Goal: Transaction & Acquisition: Obtain resource

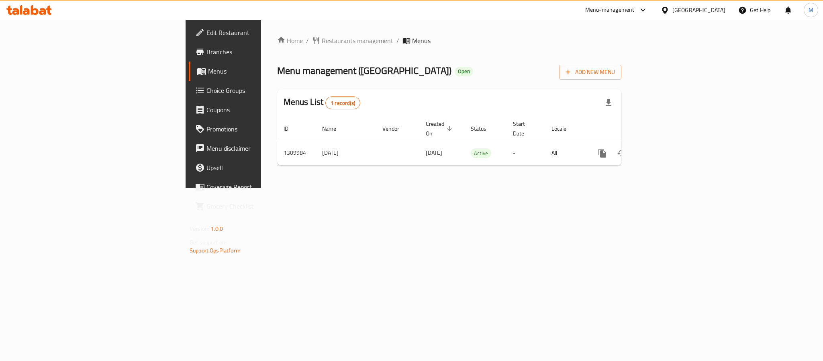
click at [718, 11] on div "[GEOGRAPHIC_DATA]" at bounding box center [698, 10] width 53 height 9
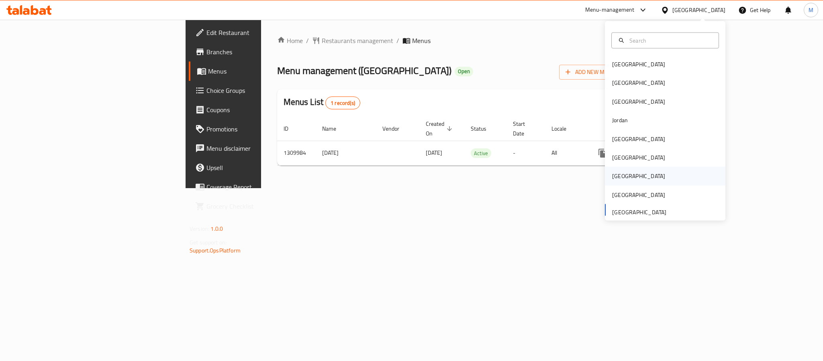
click at [617, 177] on div "[GEOGRAPHIC_DATA]" at bounding box center [639, 176] width 66 height 18
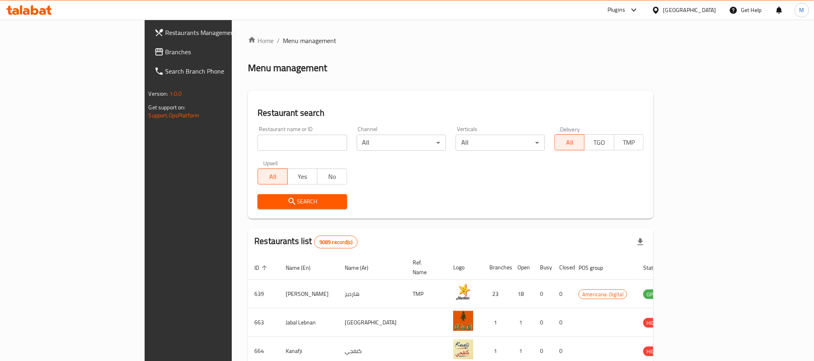
click at [165, 47] on span "Branches" at bounding box center [219, 52] width 108 height 10
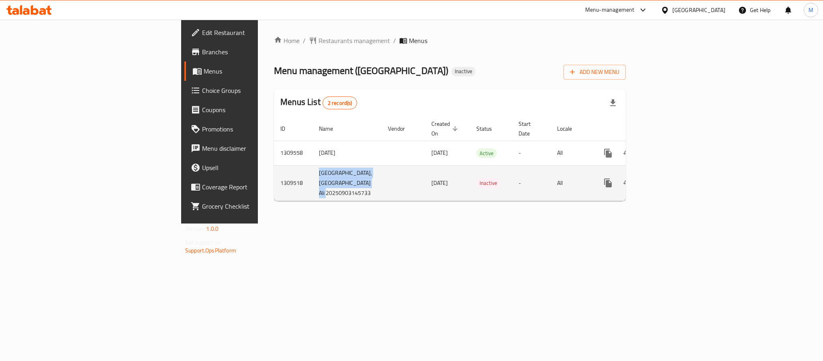
drag, startPoint x: 188, startPoint y: 167, endPoint x: 244, endPoint y: 199, distance: 63.7
click at [274, 199] on tr "1309518 CAKE PALACE,Umm Salal Ali 20250903145733 03/09/2025 Inactive - All" at bounding box center [478, 182] width 408 height 35
click at [312, 198] on td "CAKE PALACE,Umm Salal Ali 20250903145733" at bounding box center [346, 182] width 69 height 35
drag, startPoint x: 207, startPoint y: 165, endPoint x: 229, endPoint y: 181, distance: 26.8
click at [312, 180] on td "CAKE PALACE,Umm Salal Ali 20250903145733" at bounding box center [346, 182] width 69 height 35
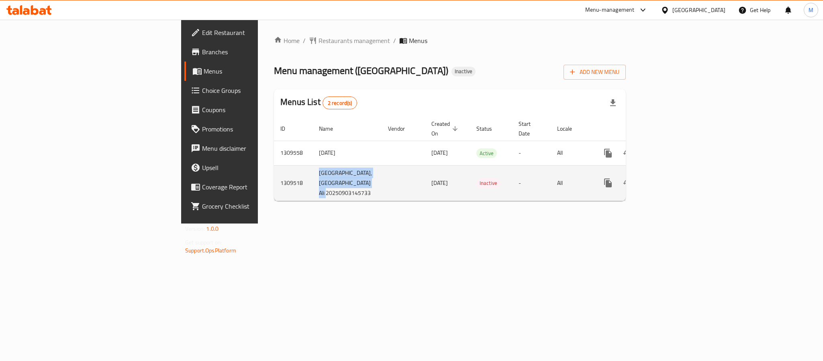
drag, startPoint x: 244, startPoint y: 196, endPoint x: 183, endPoint y: 196, distance: 60.6
click at [274, 196] on tr "1309518 CAKE PALACE,Umm Salal Ali 20250903145733 03/09/2025 Inactive - All" at bounding box center [478, 182] width 408 height 35
click at [671, 180] on icon "enhanced table" at bounding box center [666, 183] width 10 height 10
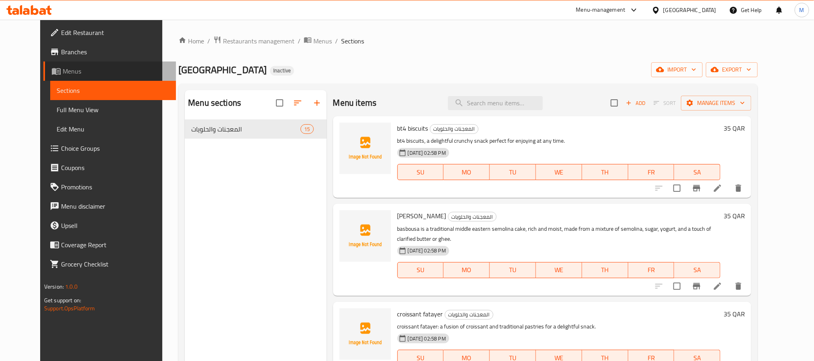
click at [43, 65] on link "Menus" at bounding box center [109, 70] width 133 height 19
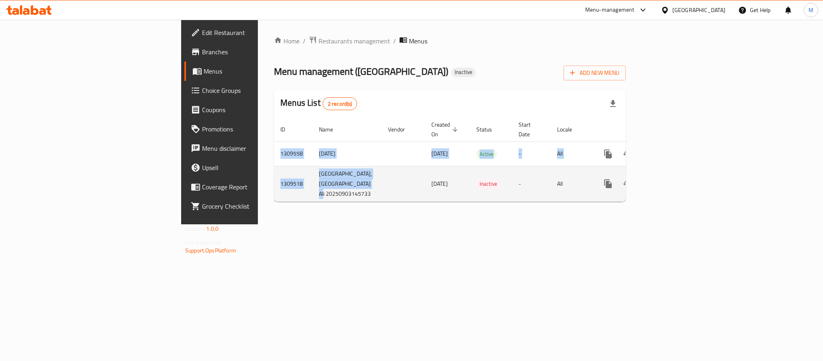
drag, startPoint x: 174, startPoint y: 173, endPoint x: 236, endPoint y: 197, distance: 66.7
click at [258, 197] on div "Home / Restaurants management / Menus Menu management ( CAKE PALACE ) Inactive …" at bounding box center [450, 122] width 384 height 204
click at [312, 196] on td "CAKE PALACE,Umm Salal Ali 20250903145733" at bounding box center [346, 183] width 69 height 35
click at [312, 194] on td "CAKE PALACE,Umm Salal Ali 20250903145733" at bounding box center [346, 183] width 69 height 35
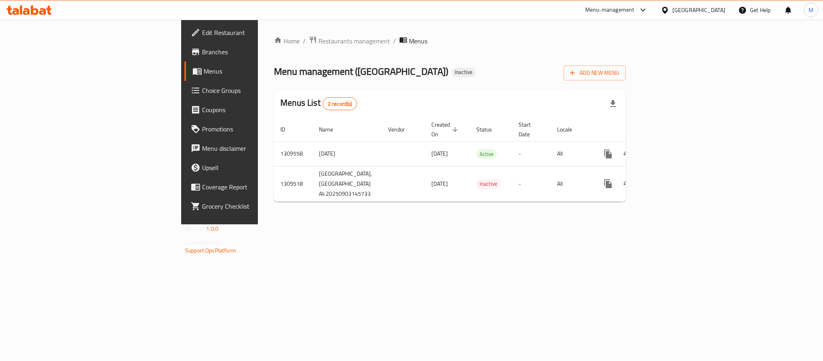
click at [711, 6] on div "[GEOGRAPHIC_DATA]" at bounding box center [698, 10] width 53 height 9
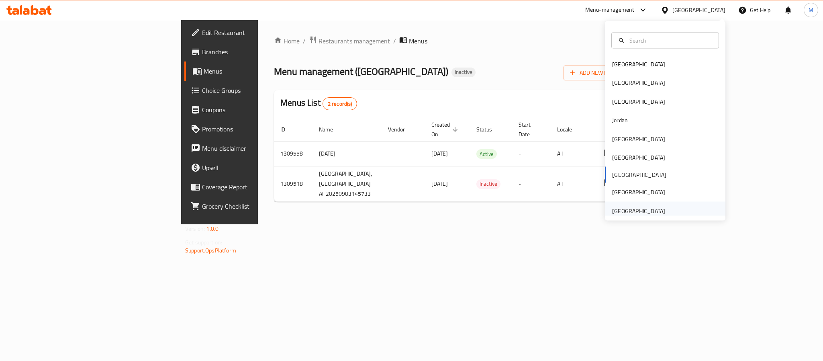
click at [669, 205] on div "[GEOGRAPHIC_DATA]" at bounding box center [665, 210] width 120 height 18
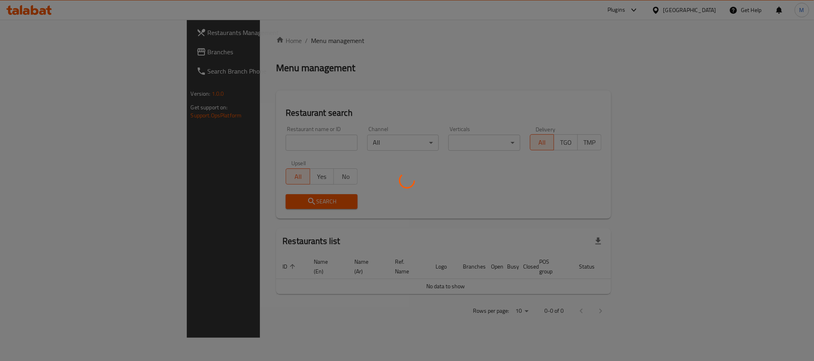
click at [53, 53] on div at bounding box center [407, 180] width 814 height 361
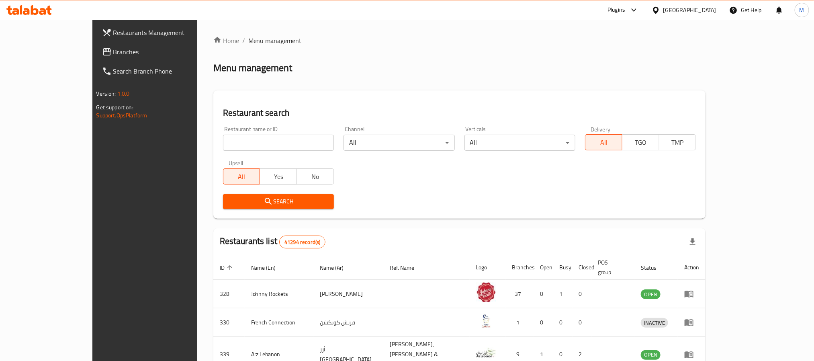
drag, startPoint x: 37, startPoint y: 53, endPoint x: 44, endPoint y: 52, distance: 7.3
click at [113, 53] on span "Branches" at bounding box center [167, 52] width 108 height 10
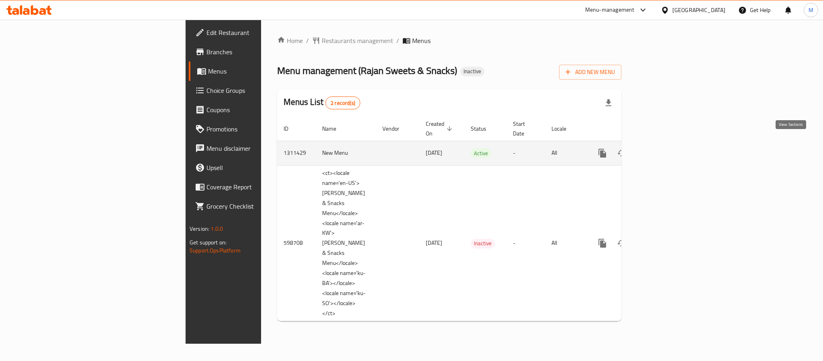
click at [665, 148] on icon "enhanced table" at bounding box center [660, 153] width 10 height 10
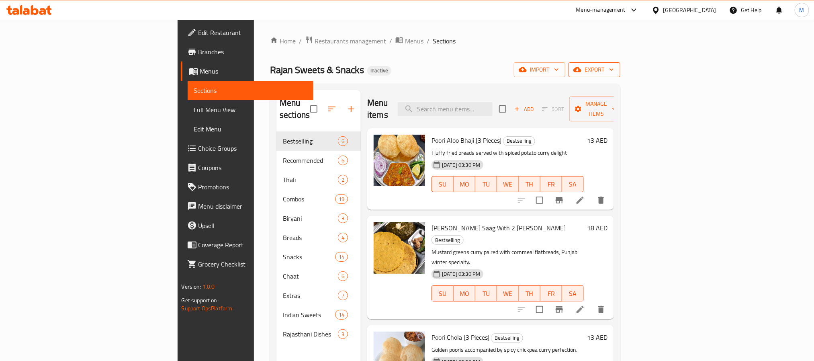
click at [614, 74] on span "export" at bounding box center [594, 70] width 39 height 10
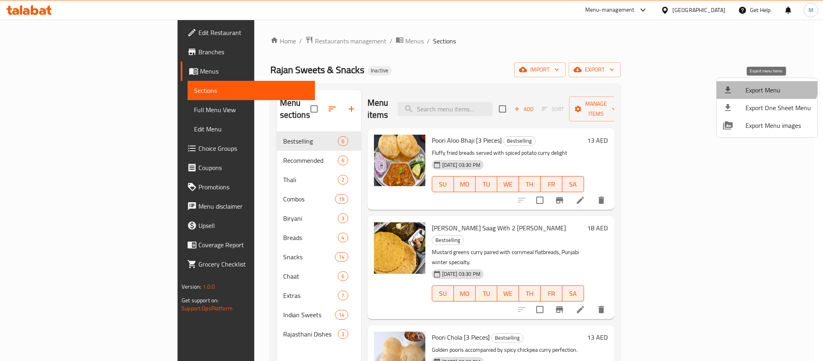
click at [761, 82] on li "Export Menu" at bounding box center [766, 90] width 101 height 18
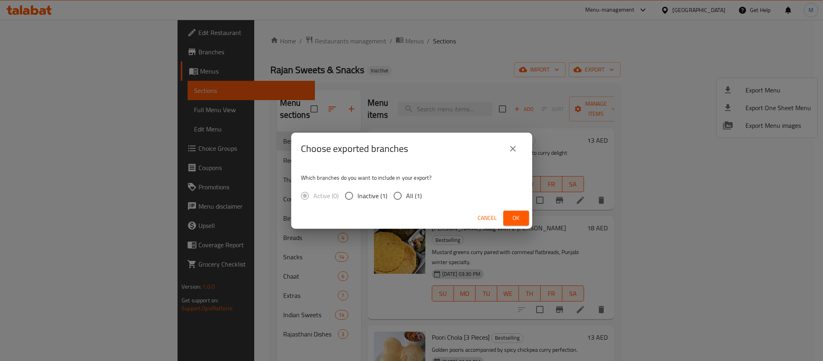
click at [417, 198] on span "All (1)" at bounding box center [414, 196] width 16 height 10
click at [406, 198] on input "All (1)" at bounding box center [397, 195] width 17 height 17
radio input "true"
click at [508, 223] on button "Ok" at bounding box center [516, 217] width 26 height 15
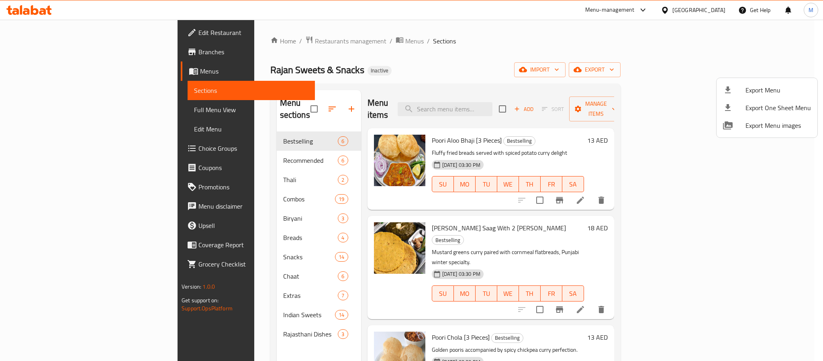
click at [677, 4] on div at bounding box center [411, 180] width 823 height 361
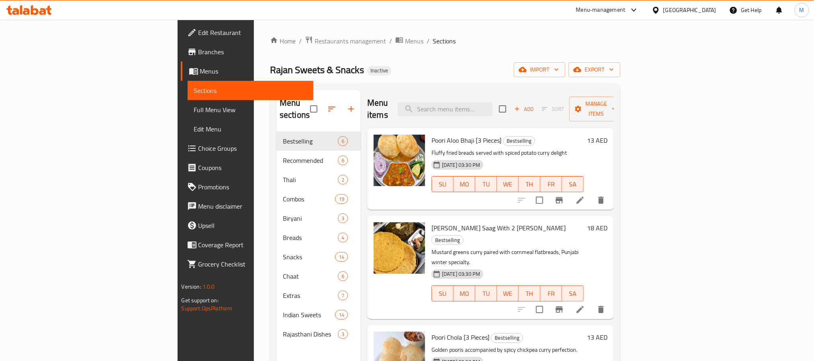
click at [677, 8] on div "[GEOGRAPHIC_DATA]" at bounding box center [689, 10] width 53 height 9
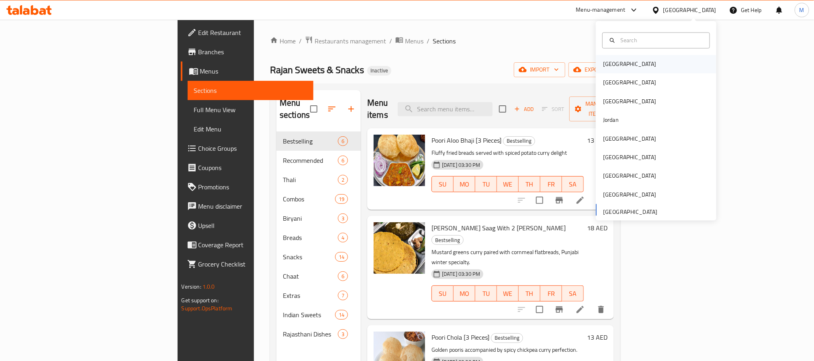
click at [610, 69] on div "[GEOGRAPHIC_DATA]" at bounding box center [629, 64] width 66 height 18
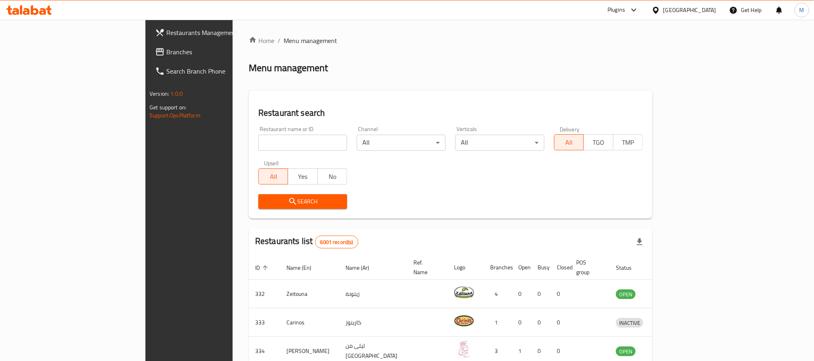
click at [166, 52] on span "Branches" at bounding box center [220, 52] width 108 height 10
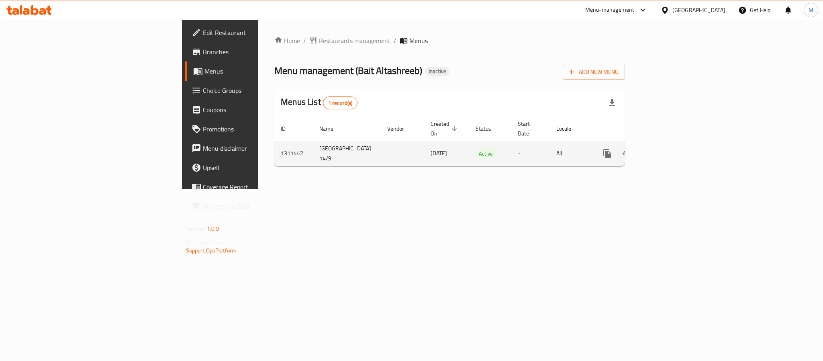
click at [670, 149] on icon "enhanced table" at bounding box center [665, 154] width 10 height 10
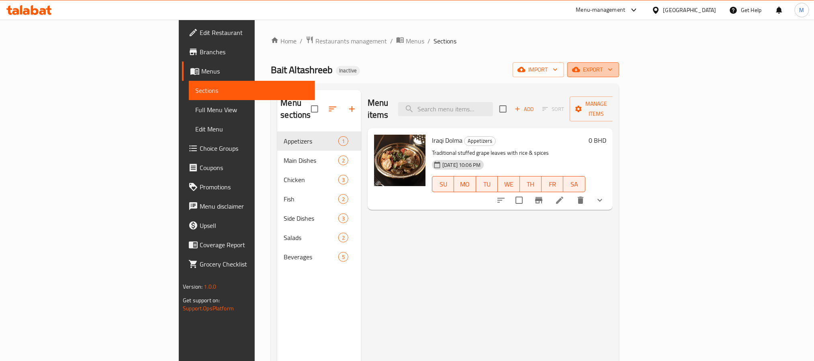
click at [612, 75] on span "export" at bounding box center [592, 70] width 39 height 10
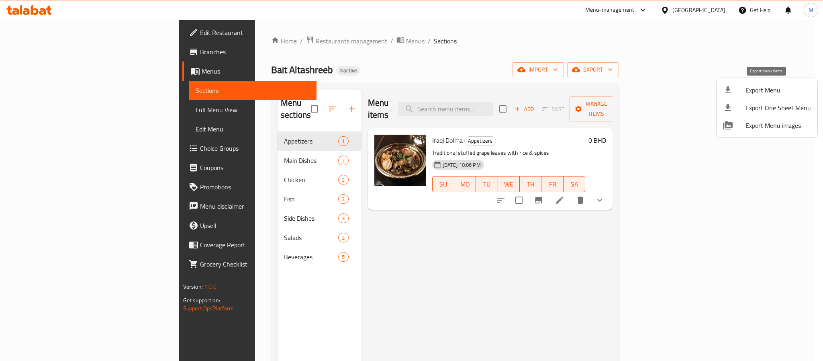
click at [764, 95] on span "Export Menu" at bounding box center [777, 90] width 65 height 10
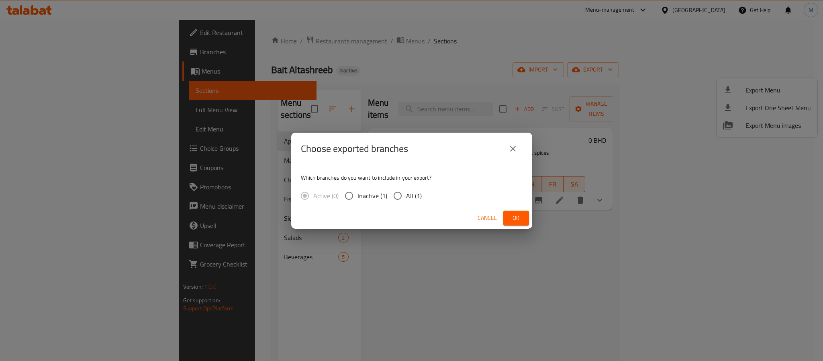
click at [412, 199] on span "All (1)" at bounding box center [414, 196] width 16 height 10
click at [406, 199] on input "All (1)" at bounding box center [397, 195] width 17 height 17
radio input "true"
click at [510, 211] on button "Ok" at bounding box center [516, 217] width 26 height 15
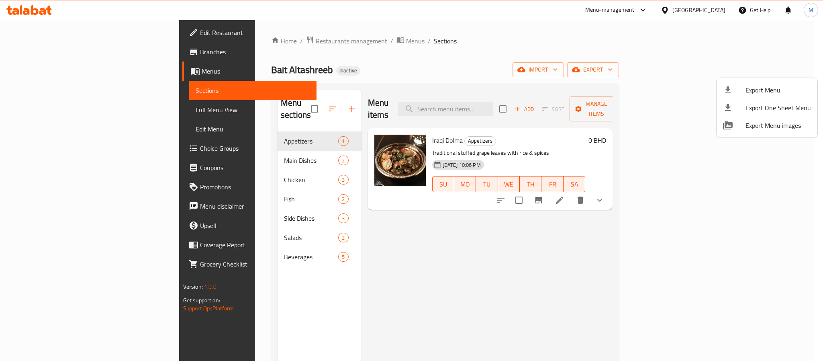
click at [714, 13] on div at bounding box center [411, 180] width 823 height 361
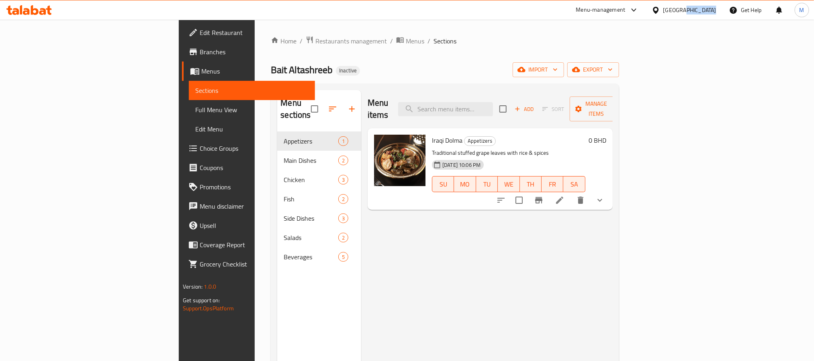
click at [715, 12] on div "Bahrain" at bounding box center [689, 10] width 53 height 9
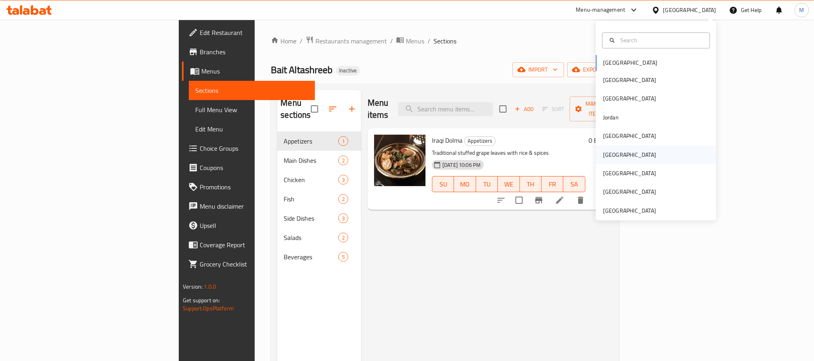
click at [604, 161] on div "Oman" at bounding box center [629, 154] width 66 height 18
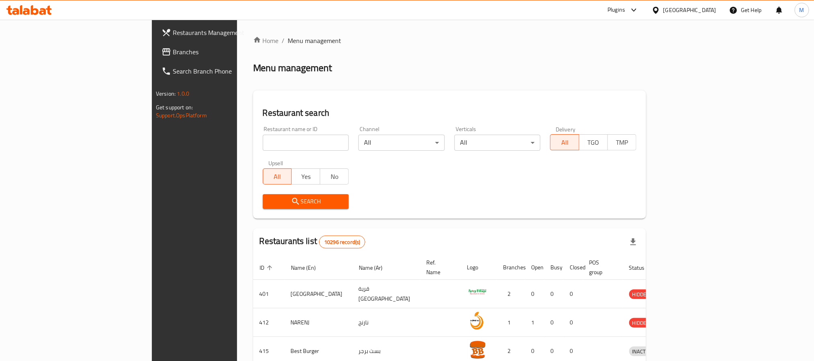
drag, startPoint x: 39, startPoint y: 60, endPoint x: 43, endPoint y: 48, distance: 12.8
click at [155, 60] on link "Branches" at bounding box center [221, 51] width 133 height 19
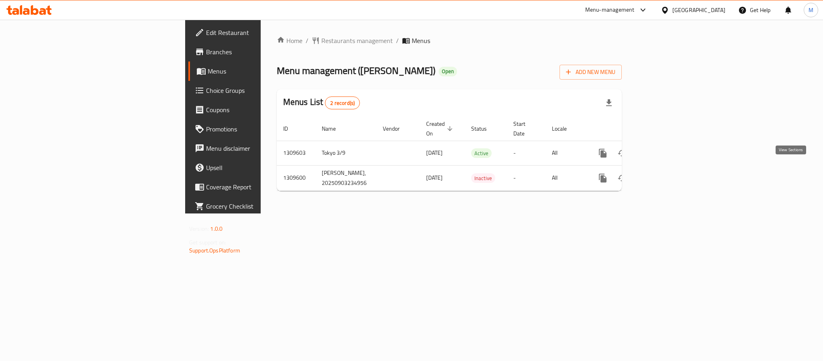
click at [638, 207] on div "Home / Restaurants management / Menus Menu management ( [PERSON_NAME] ) Open Ad…" at bounding box center [449, 117] width 377 height 194
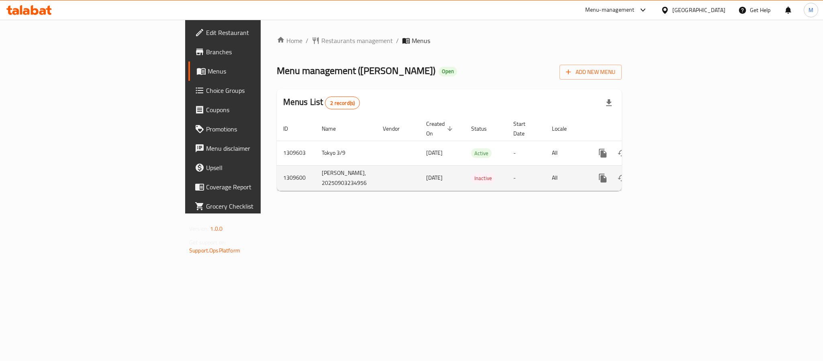
click at [665, 173] on icon "enhanced table" at bounding box center [661, 178] width 10 height 10
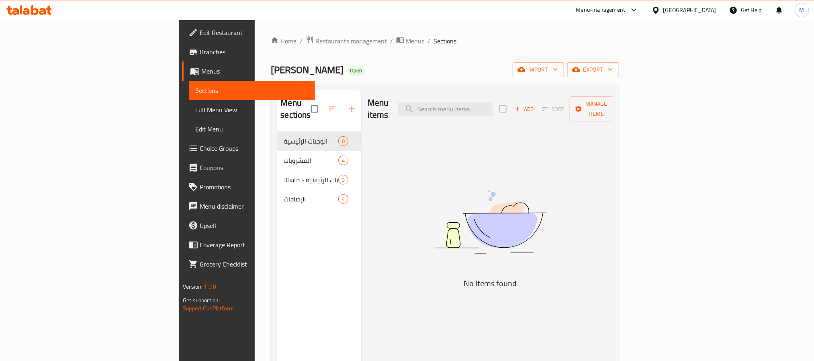
drag, startPoint x: 775, startPoint y: 174, endPoint x: 651, endPoint y: 118, distance: 136.1
click at [612, 174] on div "Menu items Add Sort Manage items No Items found" at bounding box center [486, 270] width 251 height 361
click at [580, 68] on icon "button" at bounding box center [576, 69] width 8 height 8
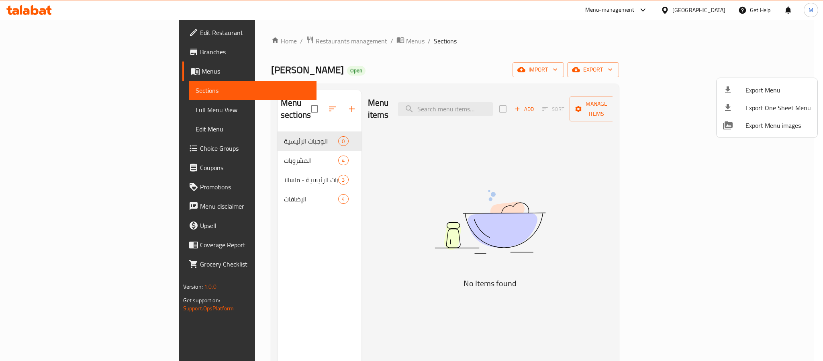
click at [626, 69] on div at bounding box center [411, 180] width 823 height 361
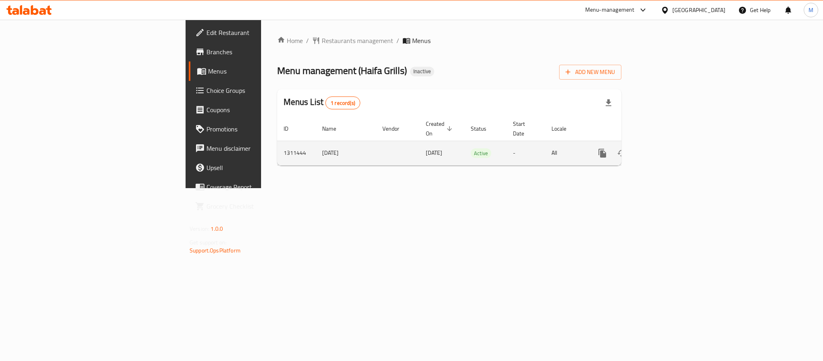
click at [665, 148] on icon "enhanced table" at bounding box center [660, 153] width 10 height 10
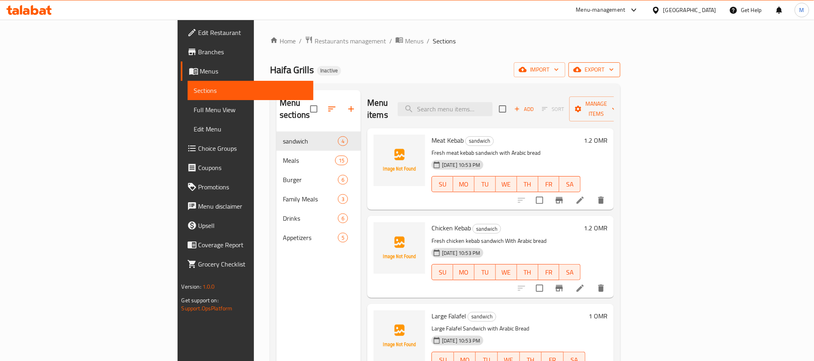
click at [614, 67] on span "export" at bounding box center [594, 70] width 39 height 10
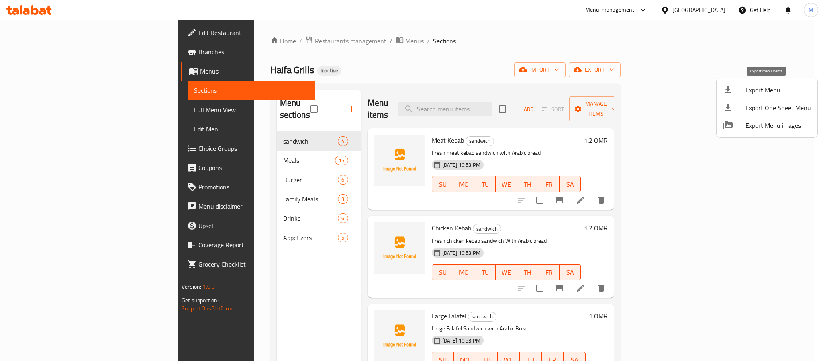
click at [729, 90] on icon at bounding box center [728, 89] width 6 height 7
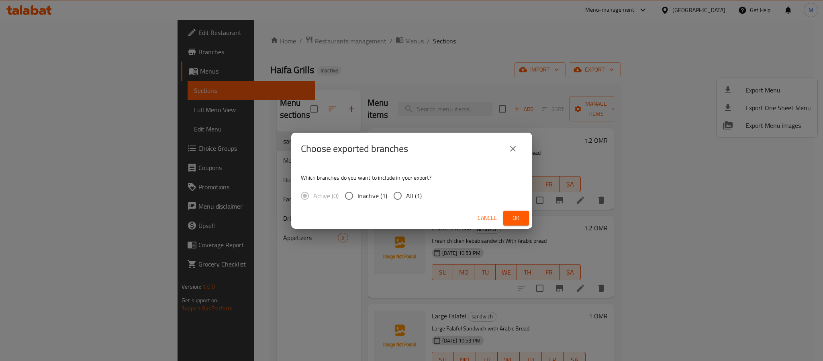
click at [414, 199] on span "All (1)" at bounding box center [414, 196] width 16 height 10
click at [406, 199] on input "All (1)" at bounding box center [397, 195] width 17 height 17
radio input "true"
click at [512, 223] on button "Ok" at bounding box center [516, 217] width 26 height 15
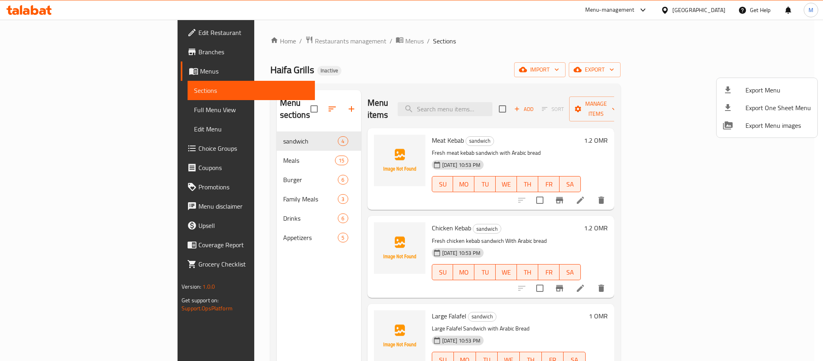
click at [411, 65] on div at bounding box center [411, 180] width 823 height 361
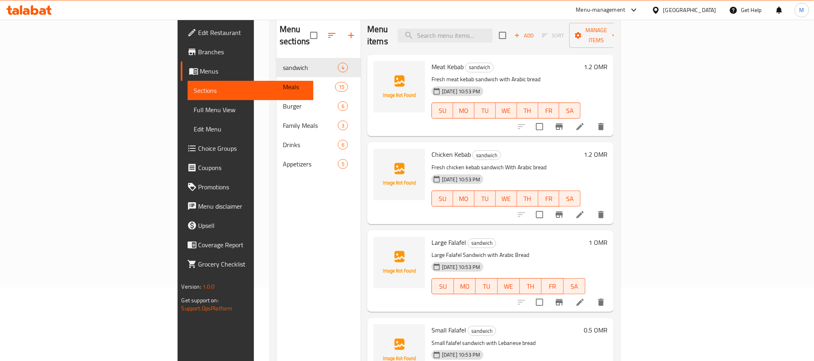
scroll to position [52, 0]
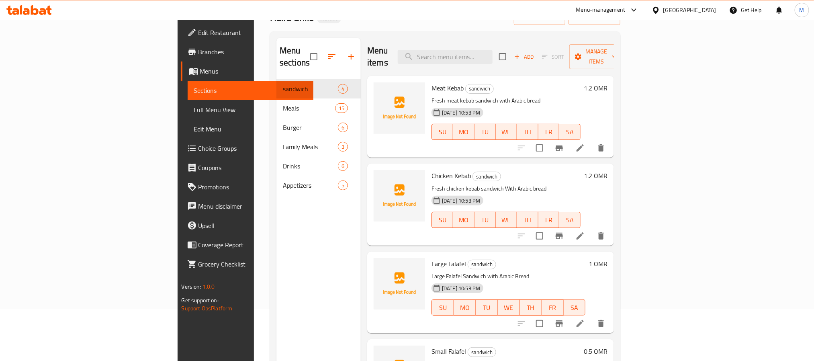
click at [431, 82] on span "Meat Kebab" at bounding box center [447, 88] width 32 height 12
copy h6 "Meat Kebab"
click at [431, 82] on span "Meat Kebab" at bounding box center [447, 88] width 32 height 12
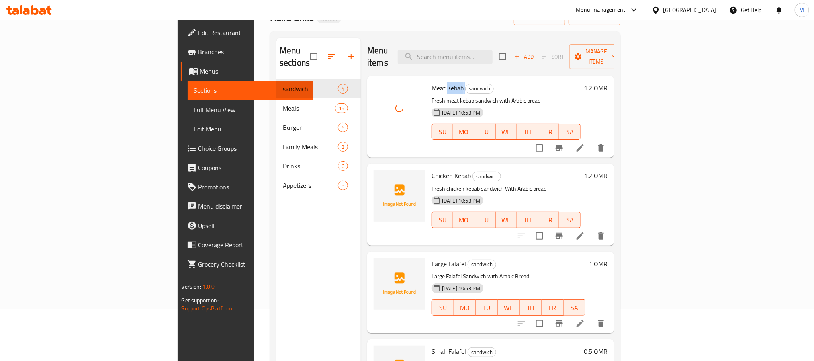
click at [431, 82] on span "Meat Kebab" at bounding box center [447, 88] width 32 height 12
click at [431, 251] on div "Large Falafel sandwich Large Falafel Sandwich with Arabic Bread 13-09-2025 10:5…" at bounding box center [490, 292] width 247 height 82
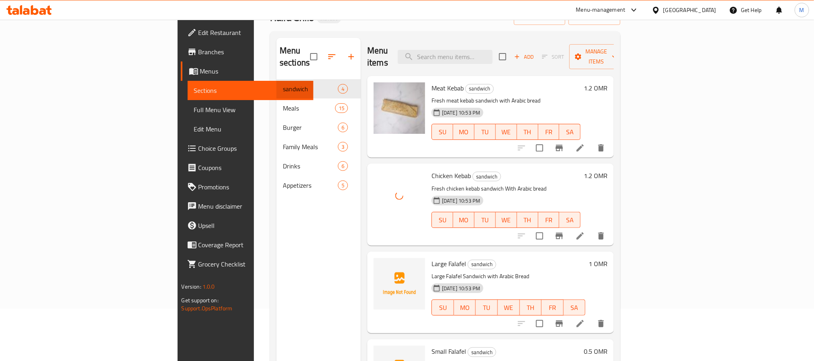
click at [431, 169] on span "Chicken Kebab" at bounding box center [450, 175] width 39 height 12
copy h6 "Chicken Kebab"
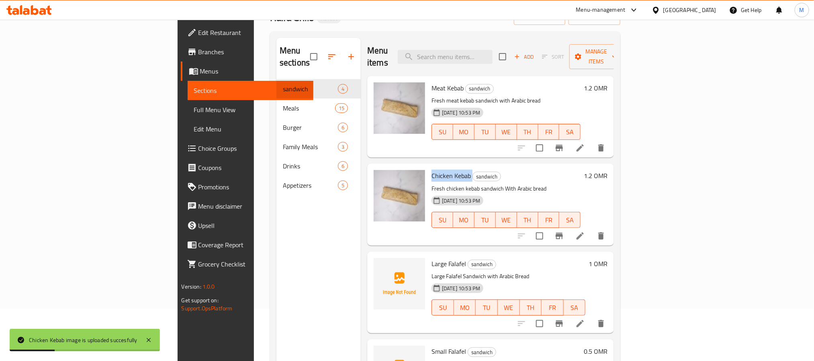
click at [276, 270] on div "Menu sections sandwich 4 Meals 15 Burger 6 Family Meals 3 Drinks 6 Appetizers 5" at bounding box center [318, 218] width 84 height 361
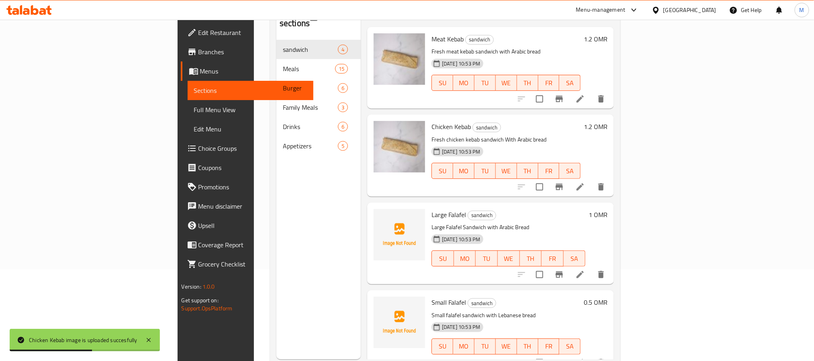
scroll to position [112, 0]
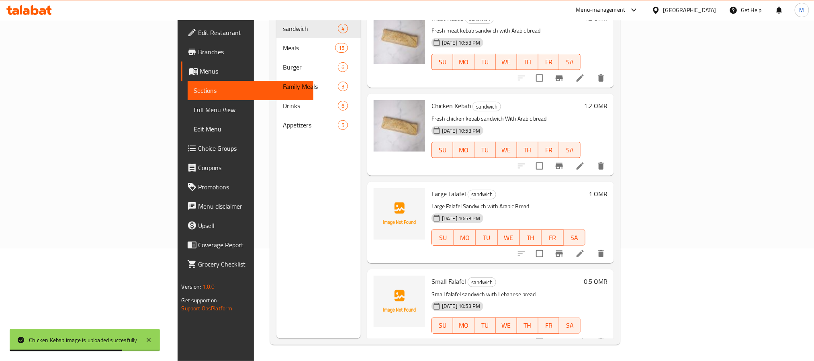
click at [431, 188] on span "Large Falafel" at bounding box center [448, 194] width 35 height 12
copy h6 "Falafel"
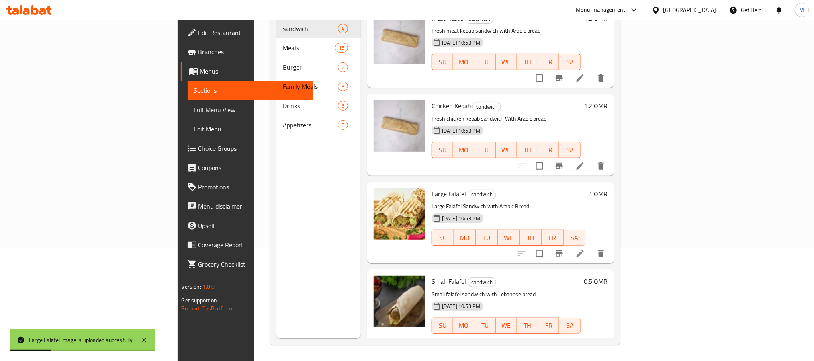
click at [500, 210] on div "13-09-2025 10:53 PM SU MO TU WE TH FR SA" at bounding box center [508, 231] width 160 height 43
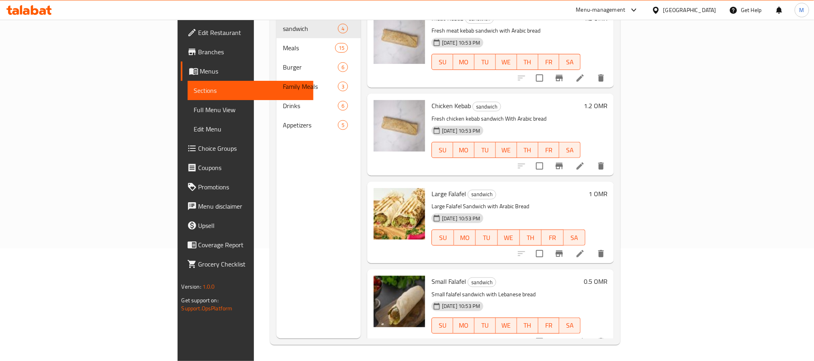
click at [431, 188] on span "Large Falafel" at bounding box center [448, 194] width 35 height 12
drag, startPoint x: 408, startPoint y: 187, endPoint x: 393, endPoint y: 184, distance: 16.1
click at [431, 188] on span "Large Falafel" at bounding box center [448, 194] width 35 height 12
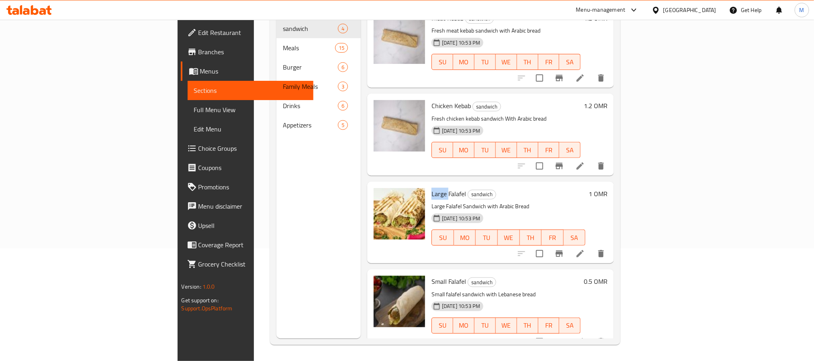
click at [431, 188] on span "Large Falafel" at bounding box center [448, 194] width 35 height 12
copy h6 "Large Falafel"
click at [431, 275] on span "Small Falafel" at bounding box center [448, 281] width 35 height 12
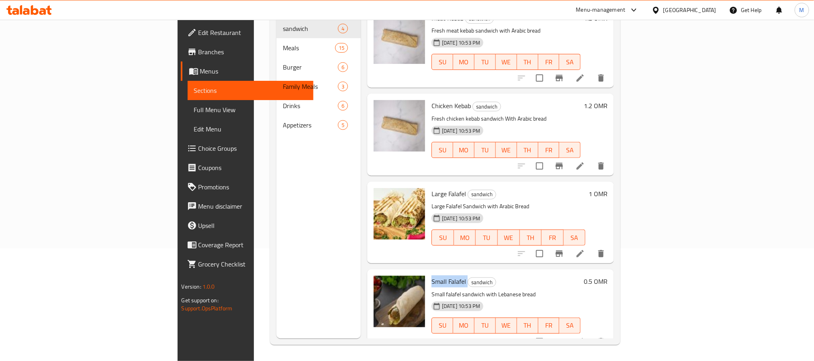
click at [431, 275] on span "Small Falafel" at bounding box center [448, 281] width 35 height 12
copy h6 "Small Falafel"
click at [276, 188] on div "Menu sections sandwich 4 Meals 15 Burger 6 Family Meals 3 Drinks 6 Appetizers 5" at bounding box center [318, 158] width 84 height 361
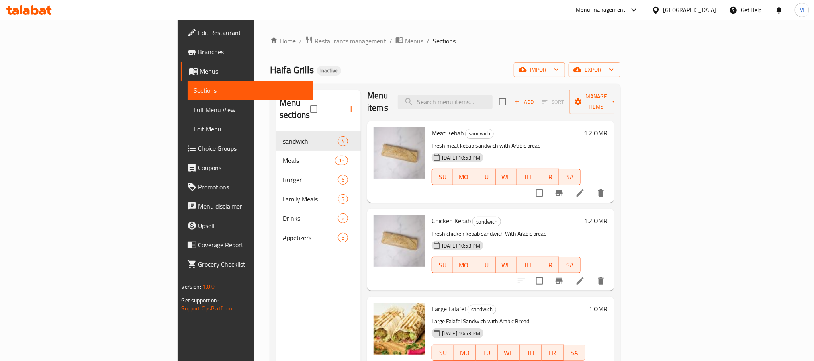
scroll to position [10, 0]
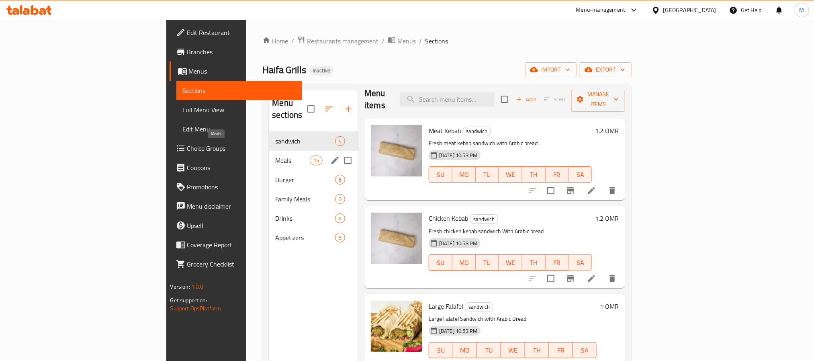
click at [275, 155] on span "Meals" at bounding box center [292, 160] width 34 height 10
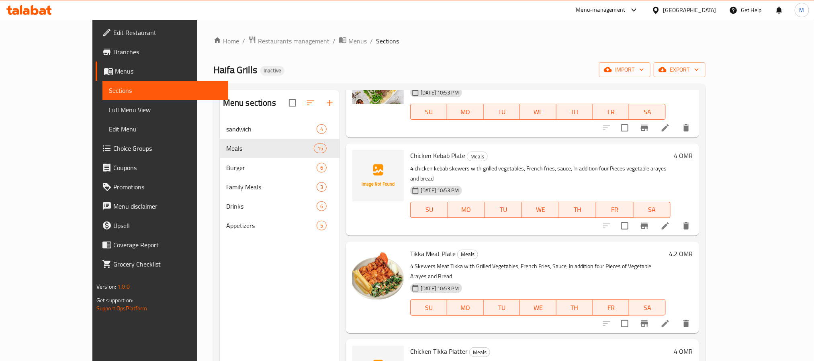
scroll to position [70, 0]
copy span "Chicken Kebab"
drag, startPoint x: 425, startPoint y: 144, endPoint x: 386, endPoint y: 150, distance: 40.2
click at [407, 150] on div "Chicken Kebab Plate Meals 4 chicken kebab skewers with grilled vegetables, Fren…" at bounding box center [540, 189] width 267 height 85
click at [420, 150] on span "Chicken Kebab Plate" at bounding box center [437, 156] width 55 height 12
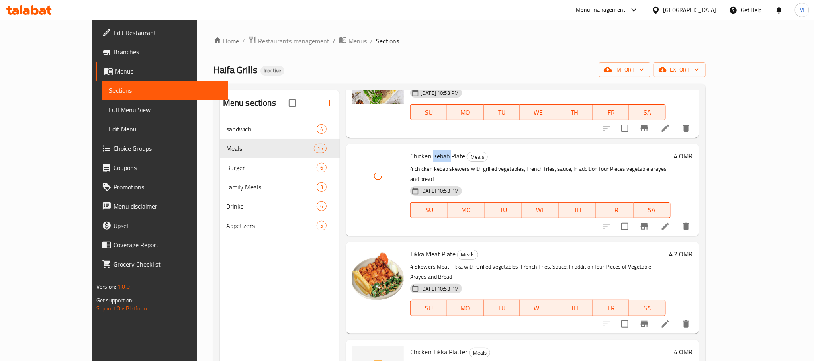
click at [420, 150] on span "Chicken Kebab Plate" at bounding box center [437, 156] width 55 height 12
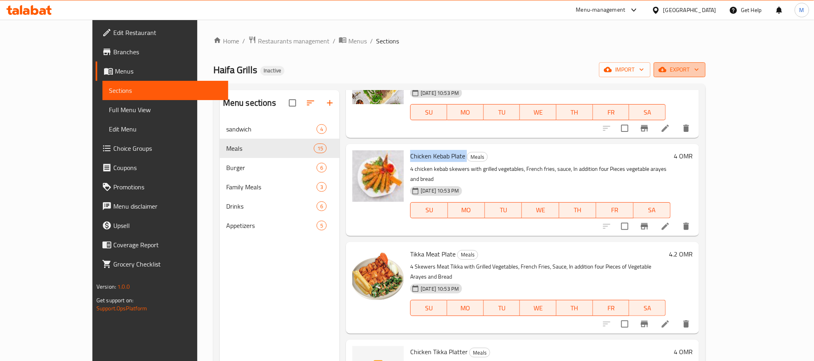
click at [699, 65] on span "export" at bounding box center [679, 70] width 39 height 10
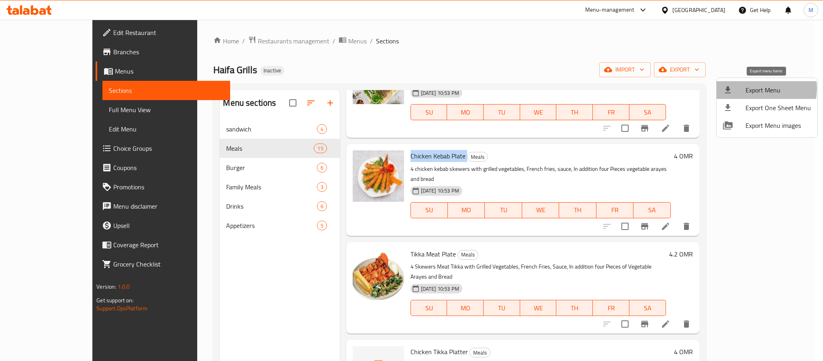
click at [755, 88] on span "Export Menu" at bounding box center [777, 90] width 65 height 10
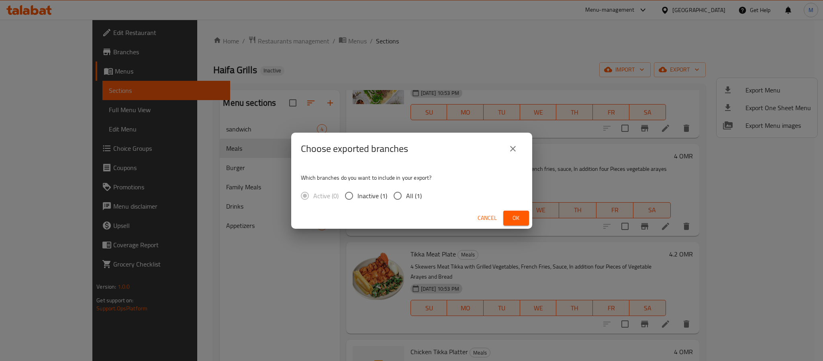
click at [410, 193] on span "All (1)" at bounding box center [414, 196] width 16 height 10
click at [406, 193] on input "All (1)" at bounding box center [397, 195] width 17 height 17
radio input "true"
click at [514, 213] on span "Ok" at bounding box center [516, 218] width 13 height 10
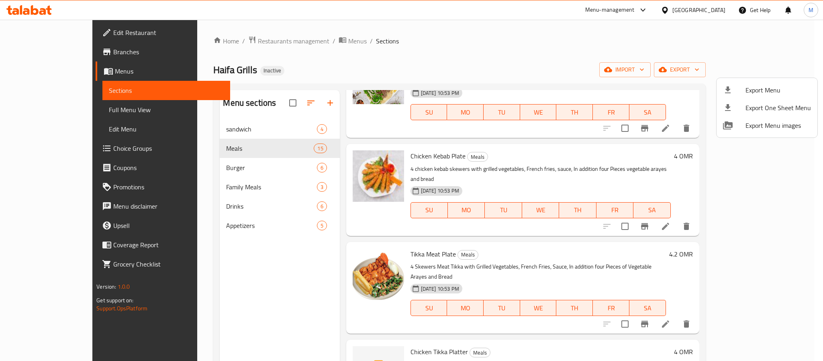
click at [711, 9] on div at bounding box center [411, 180] width 823 height 361
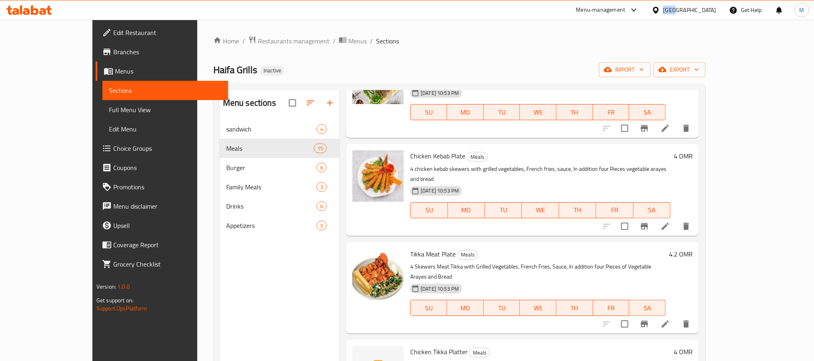
click at [711, 9] on div "Oman" at bounding box center [689, 10] width 53 height 9
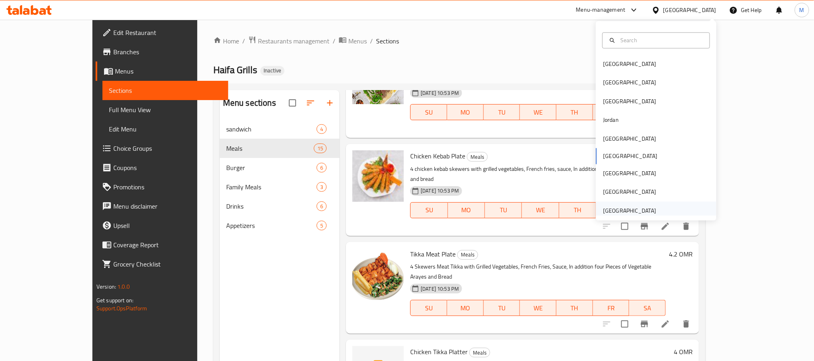
click at [627, 204] on div "United Arab Emirates" at bounding box center [629, 210] width 66 height 18
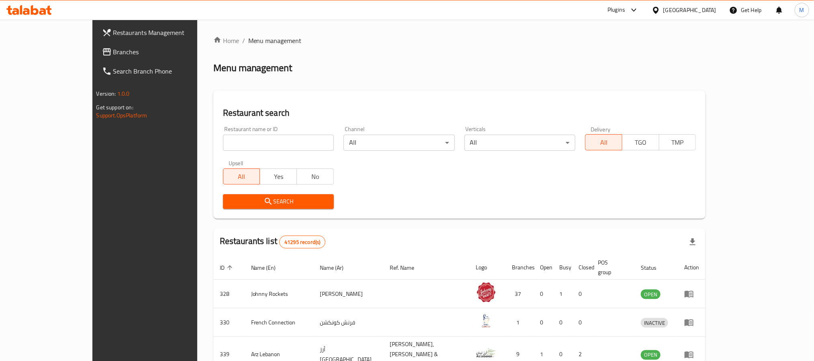
click at [113, 48] on span "Branches" at bounding box center [167, 52] width 108 height 10
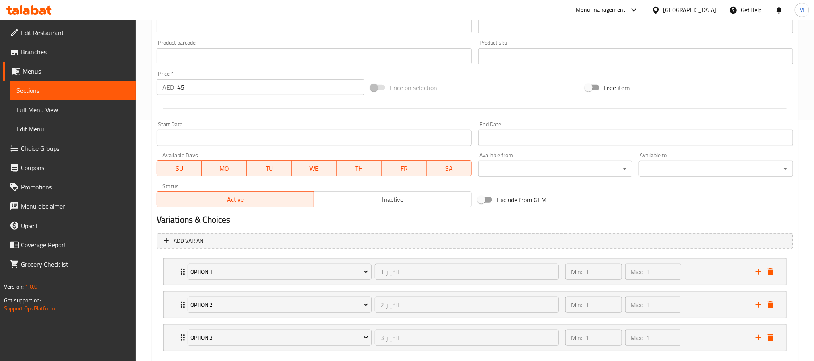
scroll to position [288, 0]
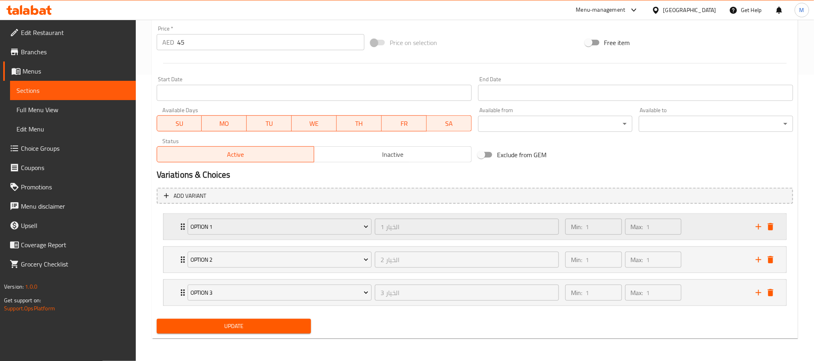
click at [712, 232] on div "Min: 1 ​ Max: 1 ​" at bounding box center [655, 227] width 190 height 26
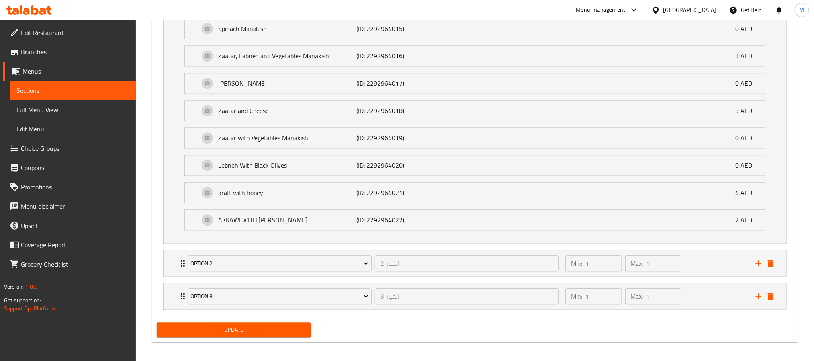
scroll to position [858, 0]
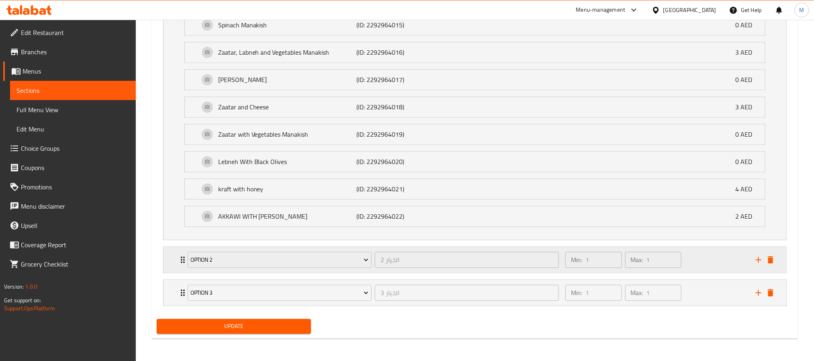
click at [725, 264] on div "Min: 1 ​ Max: 1 ​" at bounding box center [655, 260] width 190 height 26
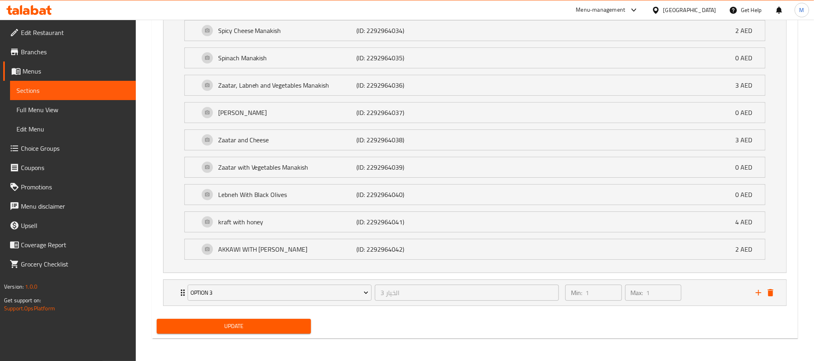
scroll to position [1428, 0]
click at [708, 296] on div "Min: 1 ​ Max: 1 ​" at bounding box center [655, 293] width 190 height 26
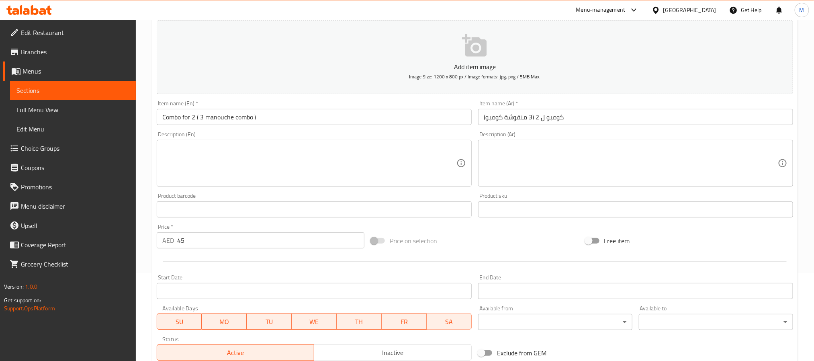
scroll to position [71, 0]
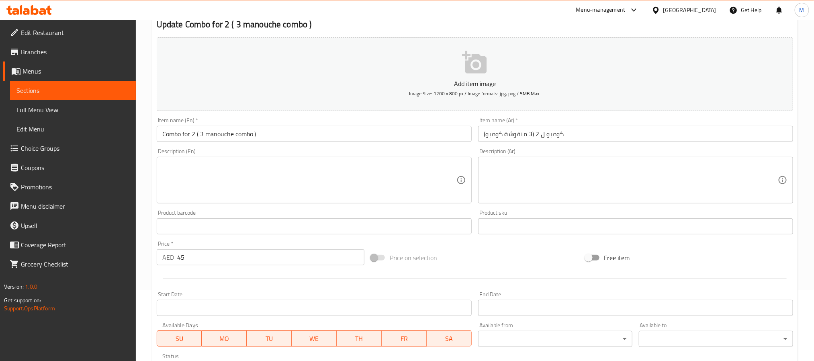
click at [64, 143] on span "Choice Groups" at bounding box center [75, 148] width 108 height 10
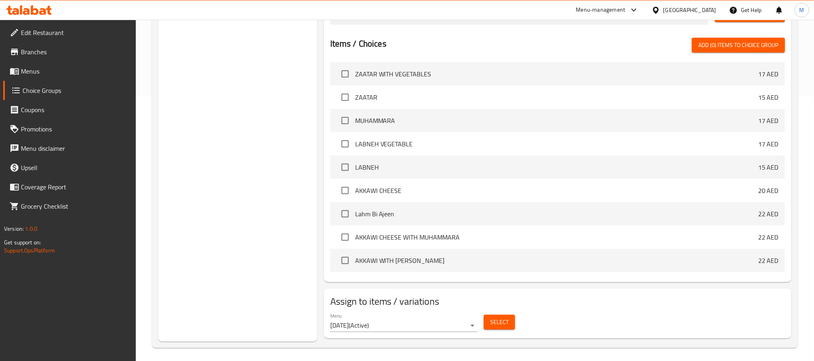
scroll to position [268, 0]
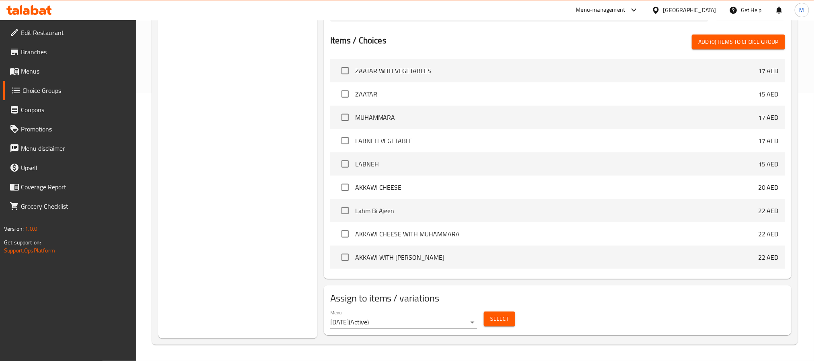
click at [504, 320] on span "Select" at bounding box center [499, 319] width 18 height 10
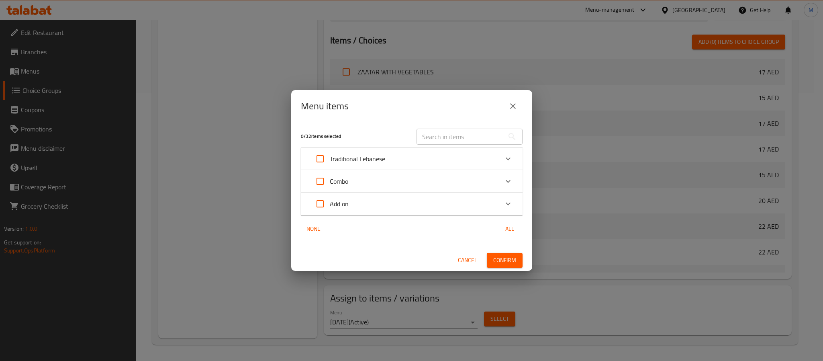
click at [501, 179] on div "Expand" at bounding box center [507, 180] width 19 height 19
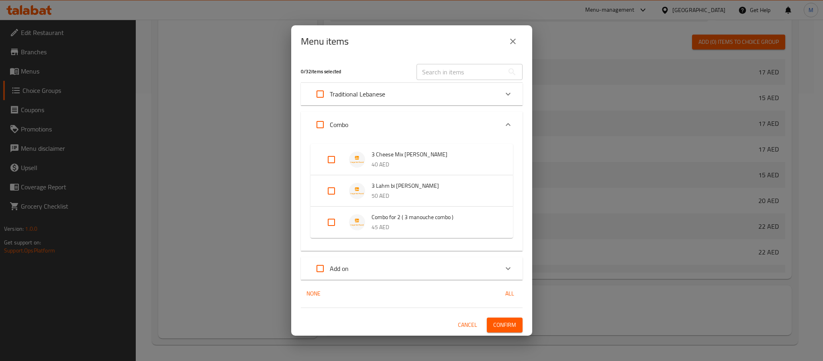
click at [335, 160] on input "Expand" at bounding box center [331, 159] width 19 height 19
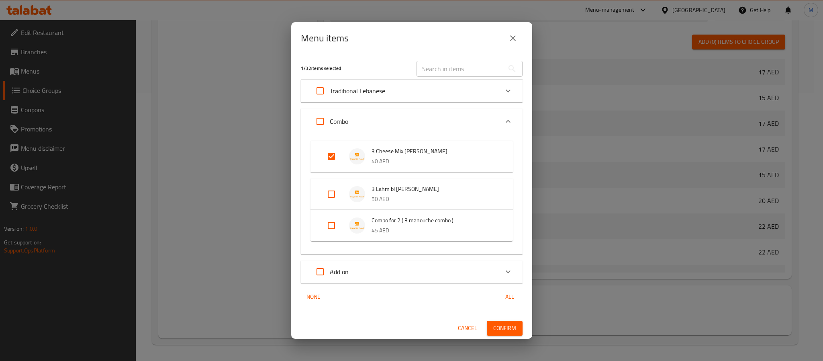
click at [335, 159] on input "Expand" at bounding box center [331, 156] width 19 height 19
checkbox input "false"
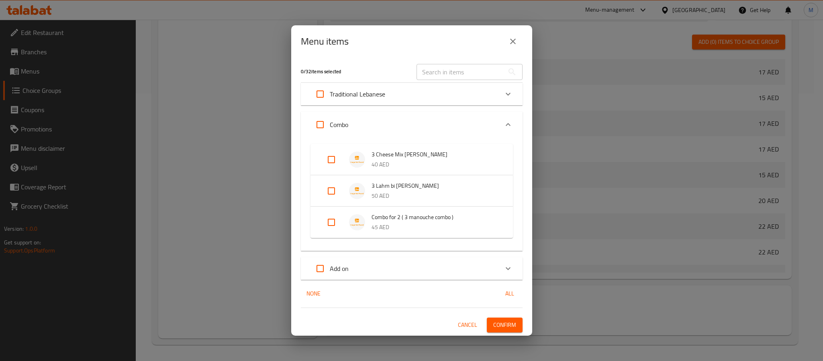
click at [333, 226] on input "Expand" at bounding box center [331, 221] width 19 height 19
checkbox input "true"
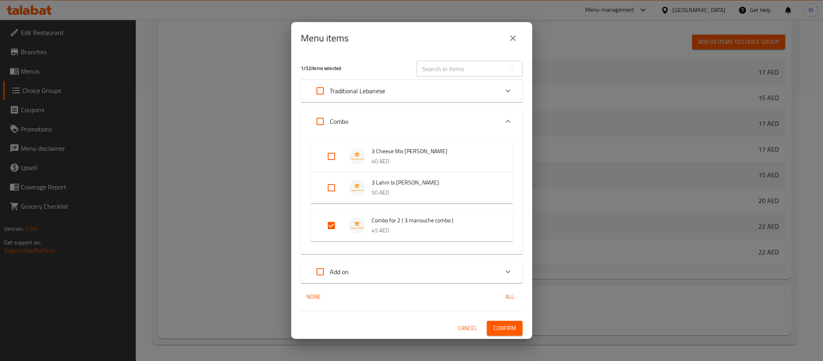
click at [512, 324] on span "Confirm" at bounding box center [504, 328] width 23 height 10
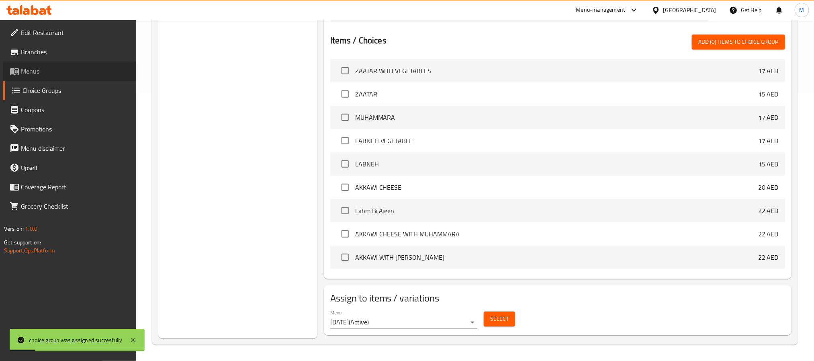
drag, startPoint x: 55, startPoint y: 69, endPoint x: 59, endPoint y: 69, distance: 4.4
click at [55, 69] on span "Menus" at bounding box center [75, 71] width 108 height 10
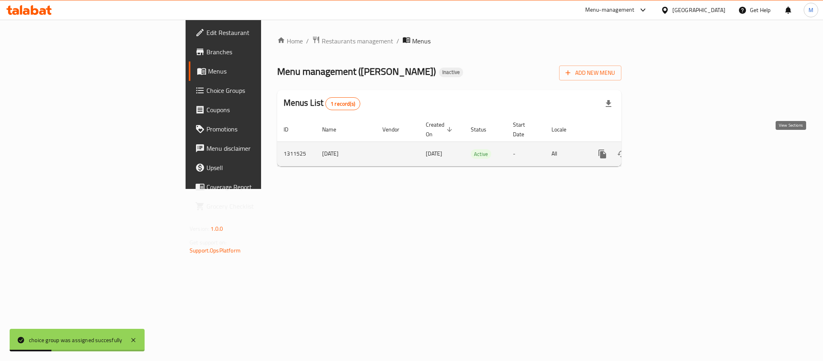
click at [664, 150] on icon "enhanced table" at bounding box center [660, 153] width 7 height 7
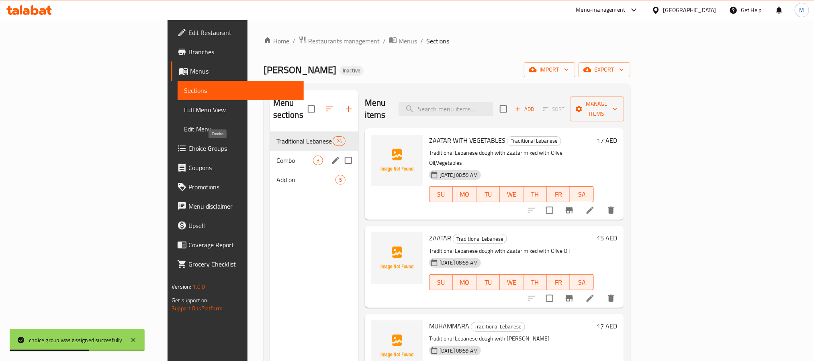
click at [276, 155] on span "Combo" at bounding box center [294, 160] width 37 height 10
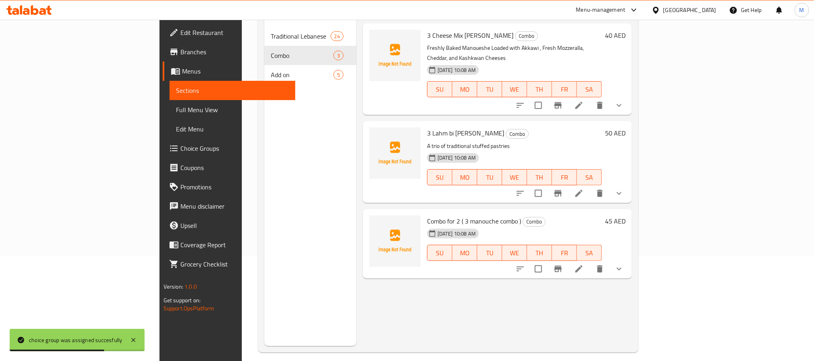
scroll to position [112, 0]
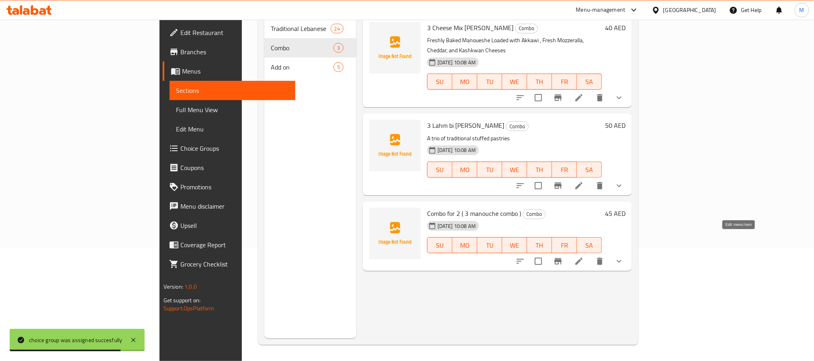
click at [584, 256] on icon at bounding box center [579, 261] width 10 height 10
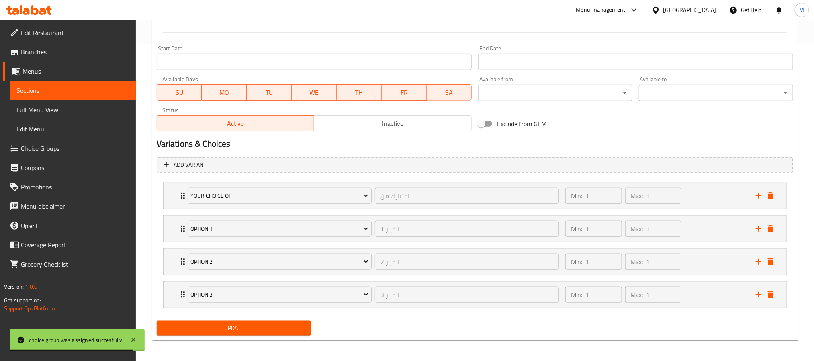
scroll to position [321, 0]
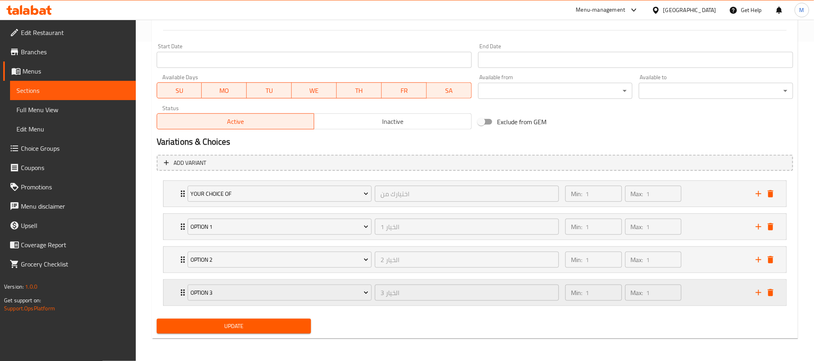
click at [712, 287] on div "Min: 1 ​ Max: 1 ​" at bounding box center [655, 293] width 190 height 26
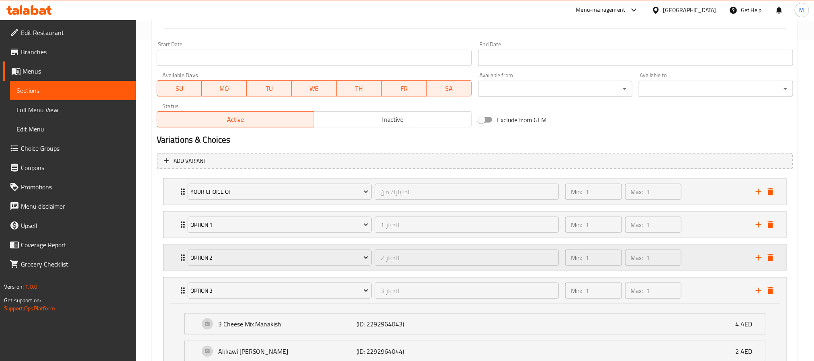
click at [707, 259] on div "Min: 1 ​ Max: 1 ​" at bounding box center [655, 258] width 190 height 26
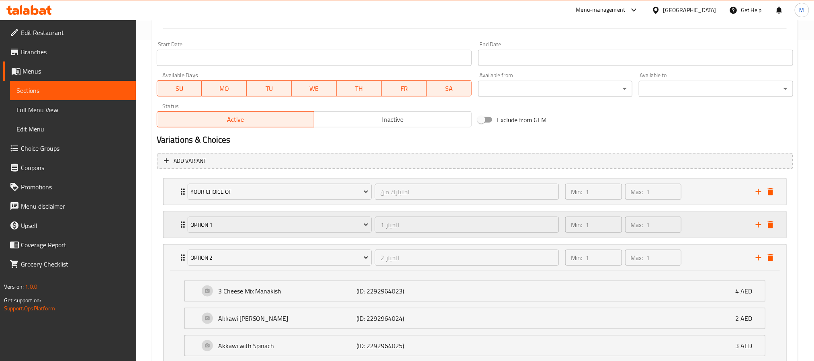
click at [706, 231] on div "Min: 1 ​ Max: 1 ​" at bounding box center [655, 225] width 190 height 26
click at [704, 200] on div "Min: 1 ​ Max: 1 ​" at bounding box center [655, 192] width 190 height 26
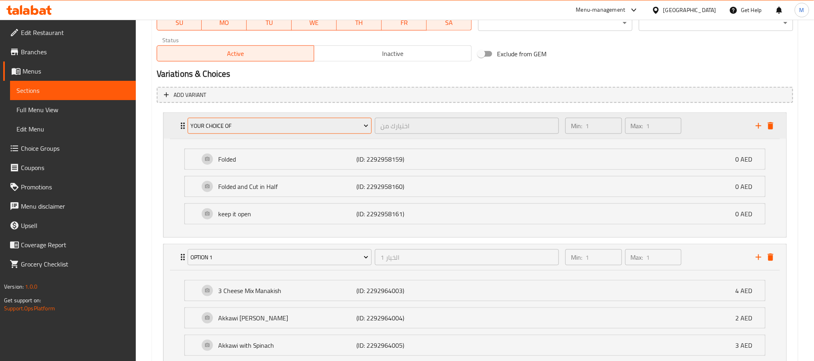
scroll to position [385, 0]
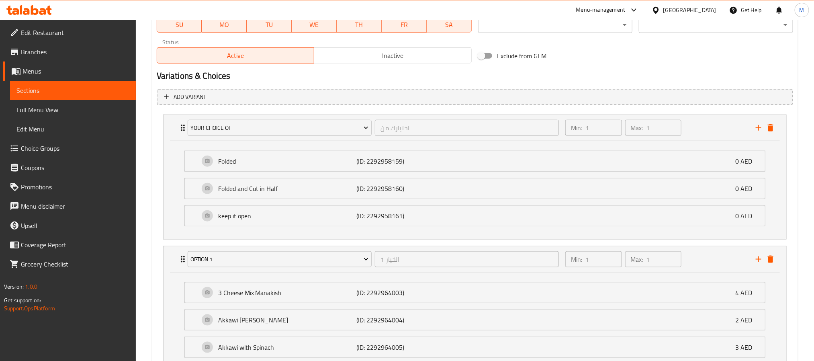
click at [54, 146] on span "Choice Groups" at bounding box center [75, 148] width 108 height 10
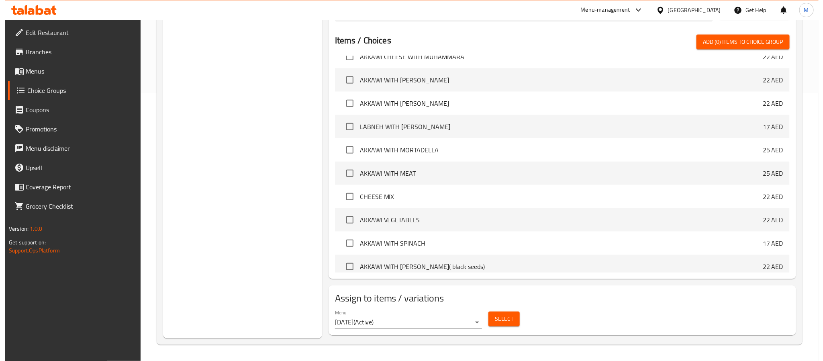
scroll to position [181, 0]
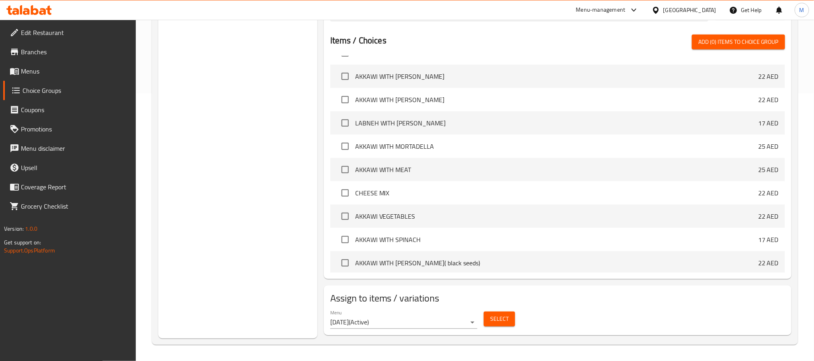
click at [511, 318] on button "Select" at bounding box center [499, 318] width 31 height 15
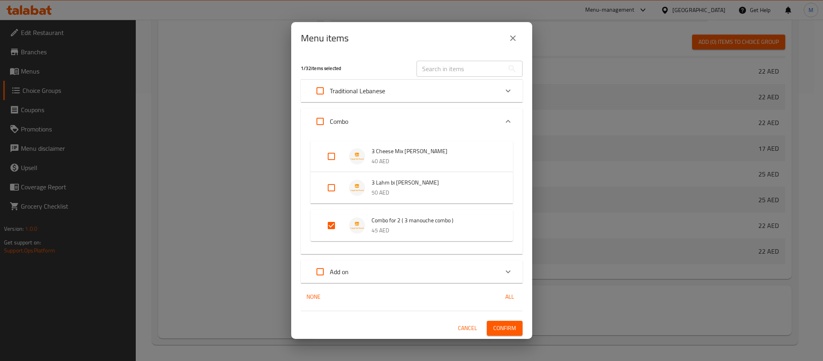
click at [808, 226] on div "Menu items 1 / 32 items selected ​ Traditional Lebanese ZAATAR WITH VEGETABLES …" at bounding box center [411, 180] width 823 height 361
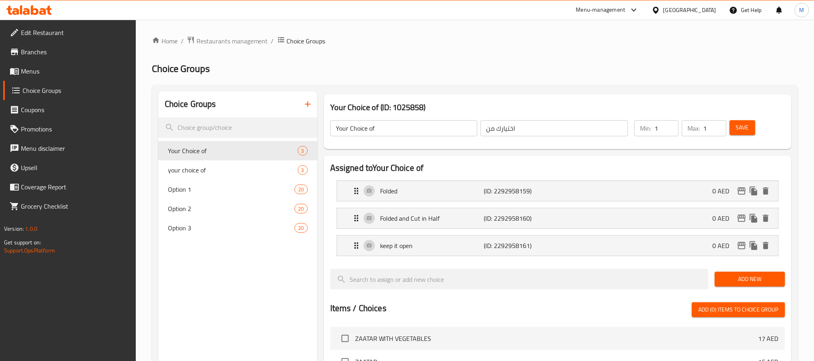
click at [38, 72] on span "Menus" at bounding box center [75, 71] width 108 height 10
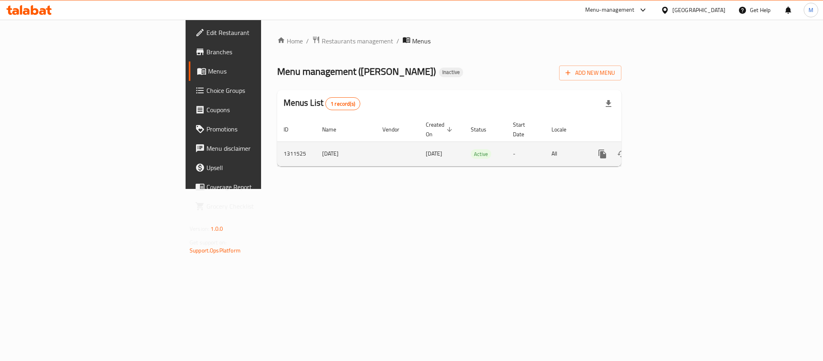
click at [665, 149] on icon "enhanced table" at bounding box center [660, 154] width 10 height 10
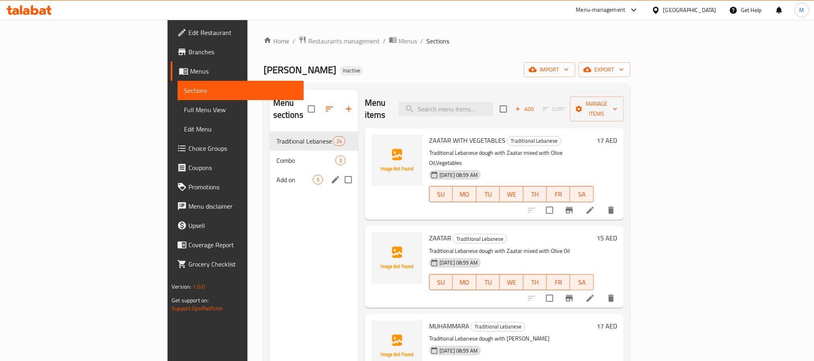
click at [276, 175] on span "Add on" at bounding box center [294, 180] width 37 height 10
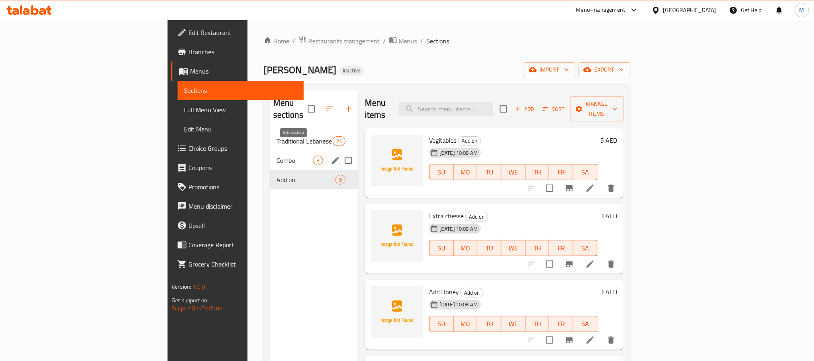
click at [276, 155] on span "Combo" at bounding box center [294, 160] width 37 height 10
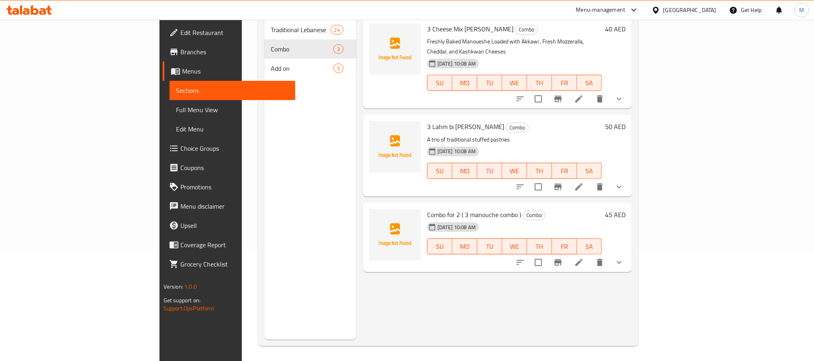
scroll to position [112, 0]
click at [584, 256] on icon at bounding box center [579, 261] width 10 height 10
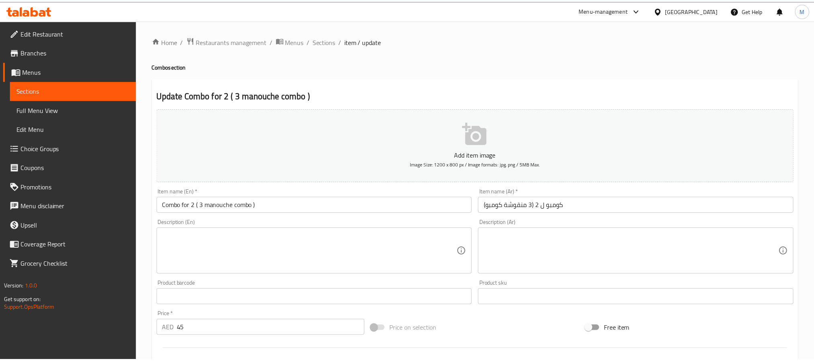
scroll to position [316, 0]
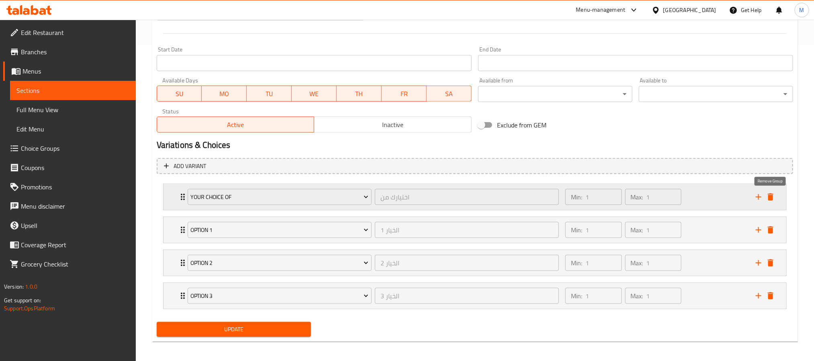
click at [773, 197] on icon "delete" at bounding box center [770, 197] width 10 height 10
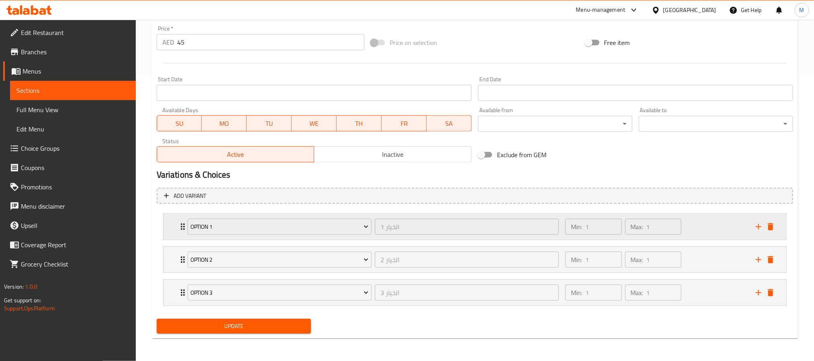
scroll to position [288, 0]
click at [702, 228] on div "Min: 1 ​ Max: 1 ​" at bounding box center [655, 227] width 190 height 26
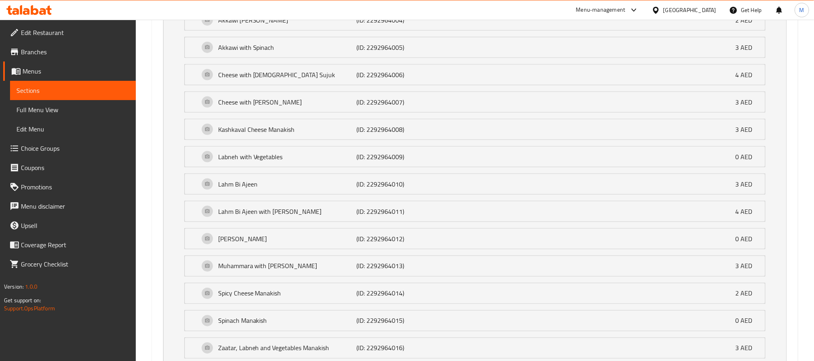
scroll to position [376, 0]
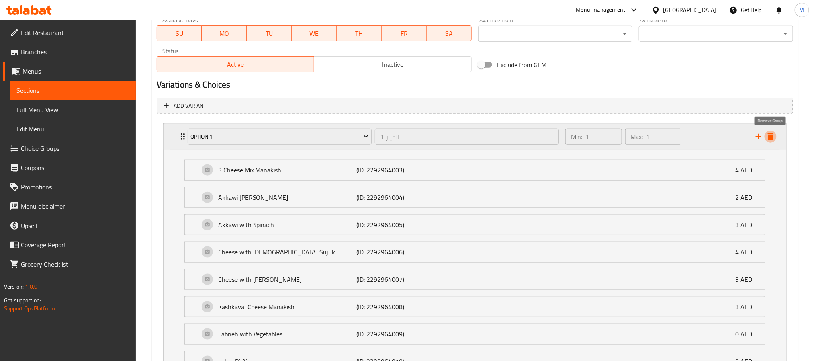
click at [773, 140] on icon "delete" at bounding box center [770, 137] width 10 height 10
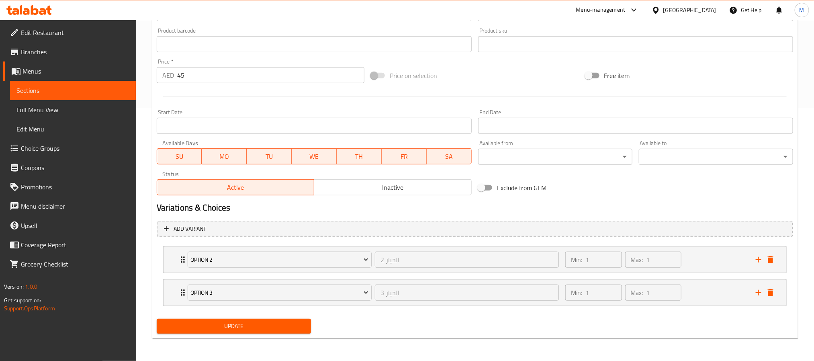
scroll to position [254, 0]
drag, startPoint x: 772, startPoint y: 259, endPoint x: 777, endPoint y: 270, distance: 12.0
click at [773, 259] on icon "delete" at bounding box center [770, 260] width 10 height 10
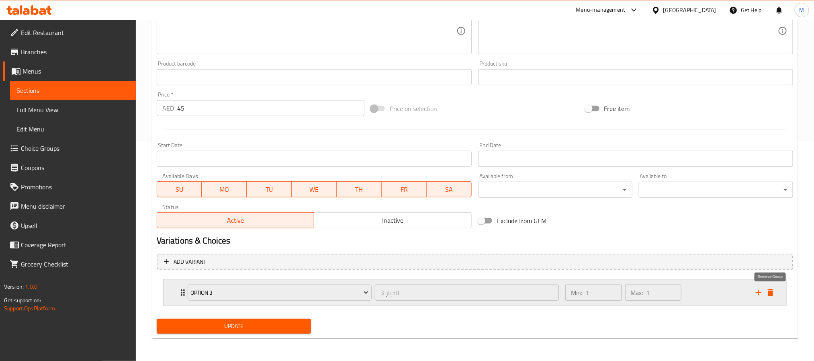
click at [776, 292] on div "Option 3 الخيار 3 ​ Min: 1 ​ Max: 1 ​" at bounding box center [474, 293] width 622 height 26
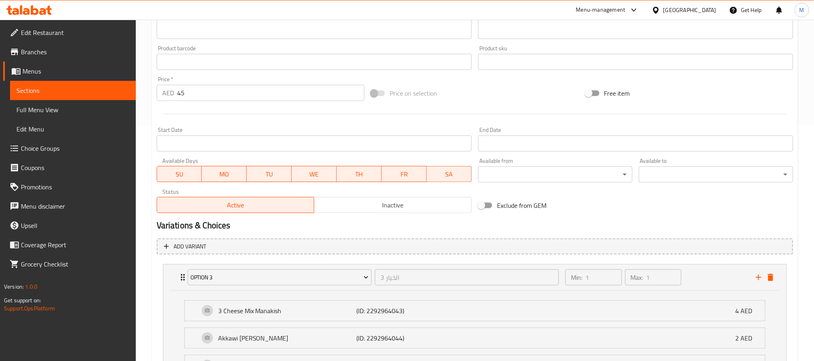
scroll to position [376, 0]
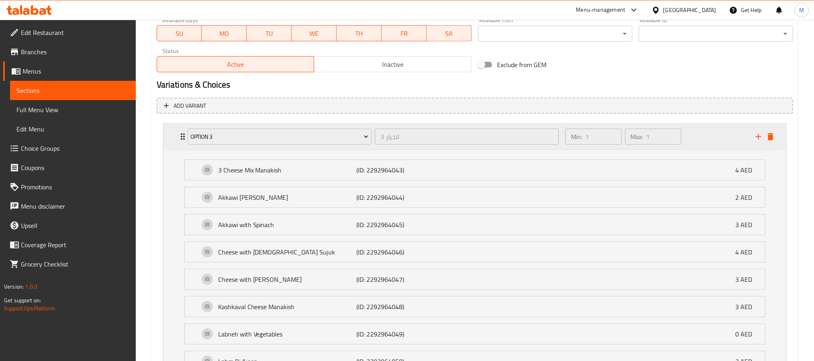
click at [776, 141] on div "Expand" at bounding box center [764, 137] width 24 height 12
click at [767, 134] on icon "delete" at bounding box center [770, 137] width 10 height 10
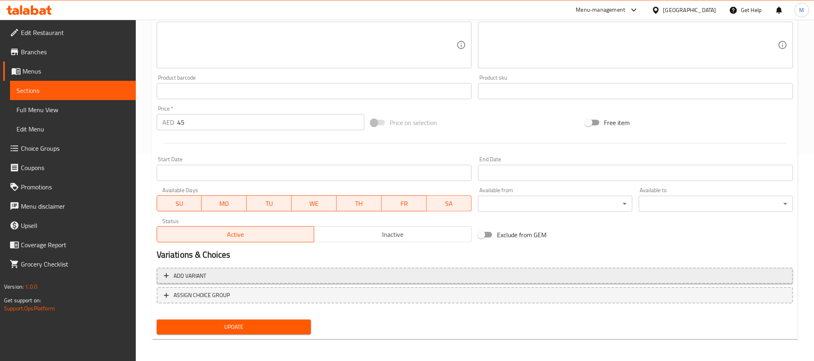
click at [286, 273] on span "Add variant" at bounding box center [475, 276] width 622 height 10
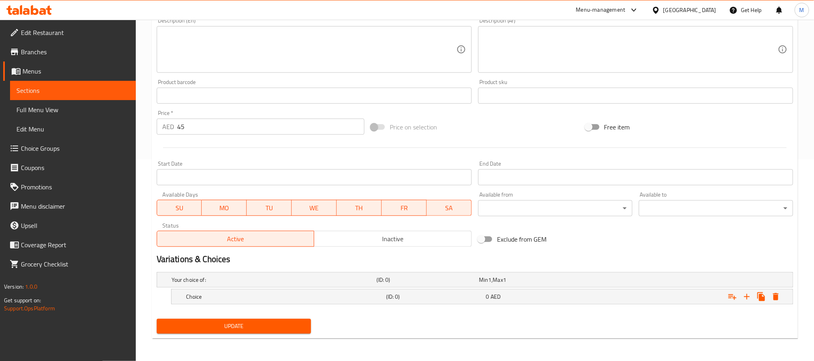
scroll to position [202, 0]
click at [458, 281] on h5 "(ID: 0)" at bounding box center [425, 279] width 99 height 8
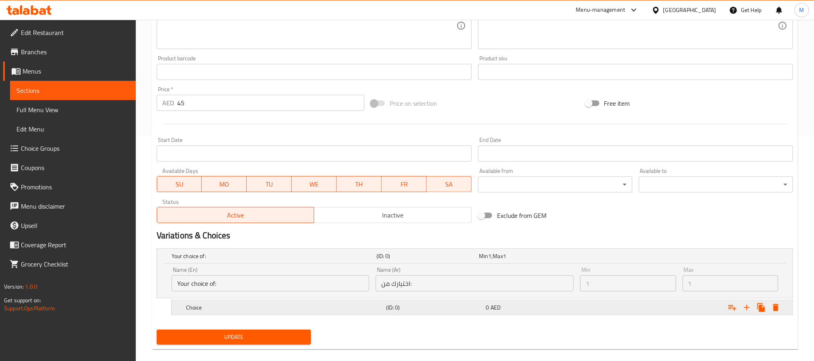
scroll to position [237, 0]
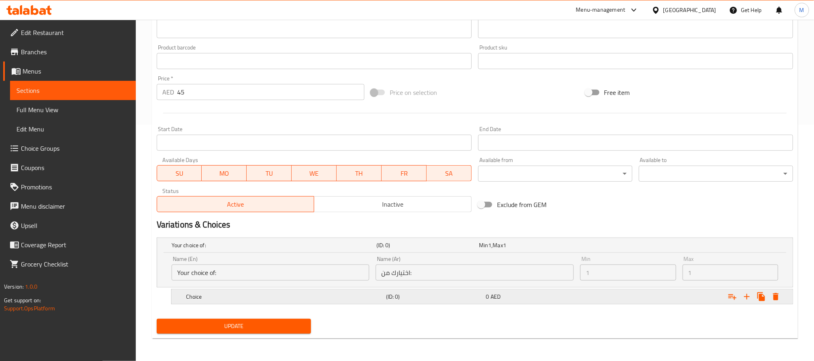
click at [531, 294] on div "0 AED" at bounding box center [534, 296] width 97 height 8
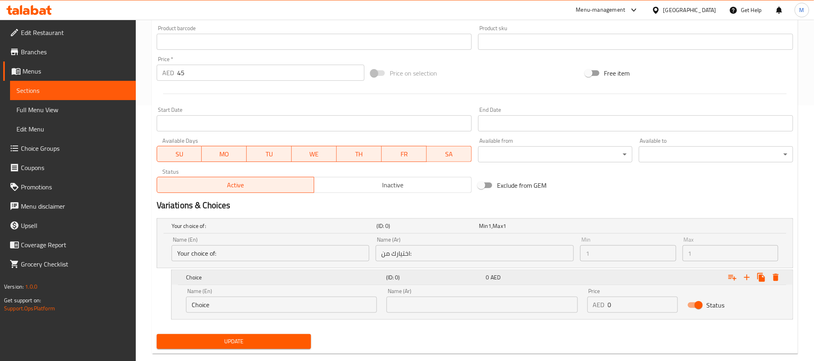
scroll to position [271, 0]
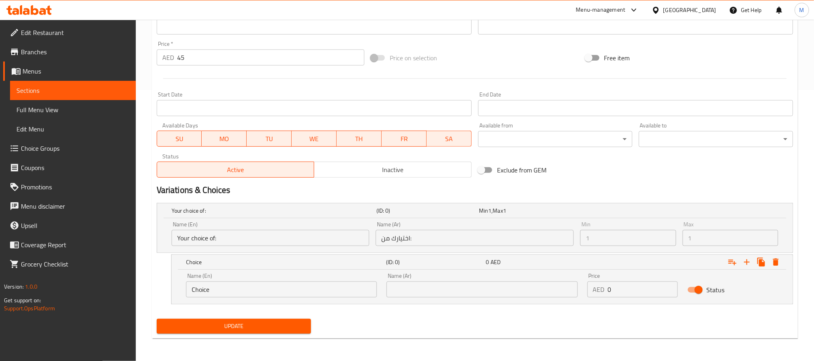
click at [425, 293] on input "text" at bounding box center [481, 289] width 191 height 16
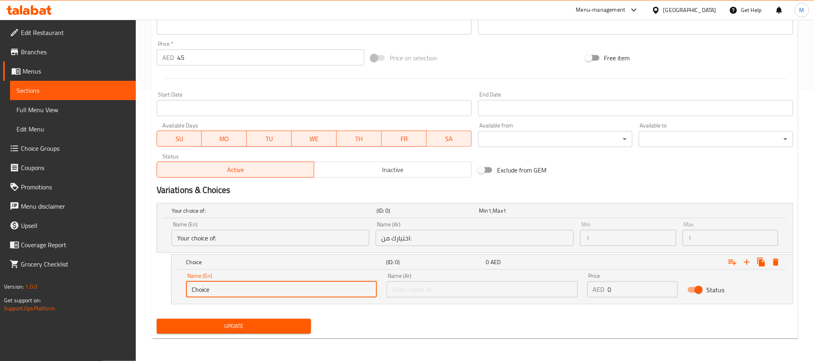
click at [314, 291] on input "Choice" at bounding box center [281, 289] width 191 height 16
type input "Choice1"
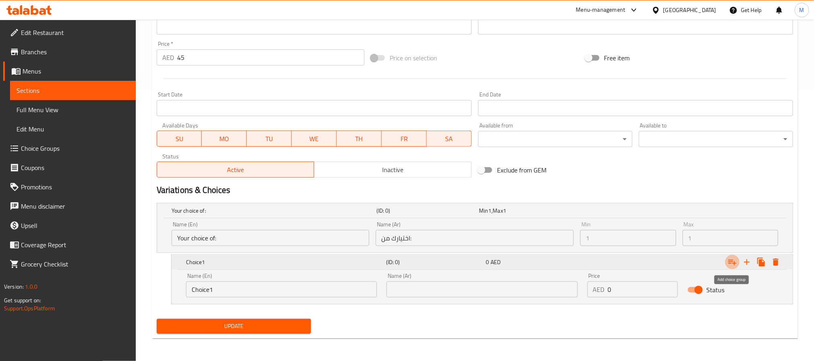
click at [737, 265] on button "Expand" at bounding box center [732, 262] width 14 height 14
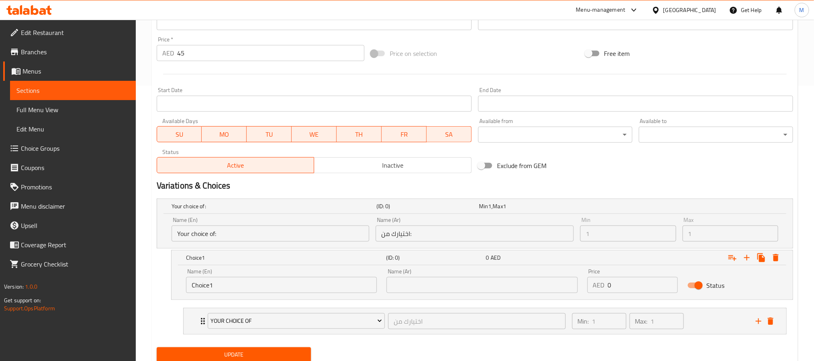
scroll to position [305, 0]
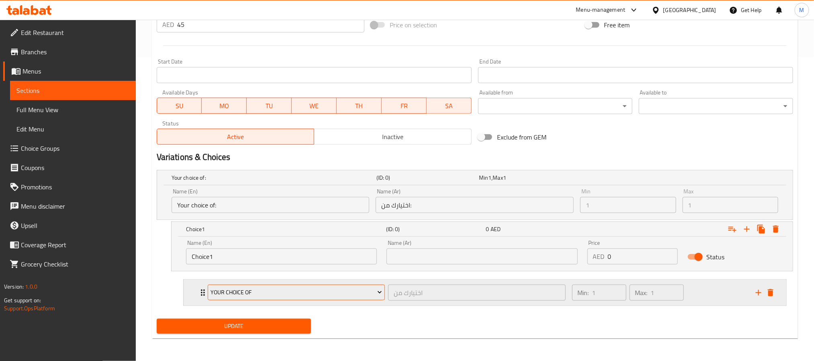
click at [360, 299] on button "Your Choice of" at bounding box center [296, 292] width 177 height 16
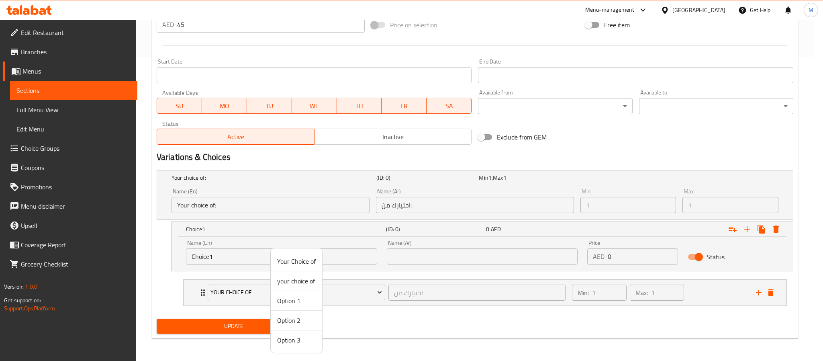
click at [300, 296] on span "Option 1" at bounding box center [296, 301] width 39 height 10
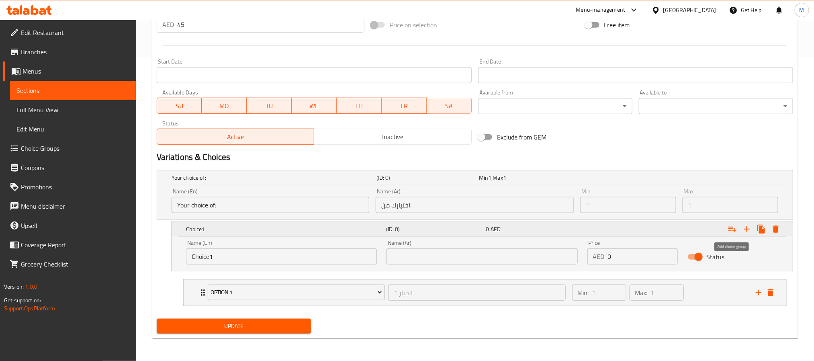
click at [736, 230] on icon "Expand" at bounding box center [732, 229] width 10 height 10
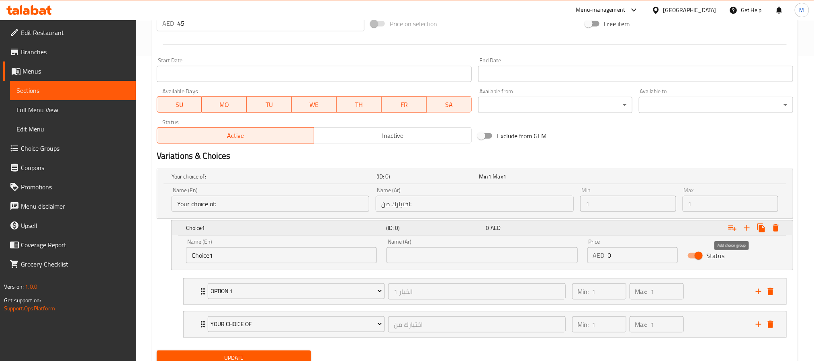
click at [736, 230] on icon "Expand" at bounding box center [732, 228] width 10 height 10
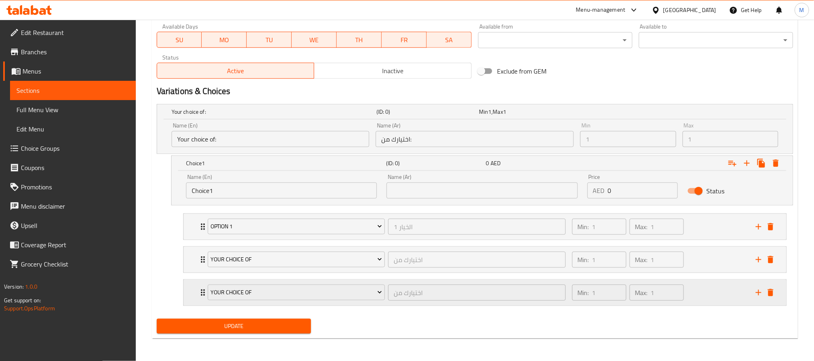
scroll to position [372, 0]
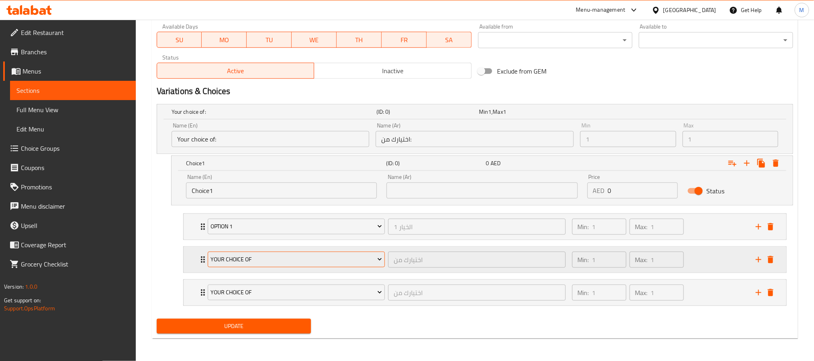
click at [345, 255] on span "Your Choice of" at bounding box center [295, 259] width 171 height 10
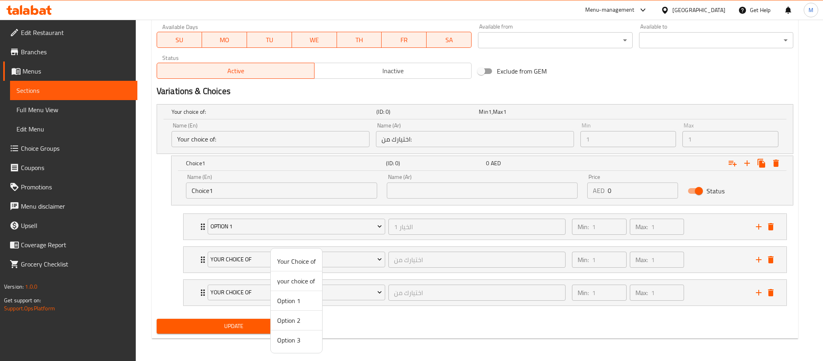
click at [304, 323] on span "Option 2" at bounding box center [296, 320] width 39 height 10
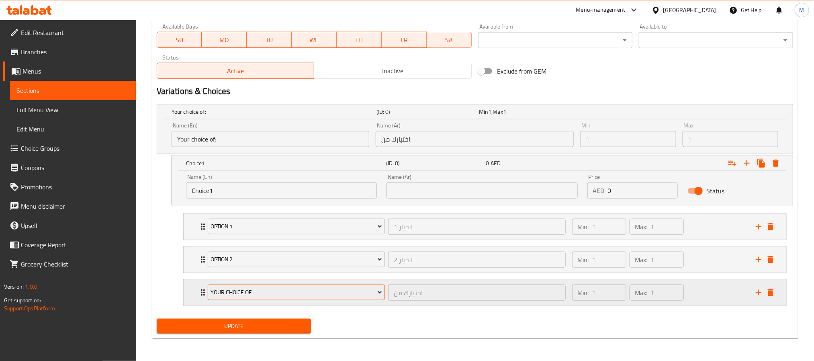
click at [369, 294] on span "Your Choice of" at bounding box center [295, 292] width 171 height 10
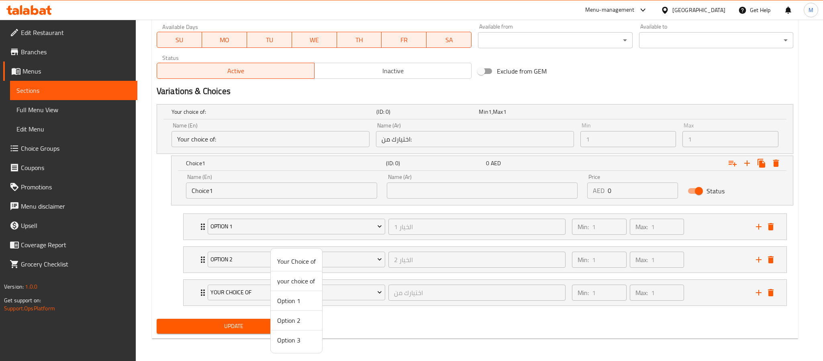
click at [298, 339] on span "Option 3" at bounding box center [296, 340] width 39 height 10
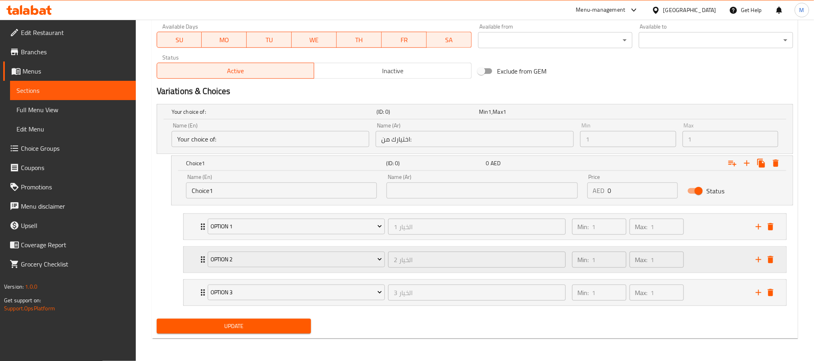
click at [751, 253] on div "Option 2 الخيار 2 ​ Min: 1 ​ Max: 1 ​" at bounding box center [479, 259] width 551 height 22
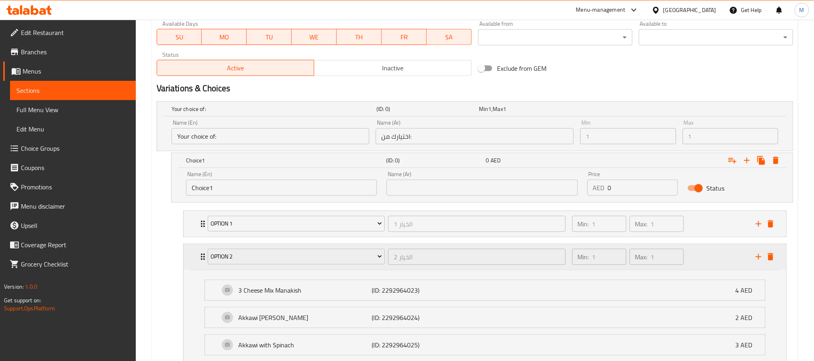
click at [738, 253] on div "Min: 1 ​ Max: 1 ​" at bounding box center [659, 257] width 184 height 26
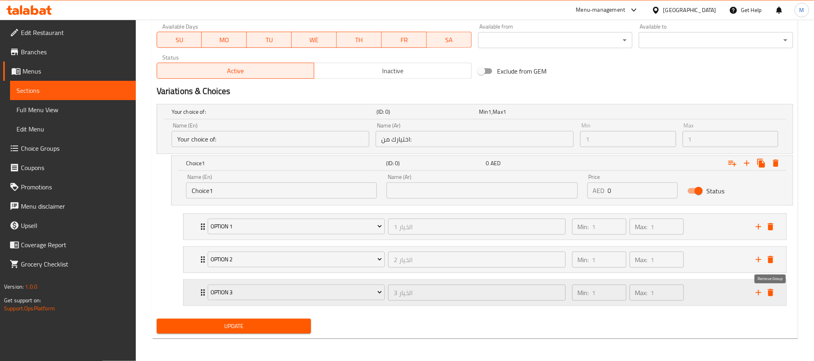
click at [772, 293] on icon "delete" at bounding box center [770, 292] width 6 height 7
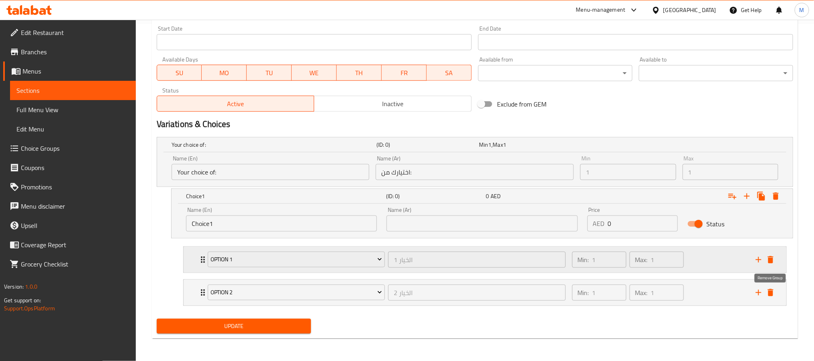
scroll to position [339, 0]
click at [770, 292] on icon "delete" at bounding box center [770, 292] width 6 height 7
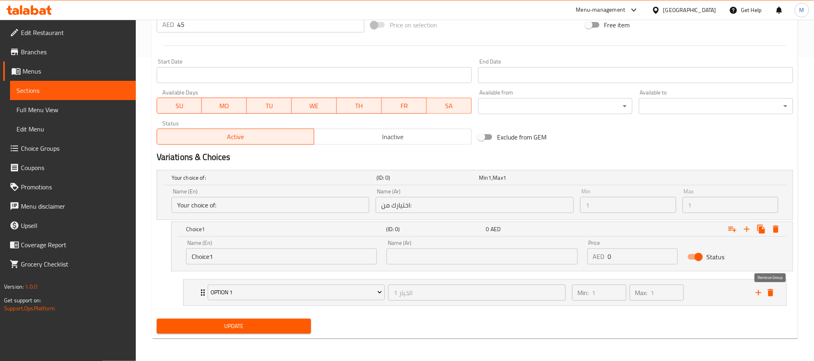
scroll to position [305, 0]
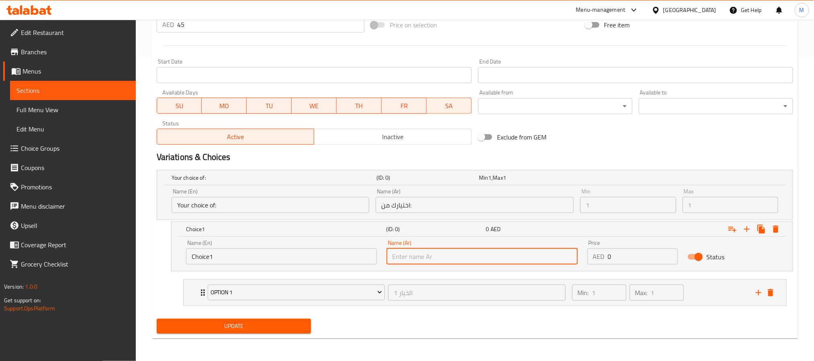
click at [446, 252] on input "text" at bounding box center [481, 256] width 191 height 16
click at [282, 251] on input "Choice1" at bounding box center [281, 256] width 191 height 16
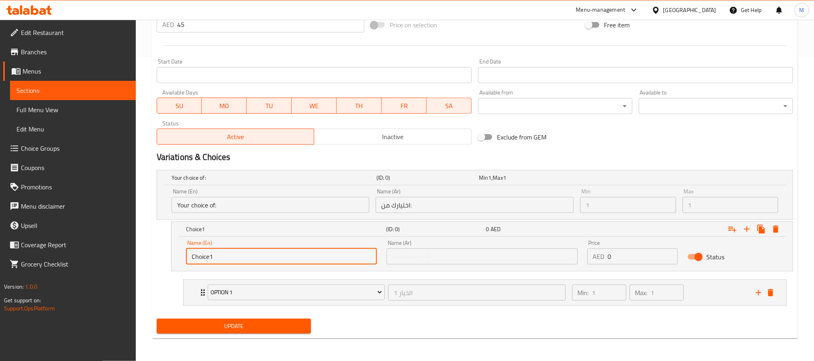
click at [282, 251] on input "Choice1" at bounding box center [281, 256] width 191 height 16
drag, startPoint x: 440, startPoint y: 253, endPoint x: 401, endPoint y: 275, distance: 44.6
click at [440, 253] on input "text" at bounding box center [481, 256] width 191 height 16
paste input "Choice1"
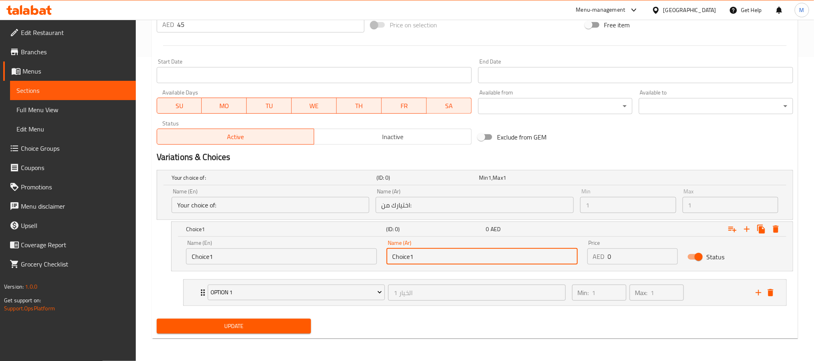
type input "Choice1"
click at [277, 321] on span "Update" at bounding box center [233, 326] width 141 height 10
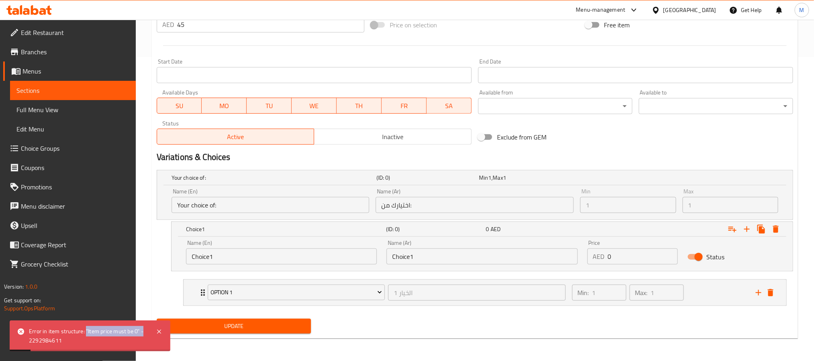
drag, startPoint x: 85, startPoint y: 330, endPoint x: 146, endPoint y: 331, distance: 61.1
click at [146, 331] on div "Error in item structure: "Item price must be 0" - 2292984611" at bounding box center [88, 335] width 119 height 18
drag, startPoint x: 623, startPoint y: 259, endPoint x: 547, endPoint y: 259, distance: 75.9
click at [547, 259] on div "Name (En) Choice1 Name (En) Name (Ar) Choice1 Name (Ar) Price AED 0 Price Status" at bounding box center [482, 252] width 602 height 34
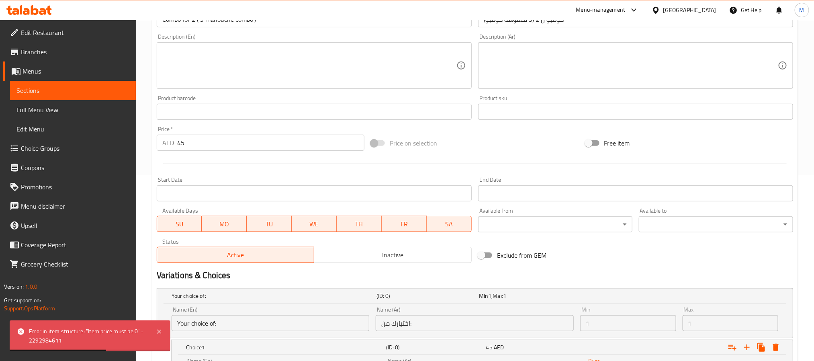
scroll to position [184, 0]
type input "45"
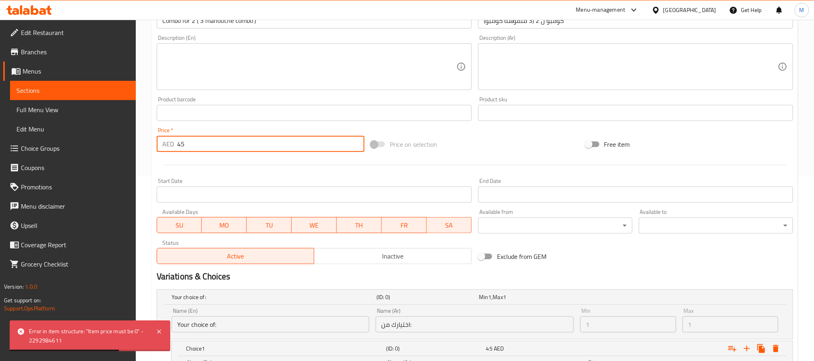
drag, startPoint x: 259, startPoint y: 147, endPoint x: 78, endPoint y: 143, distance: 181.2
click at [87, 143] on div "Edit Restaurant Branches Menus Sections Full Menu View Edit Menu Choice Groups …" at bounding box center [407, 157] width 814 height 645
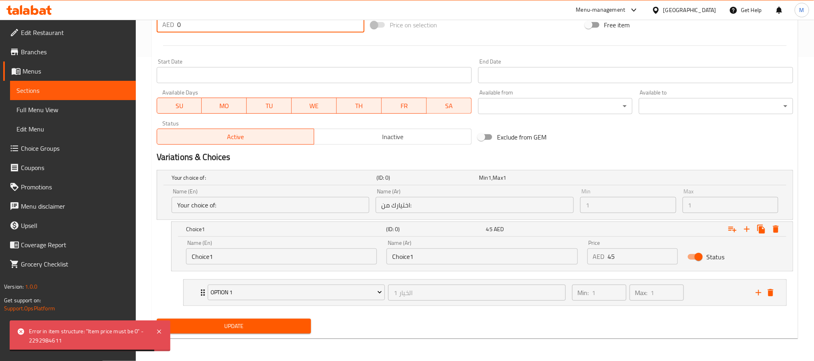
type input "0"
drag, startPoint x: 243, startPoint y: 324, endPoint x: 641, endPoint y: 347, distance: 398.6
click at [243, 324] on span "Update" at bounding box center [233, 326] width 141 height 10
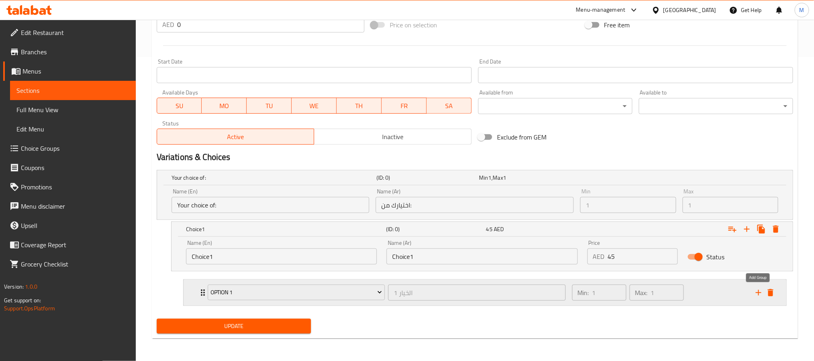
click at [761, 294] on icon "add" at bounding box center [758, 293] width 10 height 10
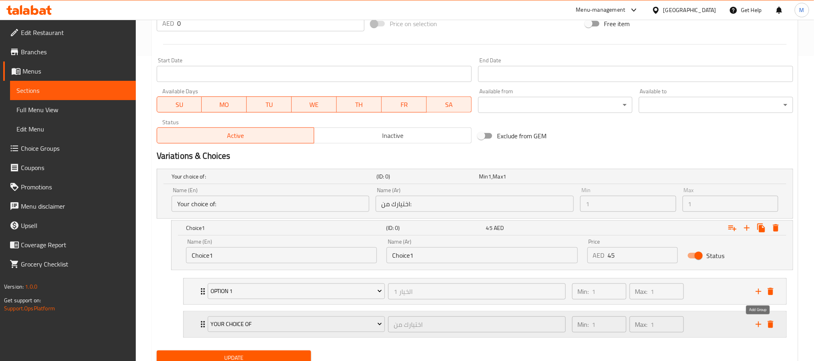
click at [759, 324] on icon "add" at bounding box center [758, 324] width 10 height 10
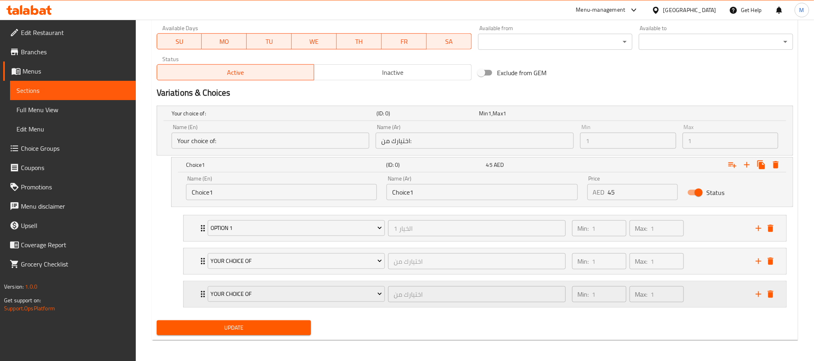
scroll to position [372, 0]
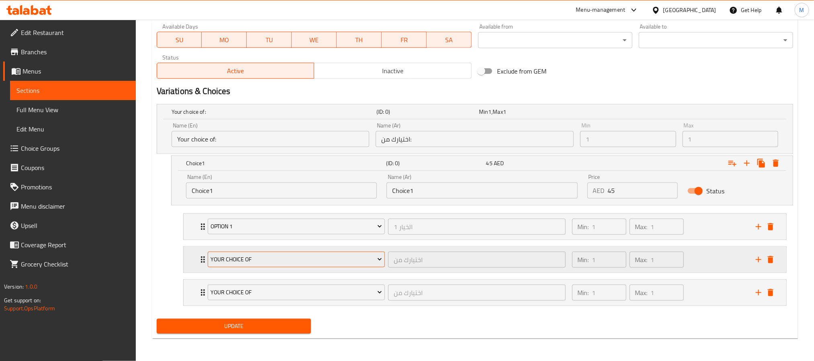
click at [348, 262] on span "Your Choice of" at bounding box center [295, 259] width 171 height 10
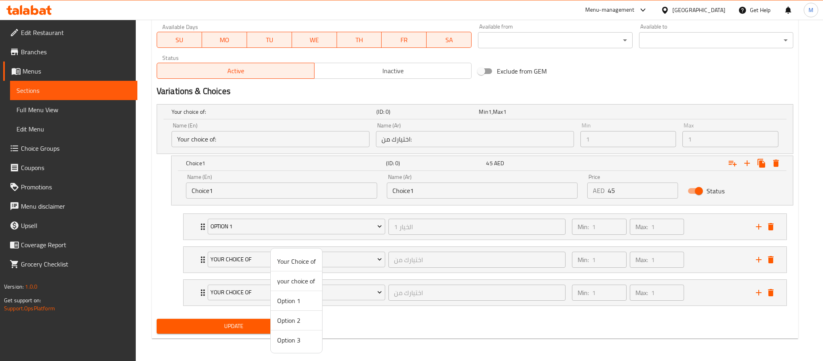
click at [299, 323] on span "Option 2" at bounding box center [296, 320] width 39 height 10
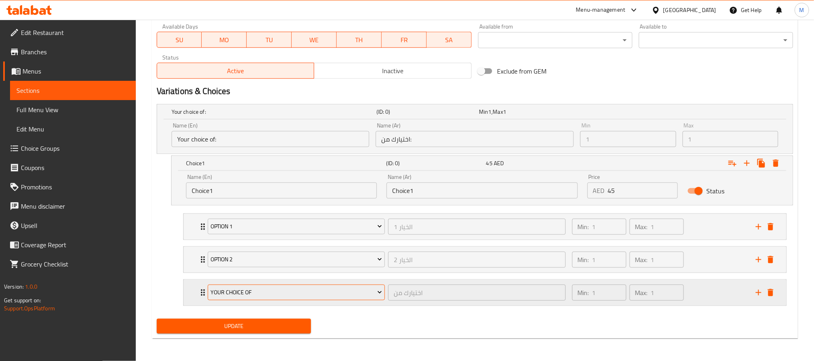
click at [377, 290] on icon "Expand" at bounding box center [379, 292] width 8 height 8
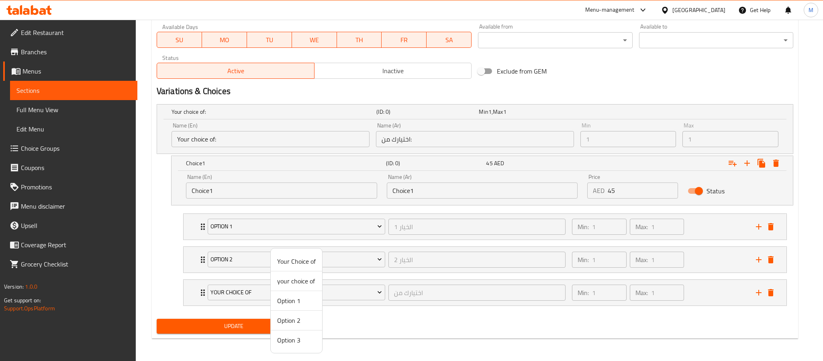
click at [286, 339] on span "Option 3" at bounding box center [296, 340] width 39 height 10
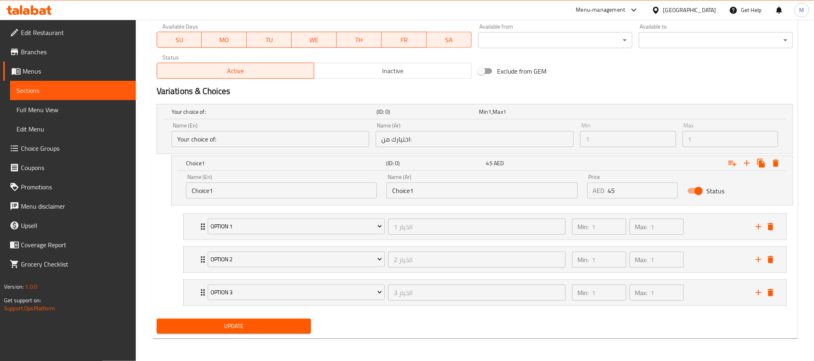
click at [259, 322] on span "Update" at bounding box center [233, 326] width 141 height 10
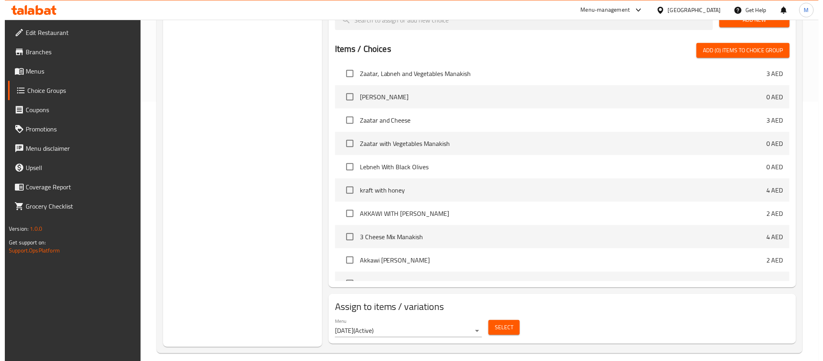
scroll to position [268, 0]
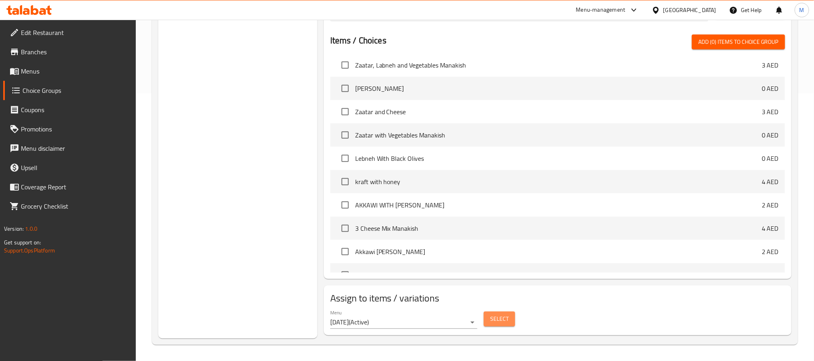
click at [502, 317] on span "Select" at bounding box center [499, 319] width 18 height 10
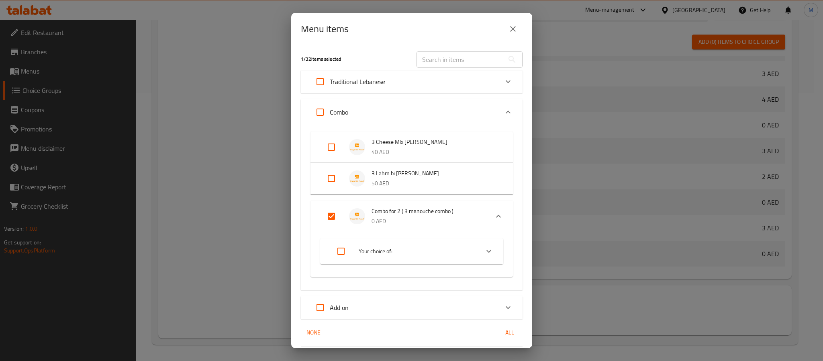
click at [343, 249] on input "Expand" at bounding box center [340, 250] width 19 height 19
checkbox input "true"
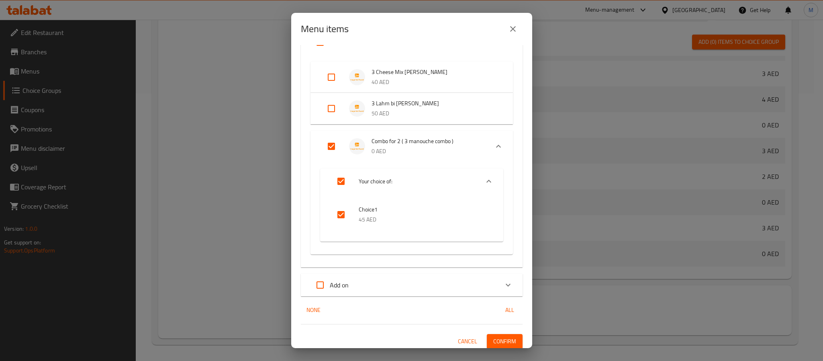
scroll to position [73, 0]
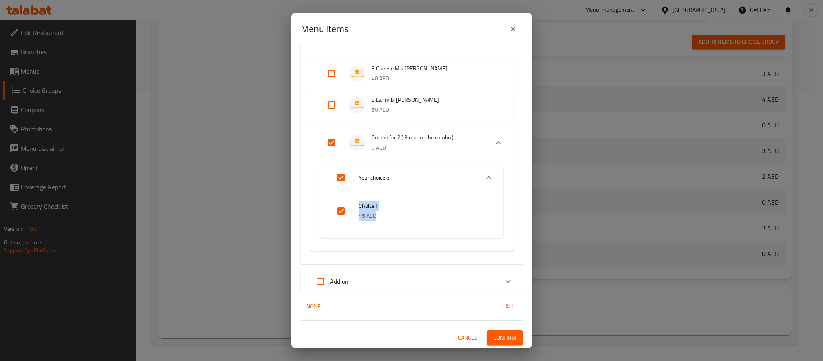
drag, startPoint x: 357, startPoint y: 202, endPoint x: 379, endPoint y: 221, distance: 29.1
click at [379, 221] on li "Choice1 45 AED" at bounding box center [412, 211] width 164 height 28
click at [498, 333] on span "Confirm" at bounding box center [504, 338] width 23 height 10
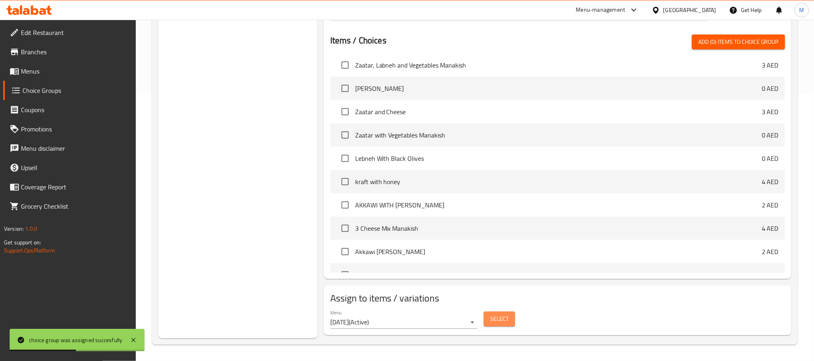
click at [508, 316] on span "Select" at bounding box center [499, 319] width 18 height 10
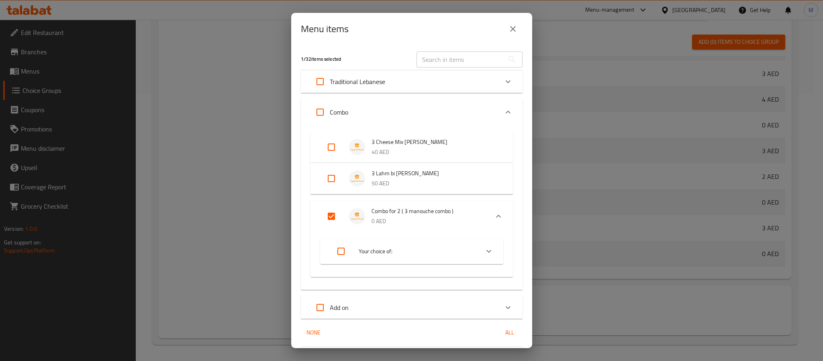
click at [328, 216] on input "Expand" at bounding box center [331, 215] width 19 height 19
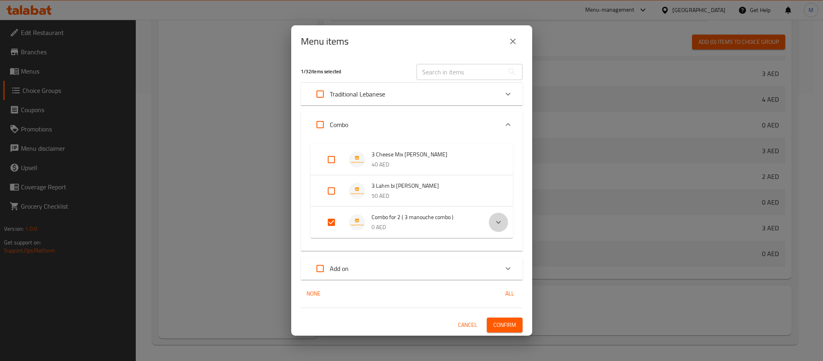
click at [502, 222] on icon "Expand" at bounding box center [499, 222] width 10 height 10
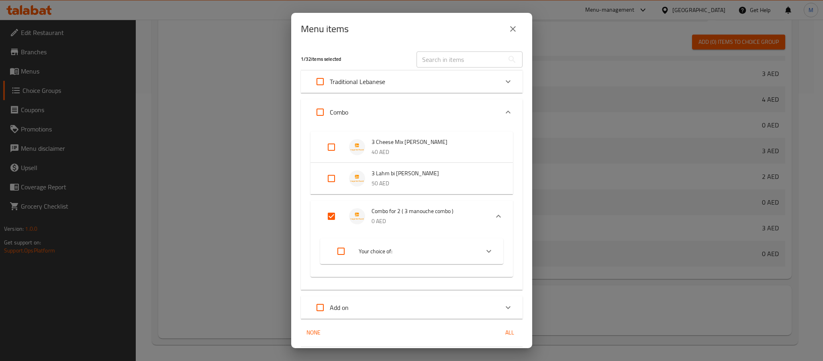
click at [336, 216] on input "Expand" at bounding box center [331, 215] width 19 height 19
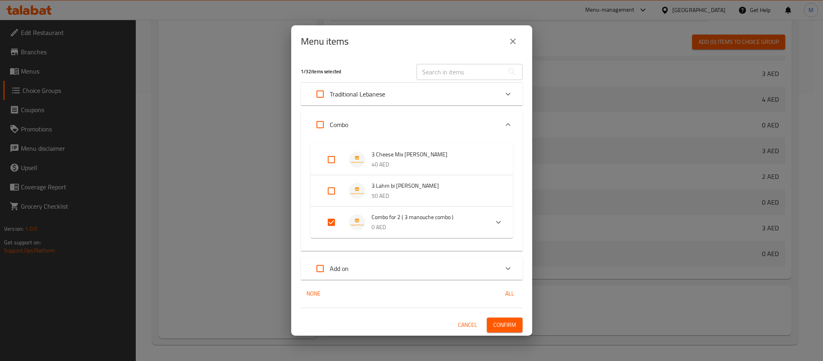
click at [333, 220] on input "Expand" at bounding box center [331, 221] width 19 height 19
checkbox input "true"
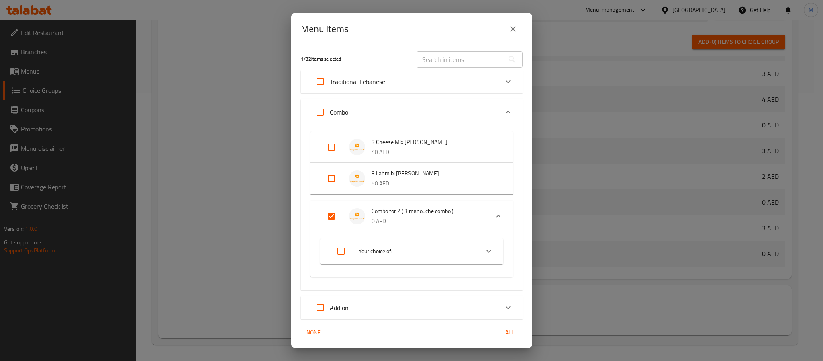
click at [337, 247] on input "Expand" at bounding box center [340, 250] width 19 height 19
checkbox input "true"
drag, startPoint x: 355, startPoint y: 277, endPoint x: 398, endPoint y: 294, distance: 45.6
click at [398, 294] on li "Choice1 45 AED" at bounding box center [412, 284] width 164 height 28
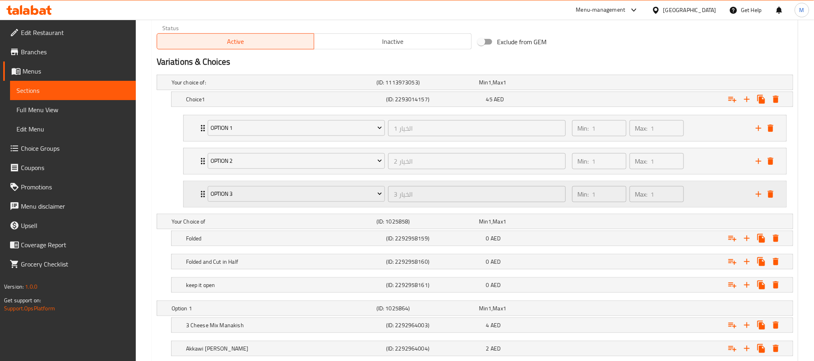
scroll to position [418, 0]
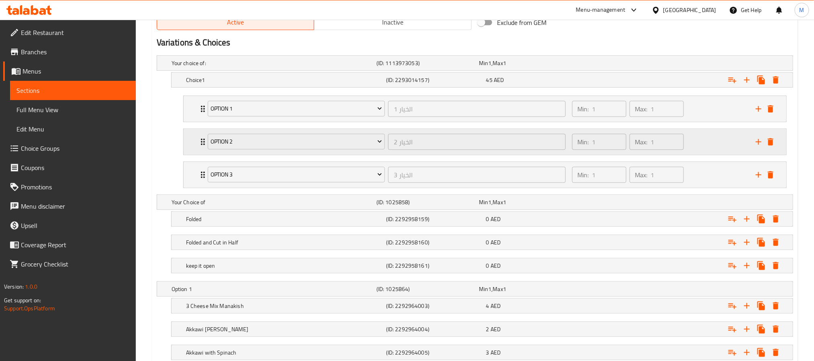
click at [696, 143] on div "Min: 1 ​ Max: 1 ​" at bounding box center [659, 142] width 184 height 26
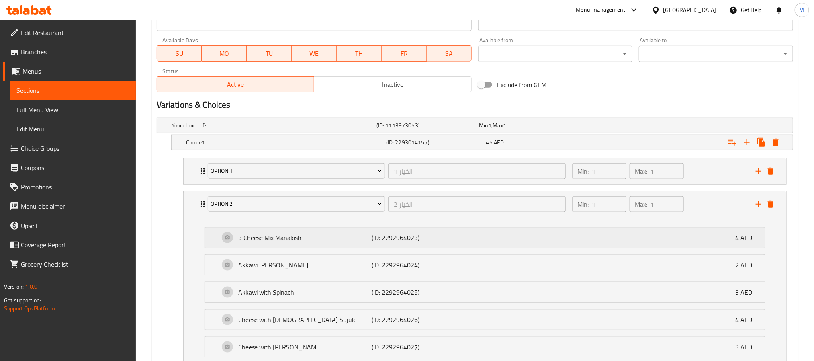
scroll to position [358, 0]
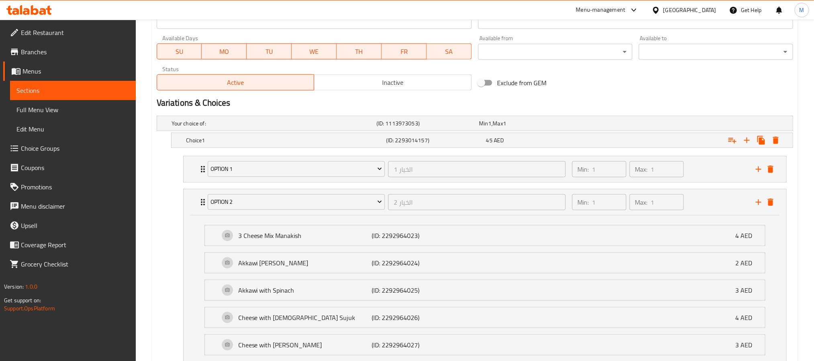
click at [773, 204] on icon "delete" at bounding box center [770, 202] width 10 height 10
click at [773, 170] on icon "delete" at bounding box center [770, 169] width 10 height 10
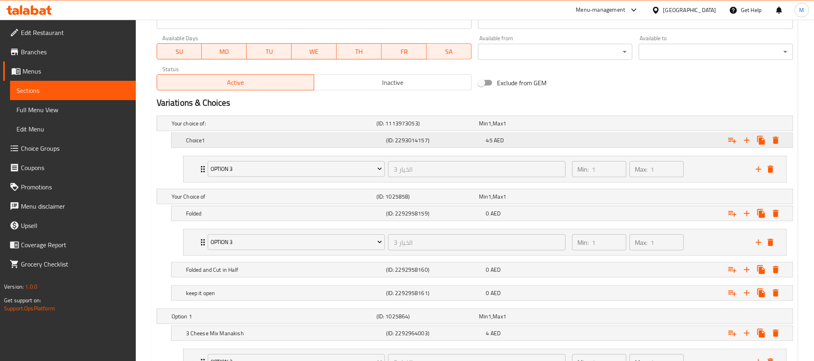
click at [258, 134] on div "Choice1 (ID: 2293014157) 45 AED" at bounding box center [484, 140] width 600 height 18
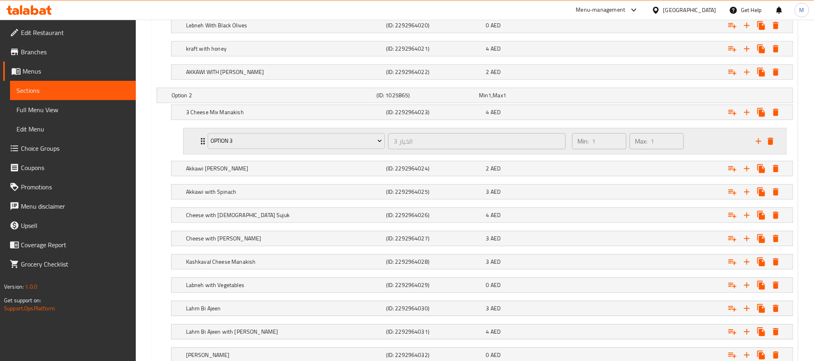
scroll to position [1020, 0]
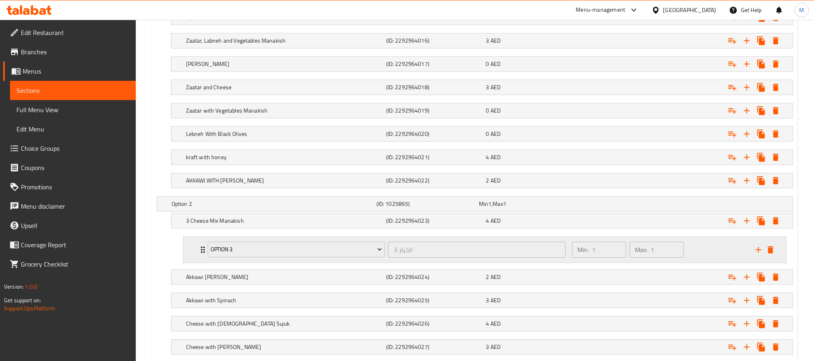
click at [701, 262] on div "Min: 1 ​ Max: 1 ​" at bounding box center [659, 250] width 184 height 26
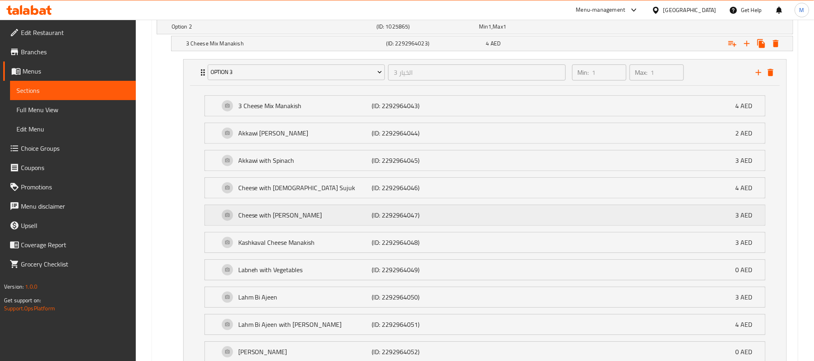
scroll to position [1141, 0]
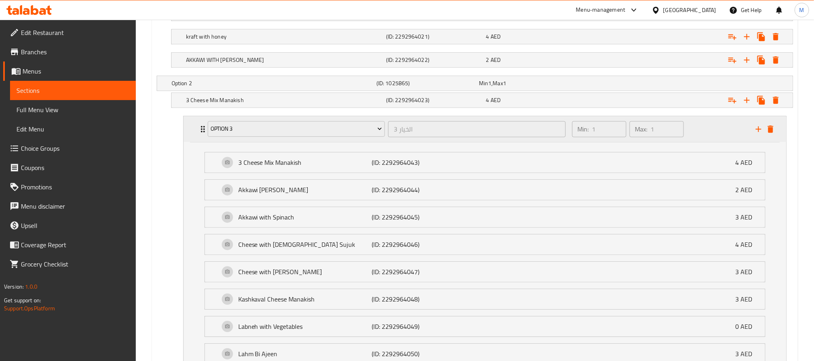
click at [706, 142] on div "Min: 1 ​ Max: 1 ​" at bounding box center [659, 129] width 184 height 26
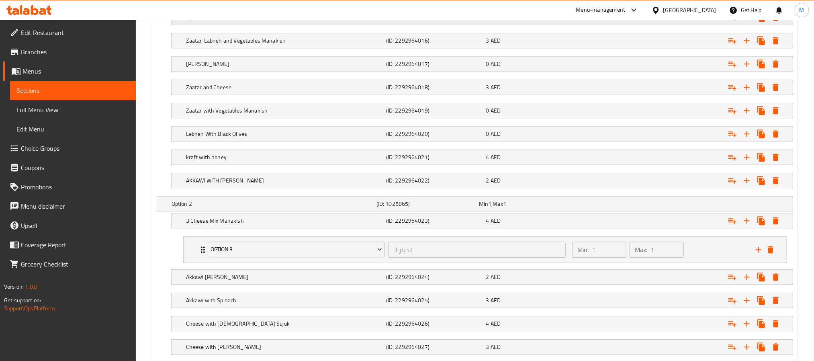
scroll to position [889, 0]
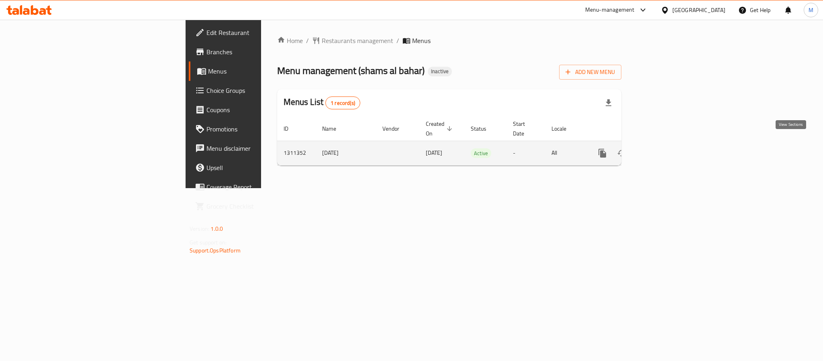
click at [665, 148] on icon "enhanced table" at bounding box center [660, 153] width 10 height 10
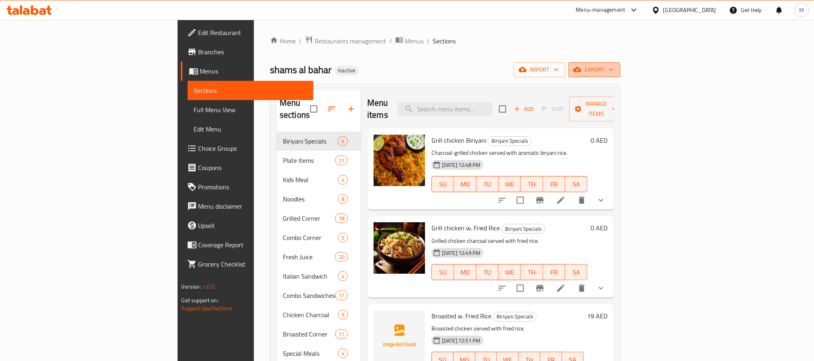
click at [614, 69] on span "export" at bounding box center [594, 70] width 39 height 10
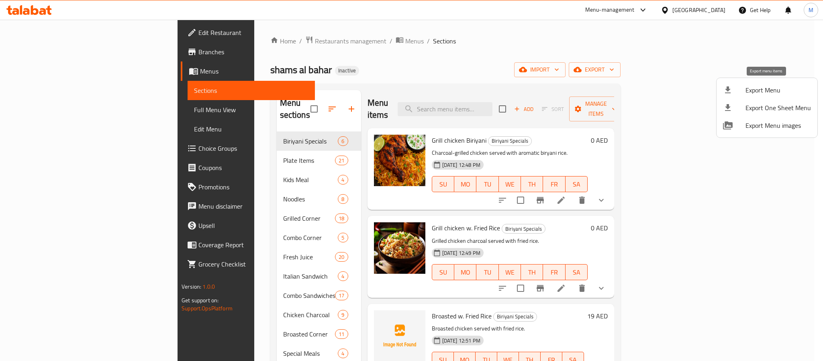
click at [768, 86] on span "Export Menu" at bounding box center [777, 90] width 65 height 10
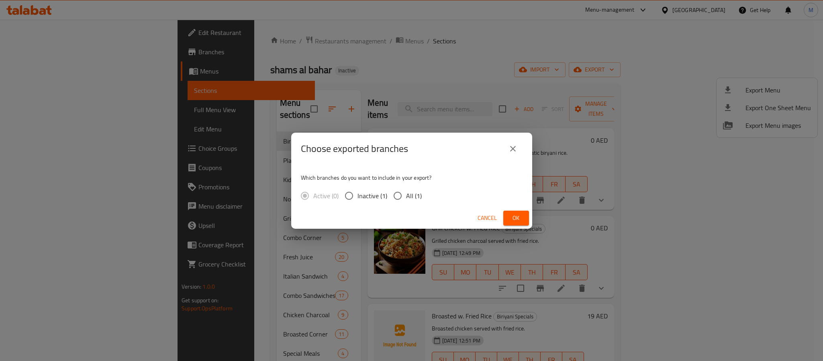
click at [421, 189] on div "Active (0) Inactive (1) All (1)" at bounding box center [364, 195] width 127 height 17
click at [419, 199] on span "All (1)" at bounding box center [414, 196] width 16 height 10
click at [406, 199] on input "All (1)" at bounding box center [397, 195] width 17 height 17
radio input "true"
click at [522, 218] on span "Ok" at bounding box center [516, 218] width 13 height 10
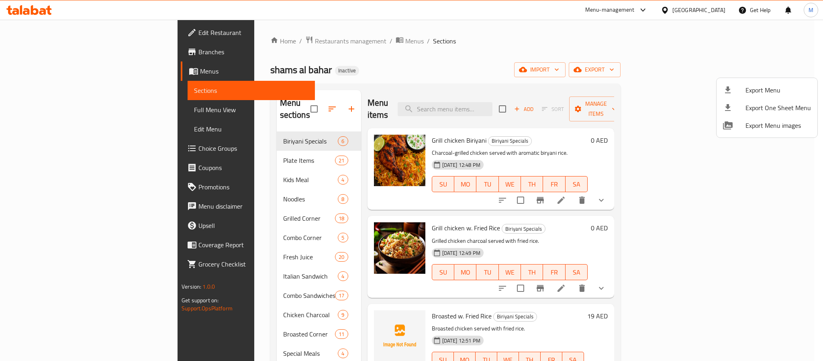
click at [694, 11] on div at bounding box center [411, 180] width 823 height 361
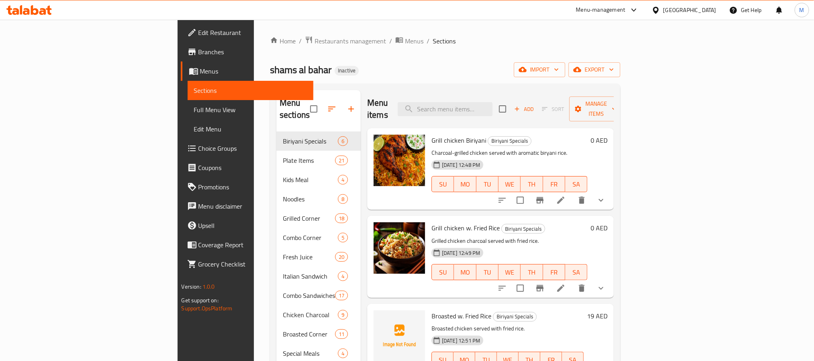
click at [694, 10] on div "United Arab Emirates" at bounding box center [689, 10] width 53 height 9
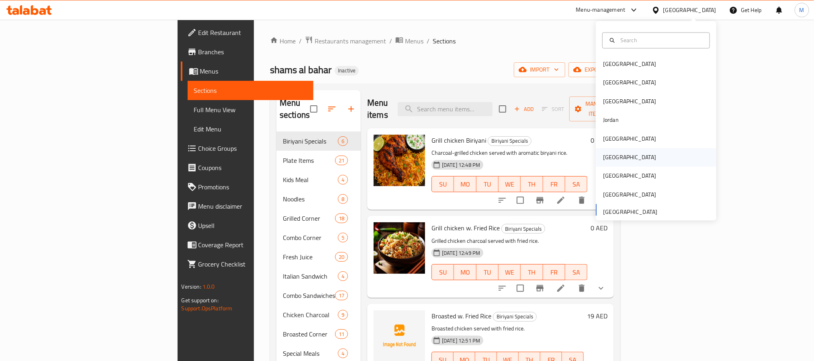
click at [608, 160] on div "Oman" at bounding box center [629, 157] width 66 height 18
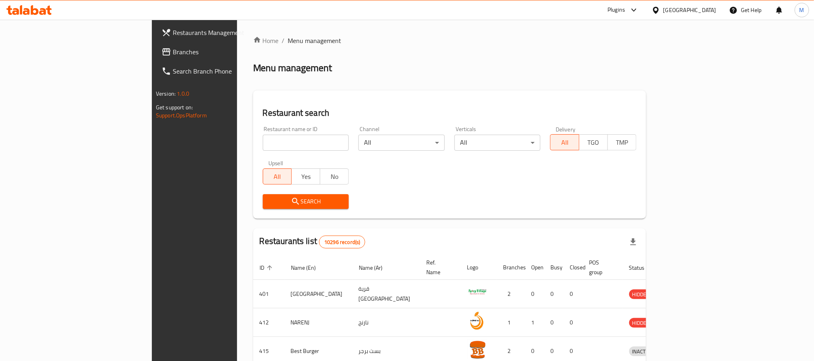
click at [173, 49] on span "Branches" at bounding box center [227, 52] width 108 height 10
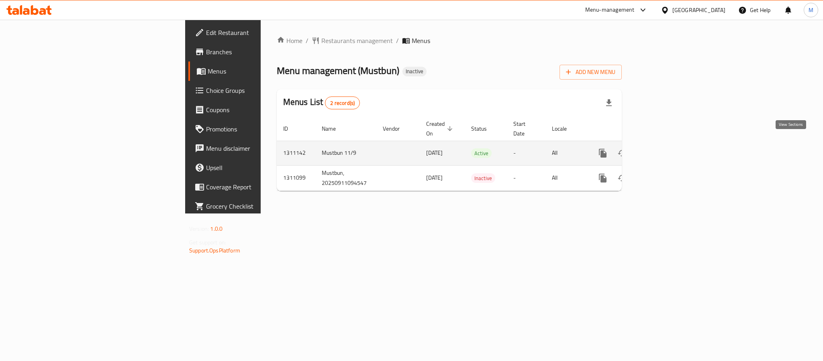
click at [665, 148] on icon "enhanced table" at bounding box center [661, 153] width 10 height 10
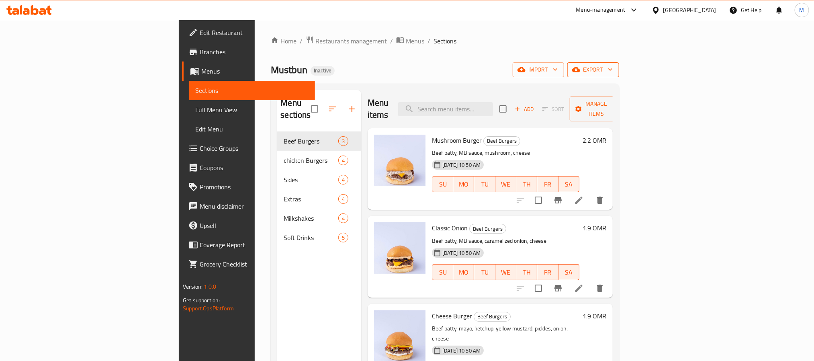
click at [614, 68] on icon "button" at bounding box center [610, 69] width 8 height 8
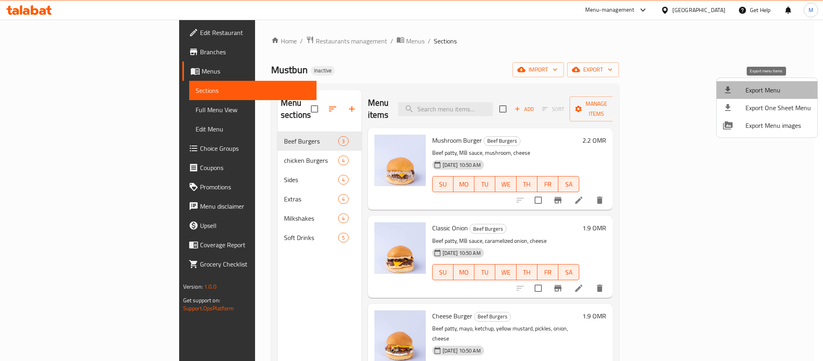
click at [776, 85] on span "Export Menu" at bounding box center [777, 90] width 65 height 10
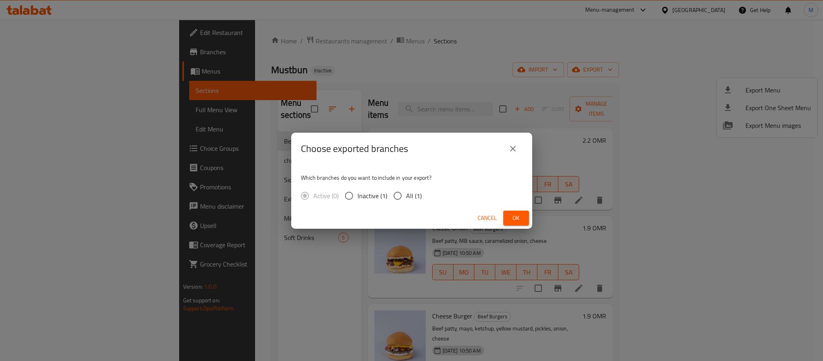
click at [418, 200] on span "All (1)" at bounding box center [414, 196] width 16 height 10
click at [406, 201] on input "All (1)" at bounding box center [397, 195] width 17 height 17
radio input "true"
click at [516, 217] on span "Ok" at bounding box center [516, 218] width 13 height 10
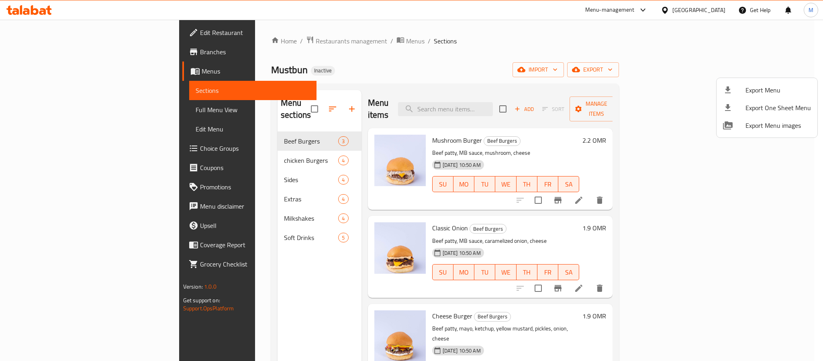
click at [55, 32] on div at bounding box center [411, 180] width 823 height 361
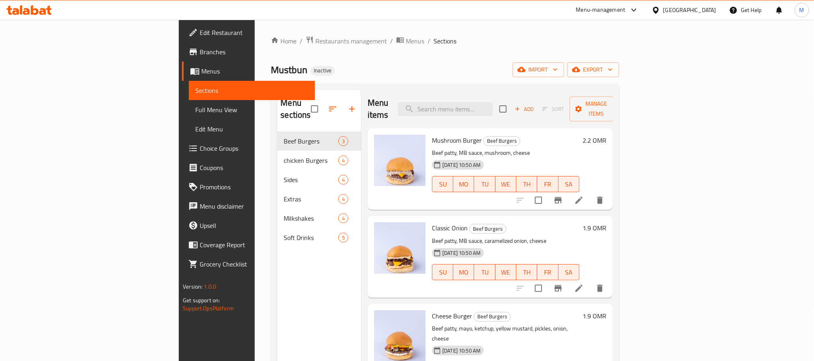
click at [200, 32] on span "Edit Restaurant" at bounding box center [254, 33] width 108 height 10
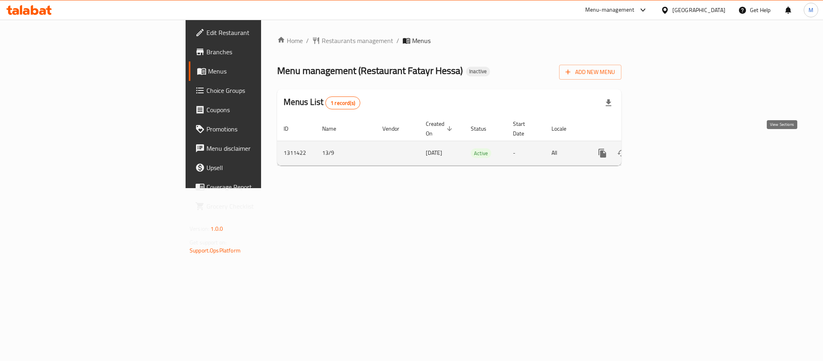
click at [670, 144] on link "enhanced table" at bounding box center [660, 152] width 19 height 19
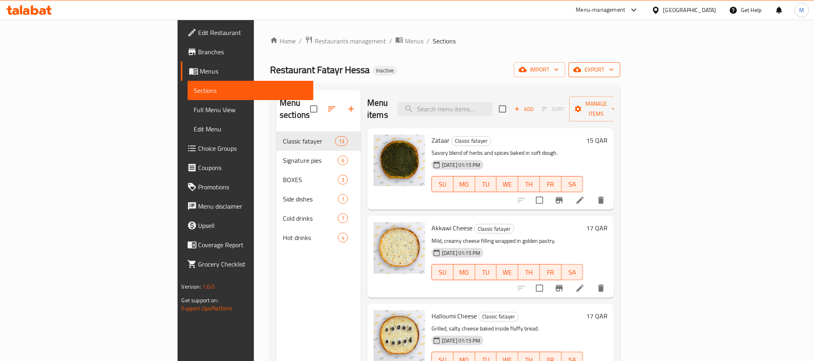
click at [614, 73] on span "export" at bounding box center [594, 70] width 39 height 10
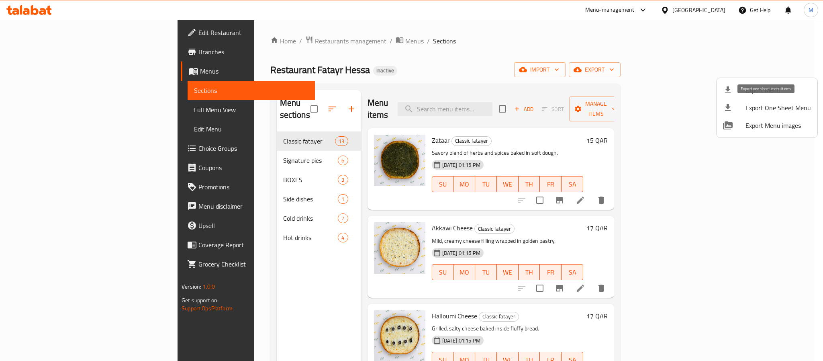
click at [732, 99] on li "Export One Sheet Menu" at bounding box center [766, 108] width 101 height 18
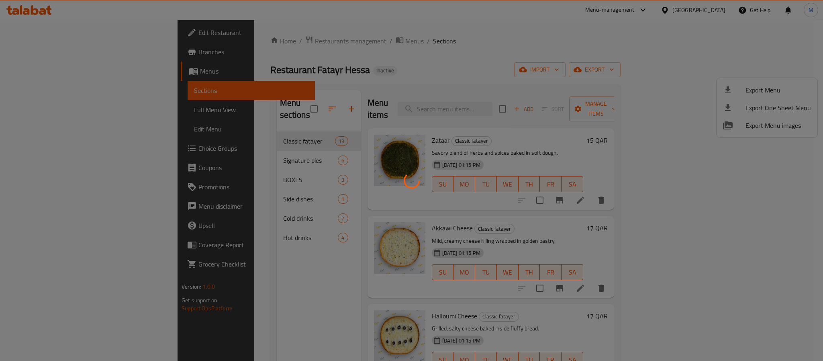
click at [781, 64] on div at bounding box center [411, 180] width 823 height 361
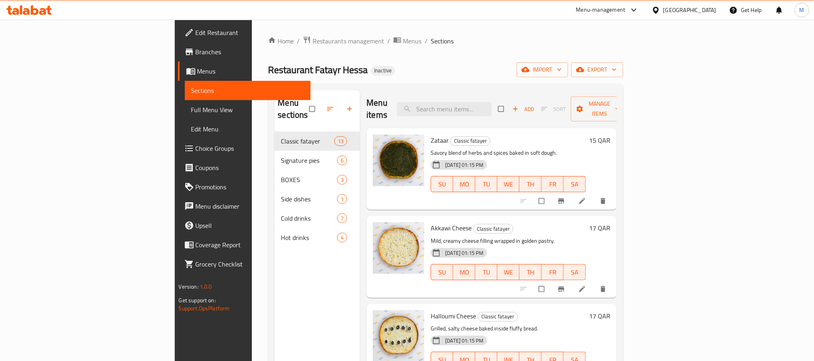
click at [623, 83] on div "Home / Restaurants management / Menus / Sections Restaurant Fatayr Hessa Inacti…" at bounding box center [445, 246] width 355 height 421
click at [616, 73] on span "export" at bounding box center [596, 70] width 39 height 10
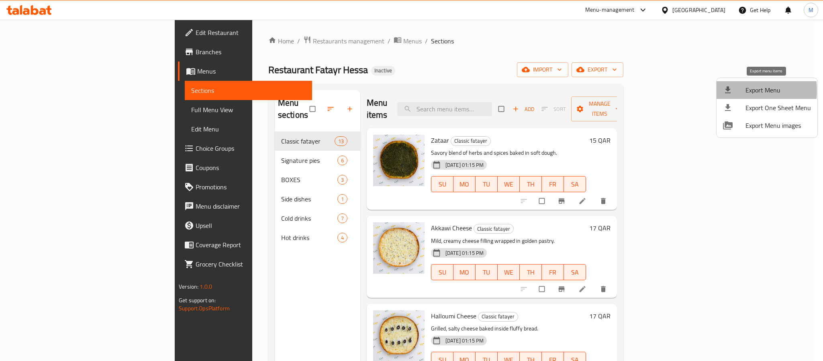
click at [741, 90] on div at bounding box center [734, 90] width 22 height 10
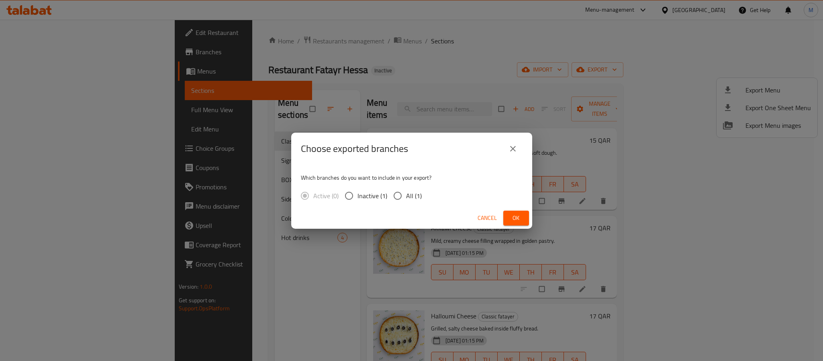
click at [409, 198] on span "All (1)" at bounding box center [414, 196] width 16 height 10
click at [406, 198] on input "All (1)" at bounding box center [397, 195] width 17 height 17
radio input "true"
click at [510, 214] on span "Ok" at bounding box center [516, 218] width 13 height 10
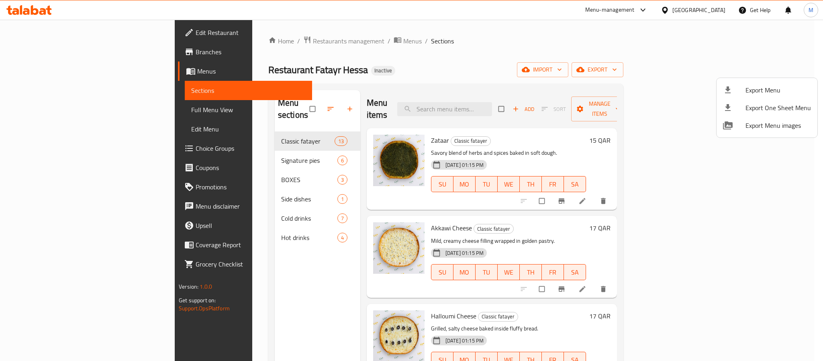
click at [224, 229] on div at bounding box center [411, 180] width 823 height 361
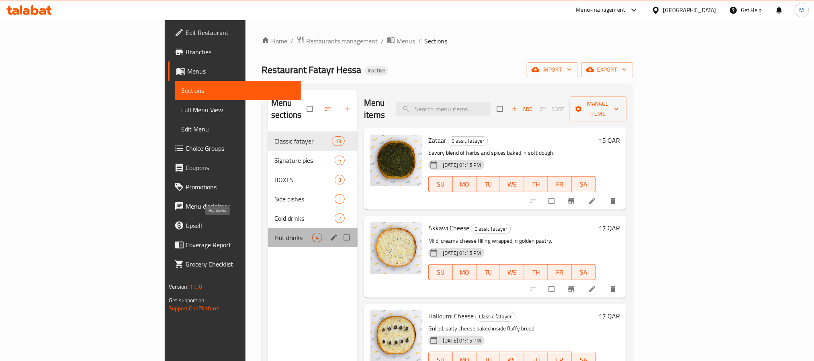
click at [274, 233] on span "Hot drinks" at bounding box center [293, 238] width 38 height 10
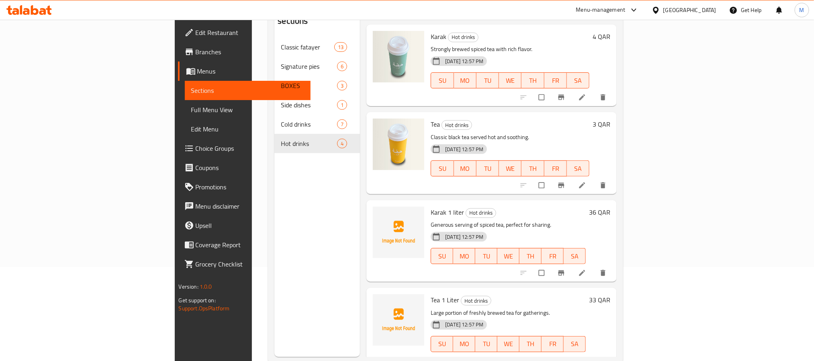
scroll to position [112, 0]
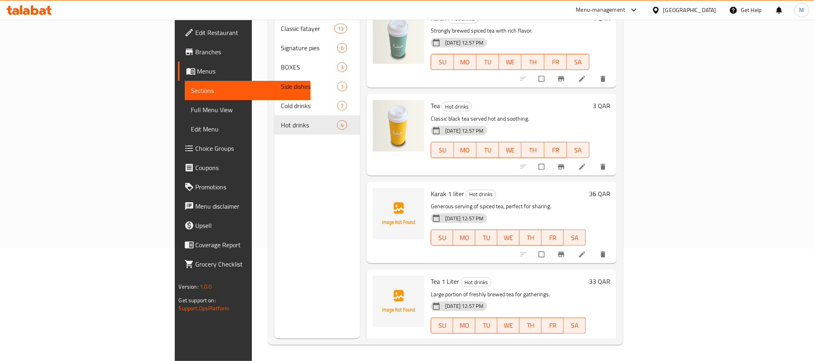
click at [431, 188] on span "Karak 1 liter" at bounding box center [447, 194] width 33 height 12
copy span "Karak"
click at [431, 275] on span "Tea 1 Liter" at bounding box center [445, 281] width 29 height 12
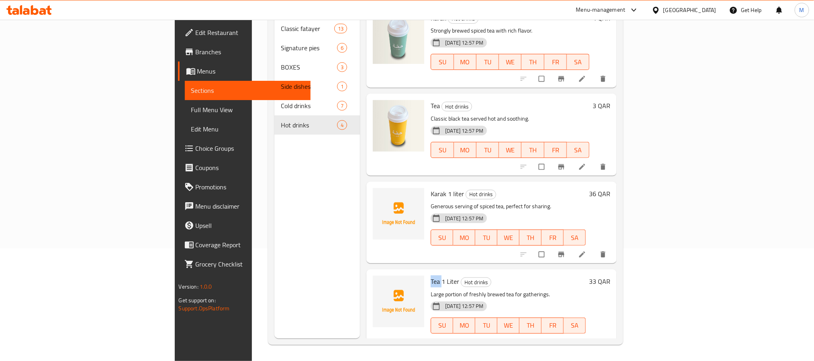
copy span "Tea"
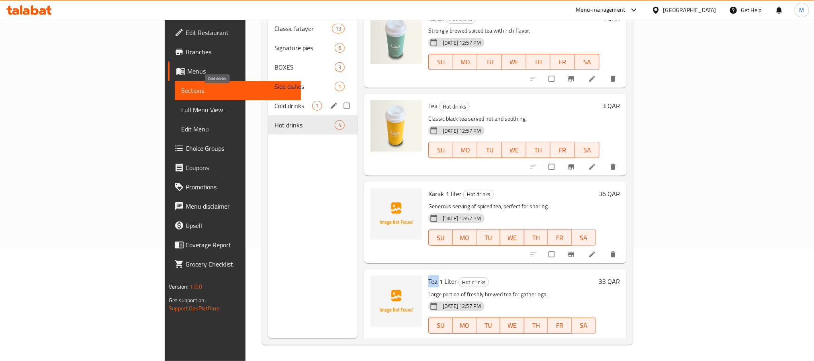
click at [274, 101] on span "Cold drinks" at bounding box center [293, 106] width 38 height 10
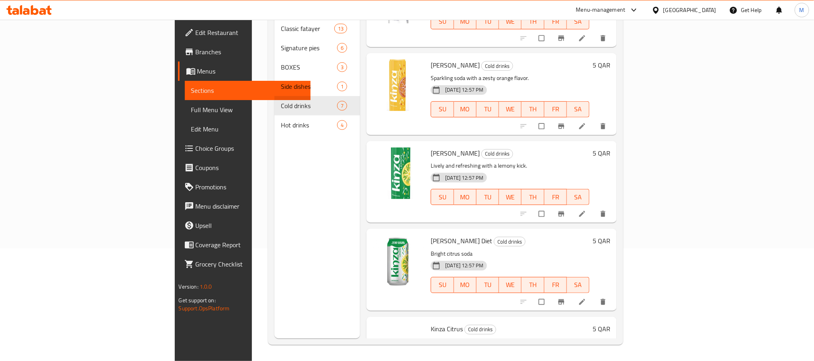
scroll to position [273, 0]
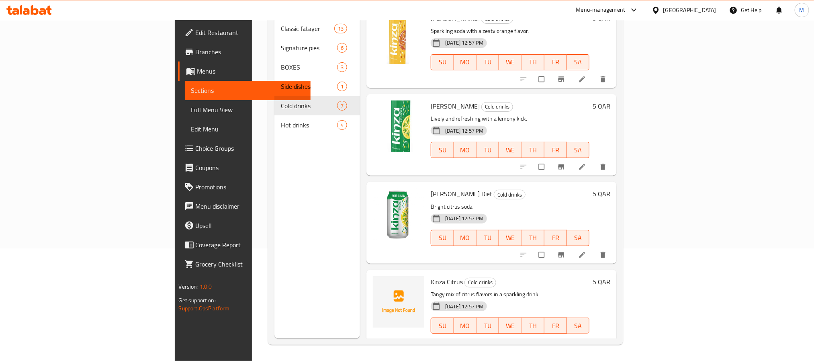
click at [431, 275] on span "Kinza Citrus" at bounding box center [447, 281] width 32 height 12
copy h6 "Citrus"
click at [431, 275] on span "Kinza Citrus" at bounding box center [447, 281] width 32 height 12
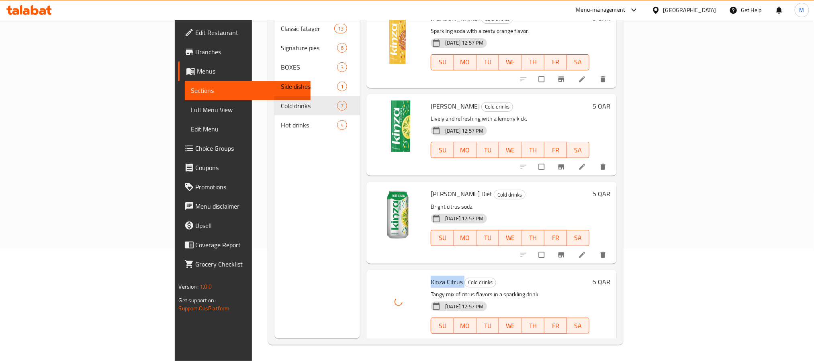
click at [431, 275] on span "Kinza Citrus" at bounding box center [447, 281] width 32 height 12
copy h6 "Kinza Citrus"
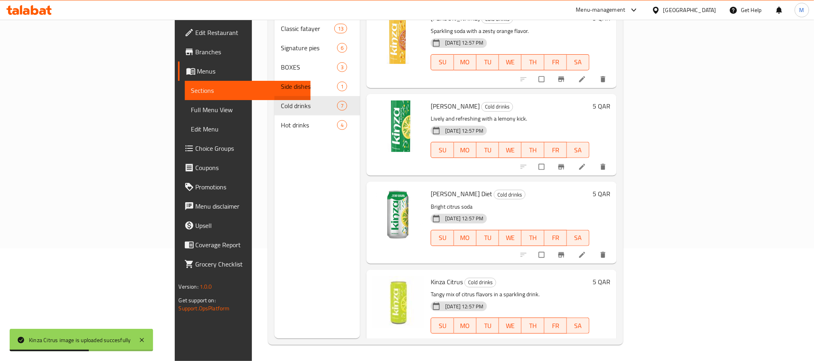
click at [274, 178] on div "Menu sections Classic fatayer 13 Signature pies 6 BOXES 3 Side dishes 1 Cold dr…" at bounding box center [317, 158] width 86 height 361
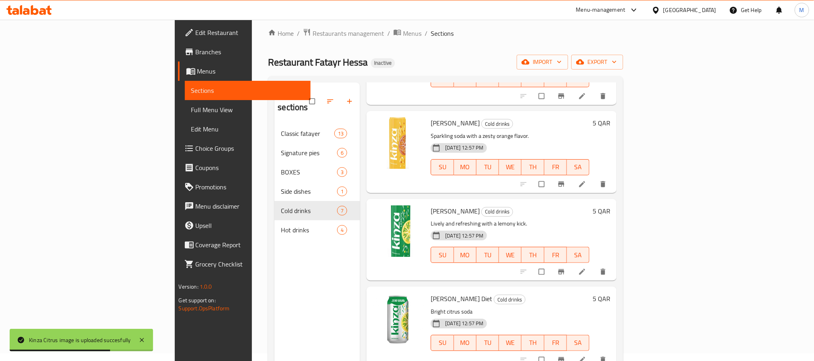
scroll to position [0, 0]
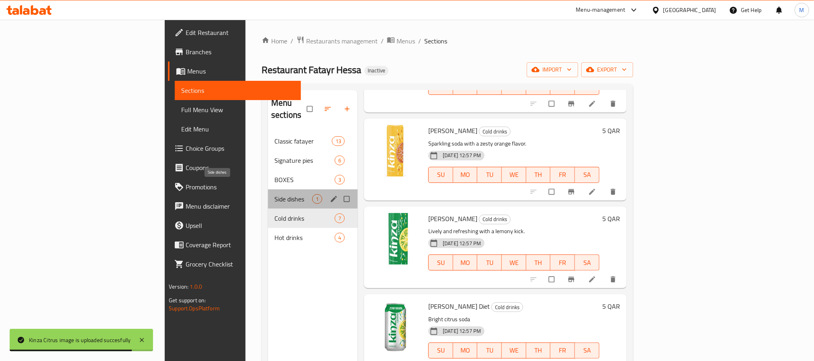
click at [274, 194] on span "Side dishes" at bounding box center [293, 199] width 38 height 10
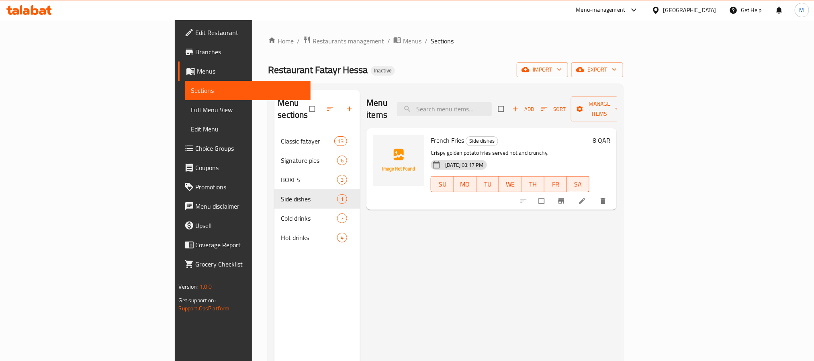
click at [431, 134] on span "French Fries" at bounding box center [447, 140] width 33 height 12
copy h6 "French Fries"
click at [431, 134] on span "French Fries" at bounding box center [447, 140] width 33 height 12
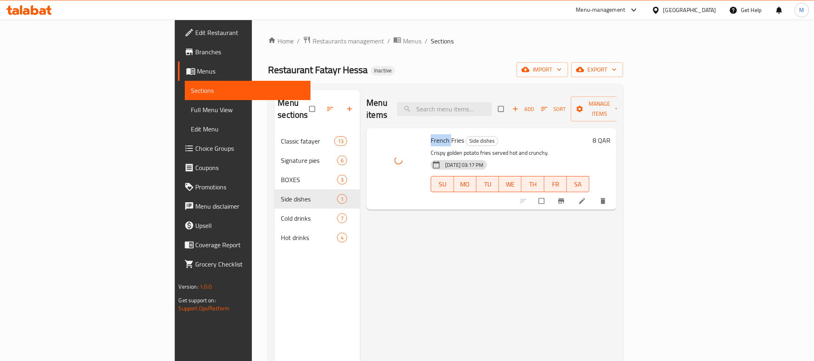
click at [431, 134] on span "French Fries" at bounding box center [447, 140] width 33 height 12
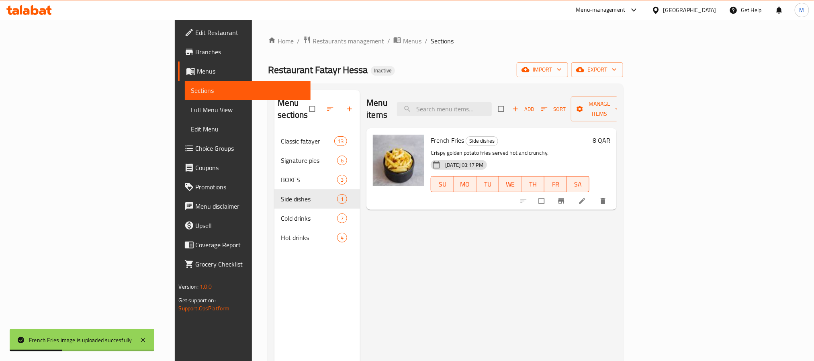
drag, startPoint x: 400, startPoint y: 257, endPoint x: 358, endPoint y: 229, distance: 50.1
click at [400, 257] on div "Menu items Add Sort Manage items French Fries Side dishes Crispy golden potato …" at bounding box center [488, 270] width 257 height 361
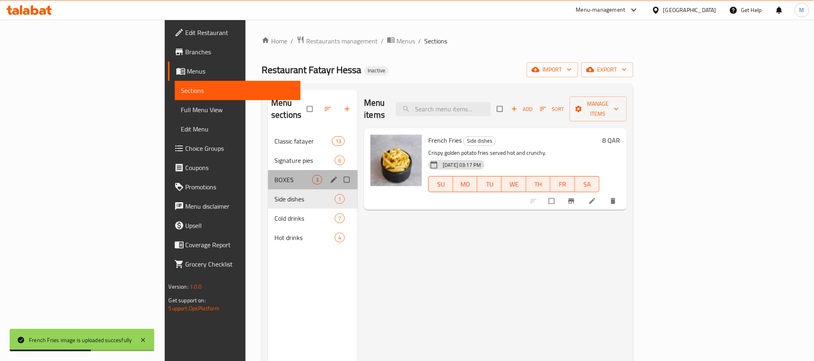
click at [268, 170] on div "BOXES 3" at bounding box center [313, 179] width 90 height 19
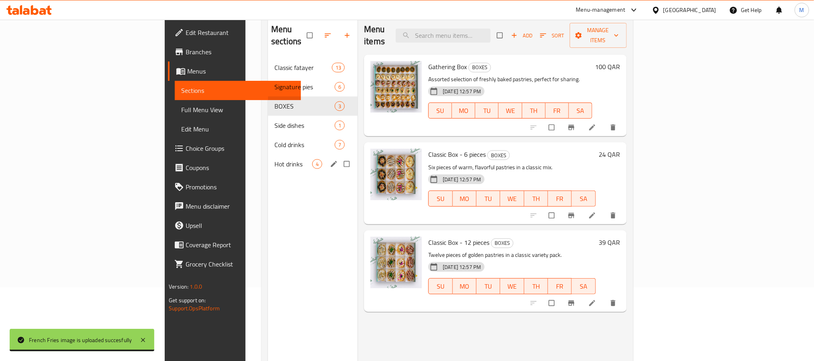
scroll to position [52, 0]
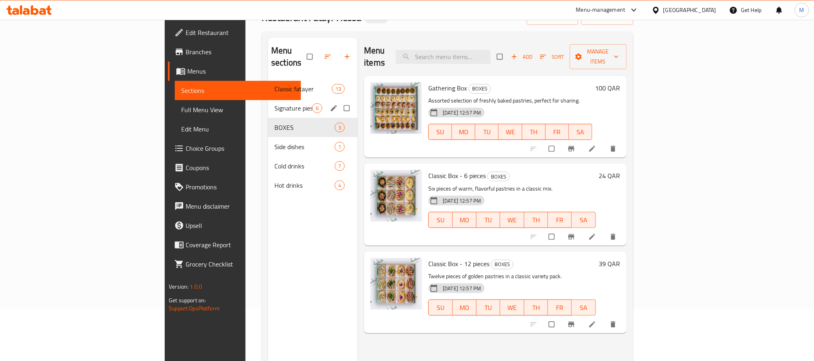
click at [268, 102] on div "Signature pies 6" at bounding box center [313, 107] width 90 height 19
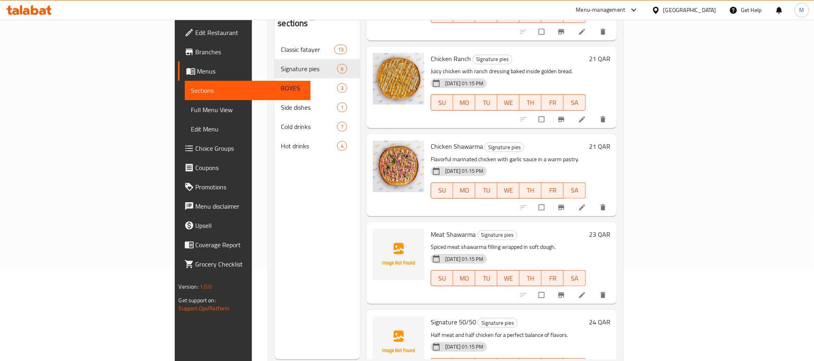
scroll to position [112, 0]
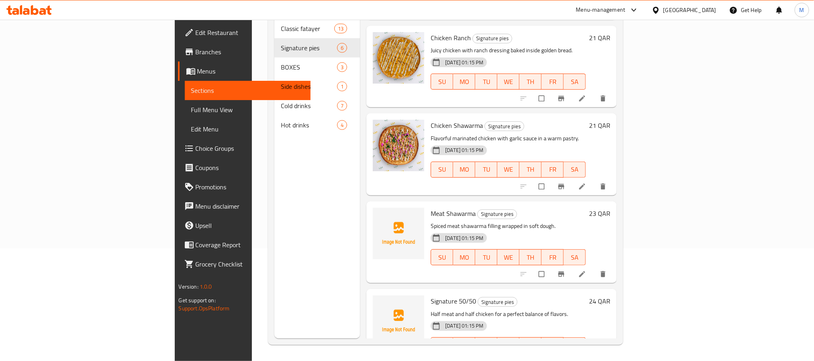
click at [431, 207] on span "Meat Shawarma" at bounding box center [453, 213] width 45 height 12
drag, startPoint x: 391, startPoint y: 196, endPoint x: 537, endPoint y: 193, distance: 145.8
click at [537, 221] on p "Spiced meat shawarma filling wrapped in soft dough." at bounding box center [508, 226] width 155 height 10
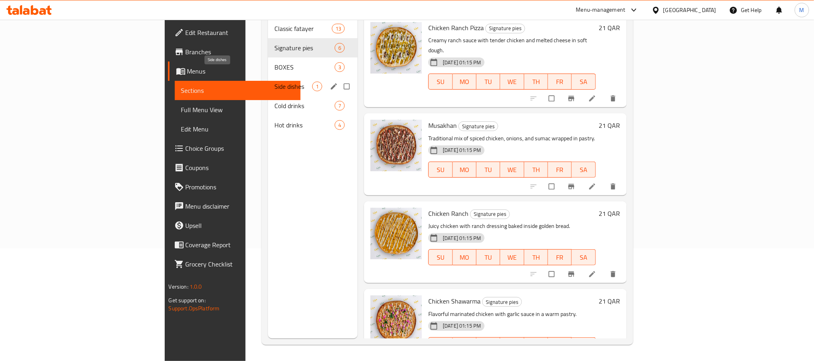
scroll to position [0, 0]
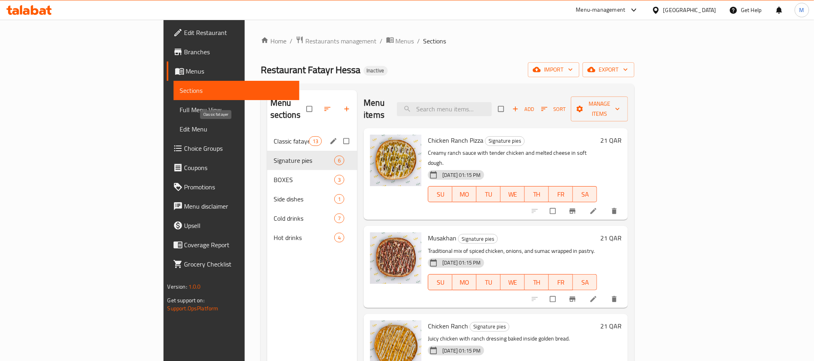
click at [273, 136] on span "Classic fatayer" at bounding box center [290, 141] width 35 height 10
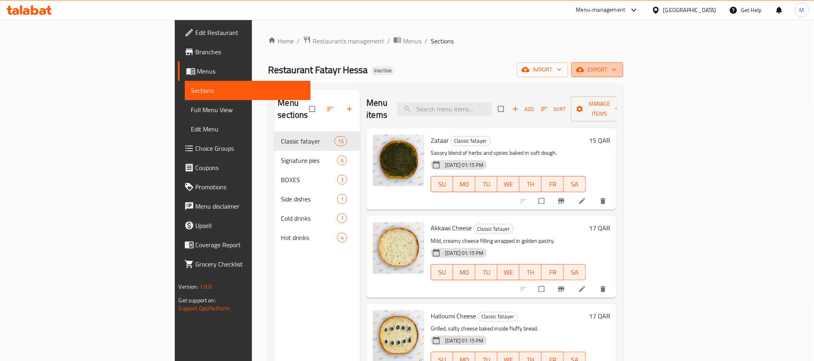
click at [616, 68] on span "export" at bounding box center [596, 70] width 39 height 10
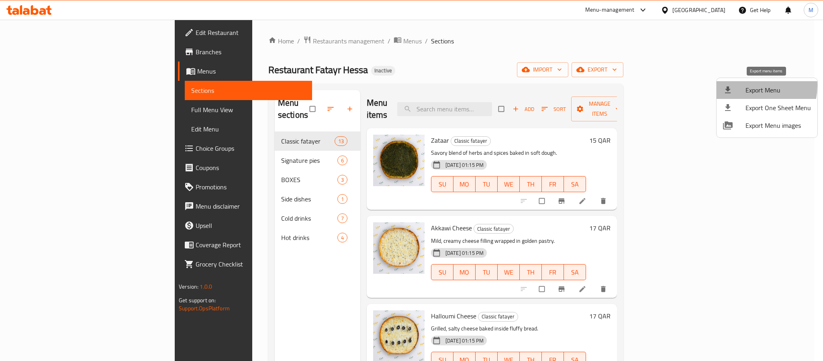
click at [747, 86] on span "Export Menu" at bounding box center [777, 90] width 65 height 10
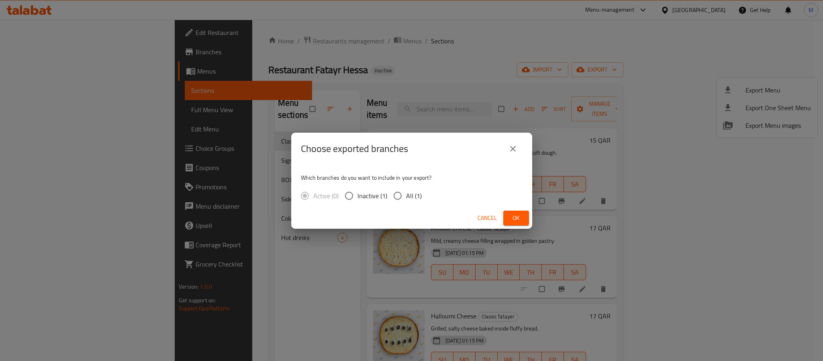
click at [409, 191] on span "All (1)" at bounding box center [414, 196] width 16 height 10
click at [406, 191] on input "All (1)" at bounding box center [397, 195] width 17 height 17
radio input "true"
click at [517, 218] on span "Ok" at bounding box center [516, 218] width 13 height 10
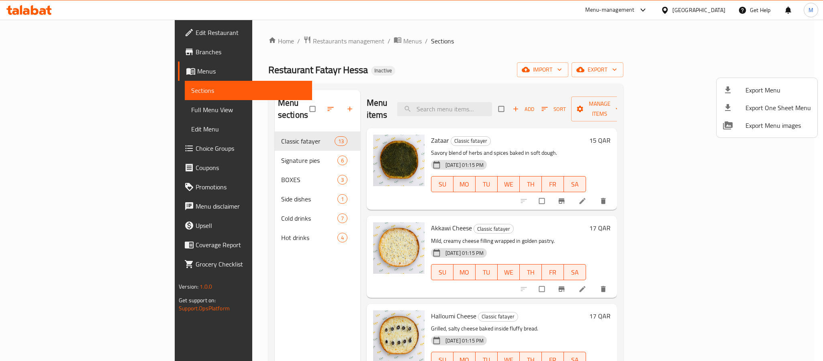
click at [62, 38] on div at bounding box center [411, 180] width 823 height 361
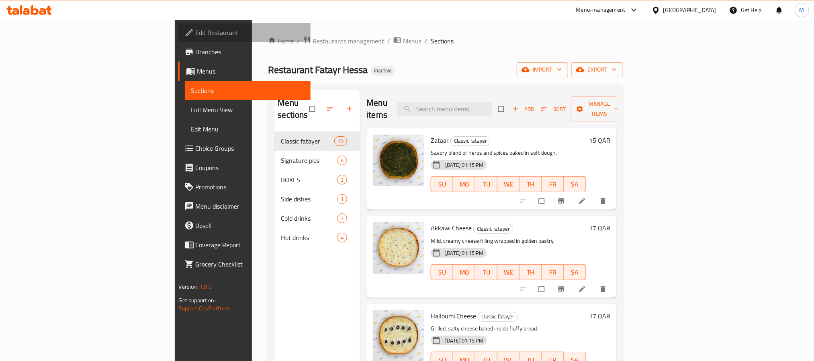
click at [196, 36] on span "Edit Restaurant" at bounding box center [250, 33] width 108 height 10
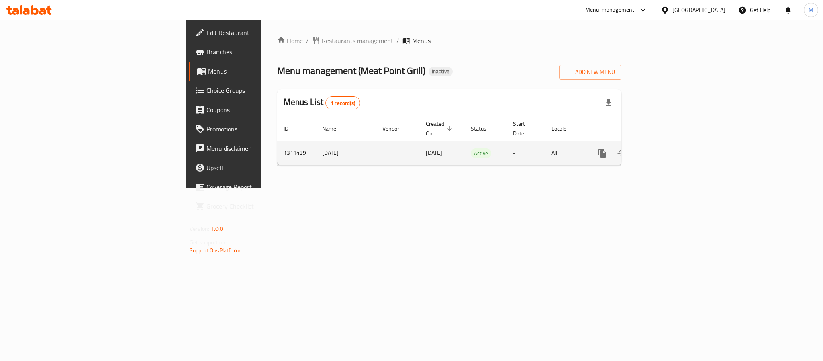
click at [670, 143] on link "enhanced table" at bounding box center [660, 152] width 19 height 19
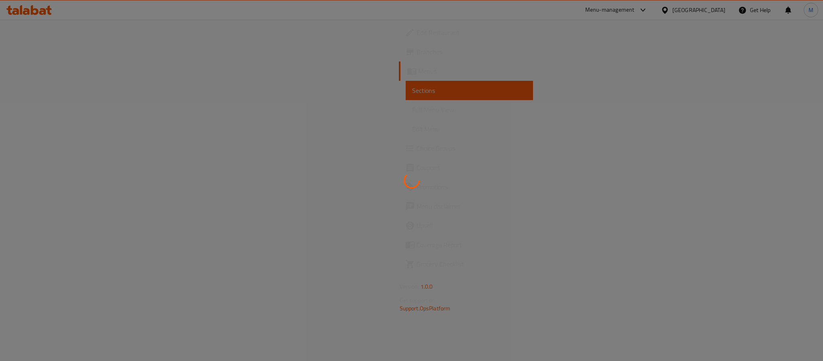
click at [796, 144] on div at bounding box center [411, 180] width 823 height 361
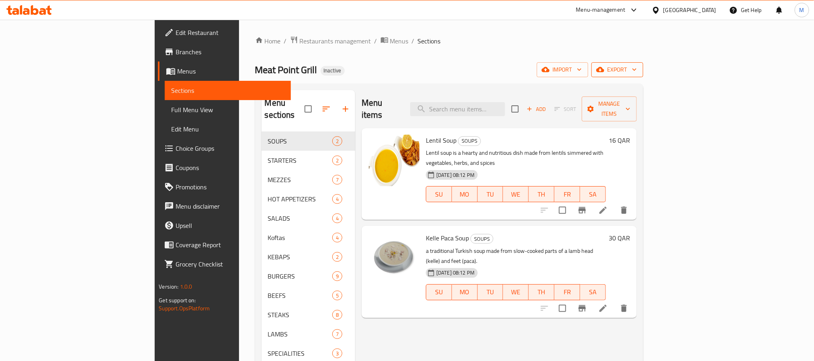
click at [637, 69] on span "export" at bounding box center [617, 70] width 39 height 10
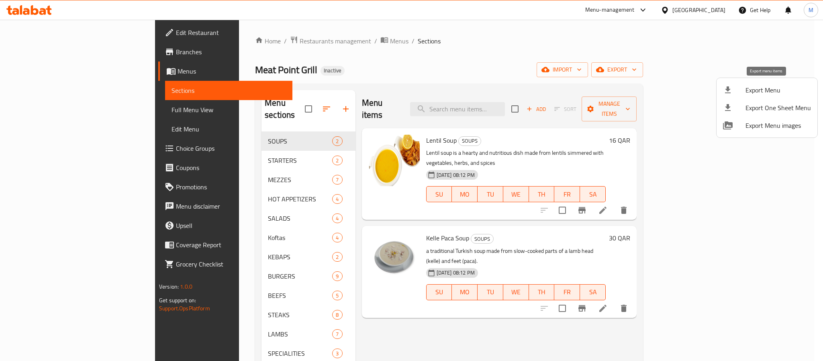
click at [744, 89] on div at bounding box center [734, 90] width 22 height 10
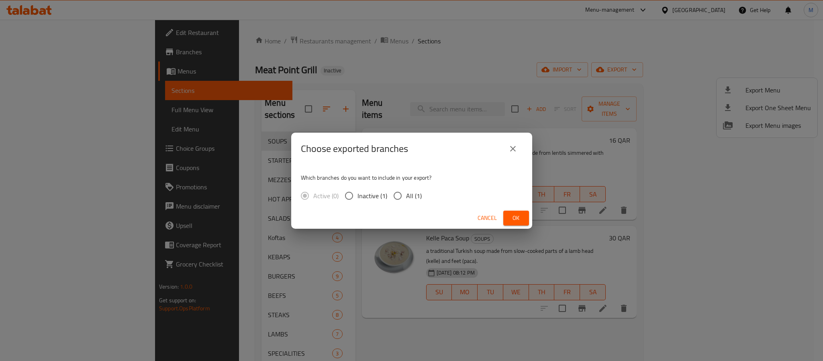
click at [423, 196] on div "Active (0) Inactive (1) All (1)" at bounding box center [364, 195] width 127 height 17
click at [404, 198] on input "All (1)" at bounding box center [397, 195] width 17 height 17
radio input "true"
click at [518, 222] on span "Ok" at bounding box center [516, 218] width 13 height 10
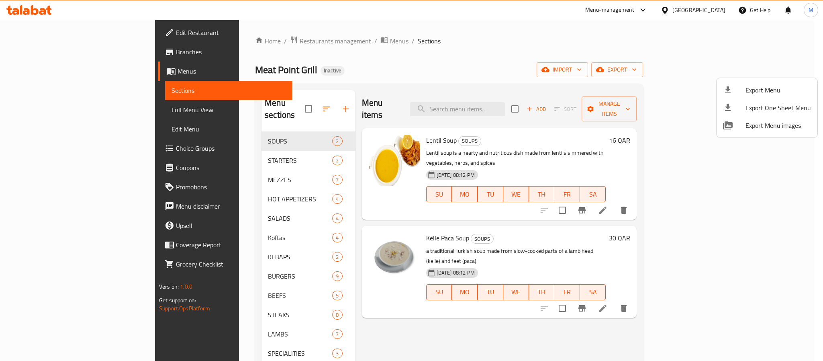
click at [430, 39] on div at bounding box center [411, 180] width 823 height 361
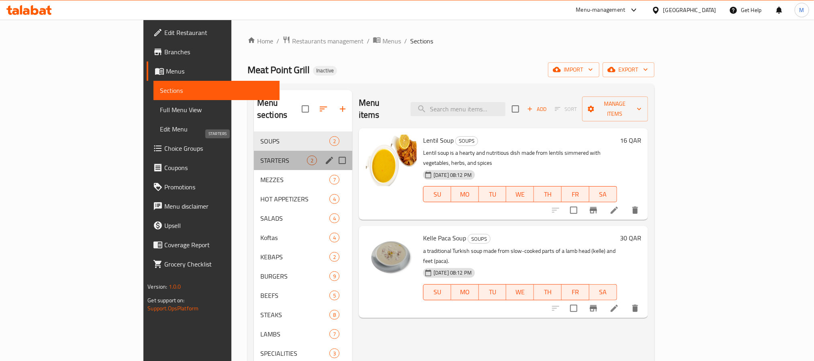
click at [260, 155] on span "STARTERS" at bounding box center [283, 160] width 47 height 10
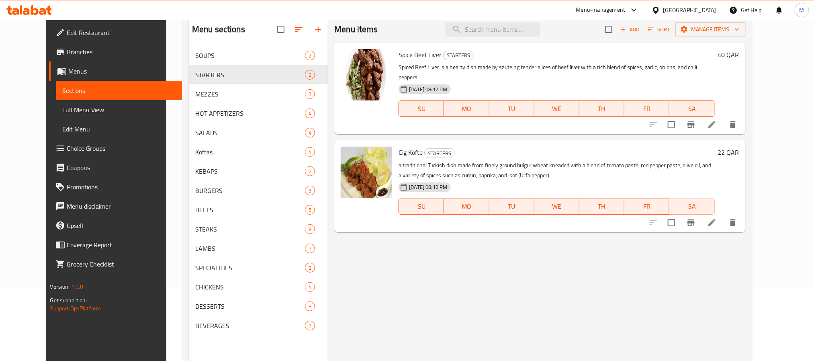
scroll to position [52, 0]
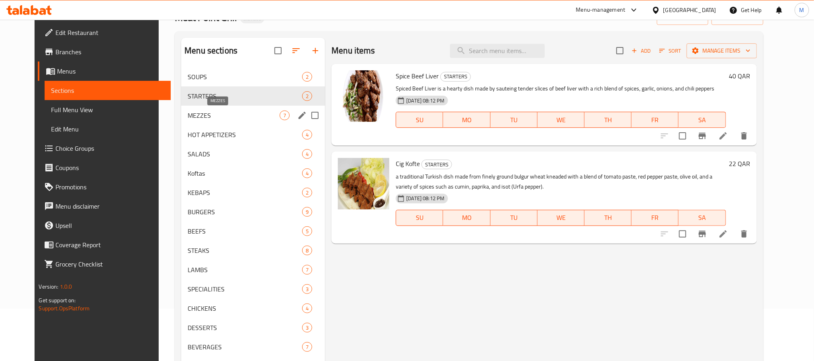
click at [222, 117] on span "MEZZES" at bounding box center [234, 115] width 92 height 10
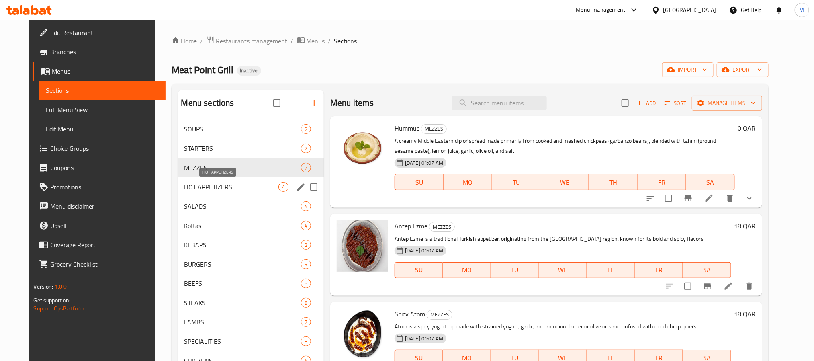
click at [235, 189] on span "HOT APPETIZERS" at bounding box center [231, 187] width 94 height 10
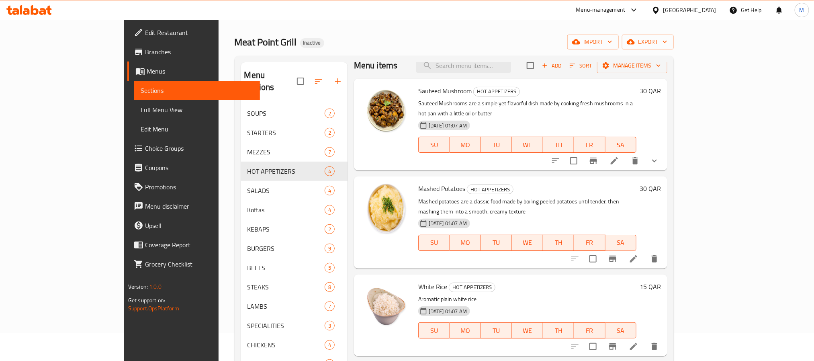
scroll to position [112, 0]
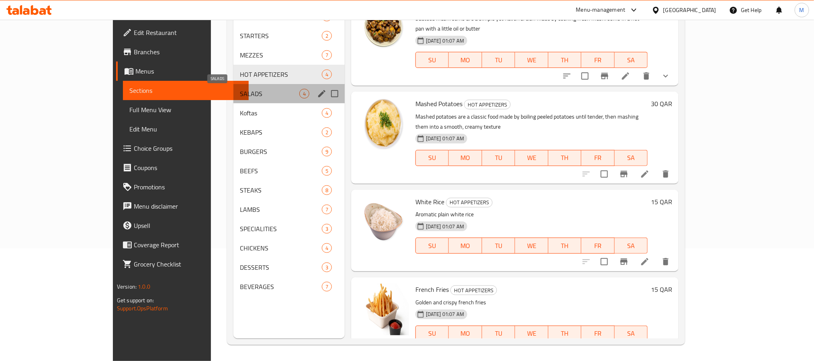
click at [240, 92] on span "SALADS" at bounding box center [269, 94] width 59 height 10
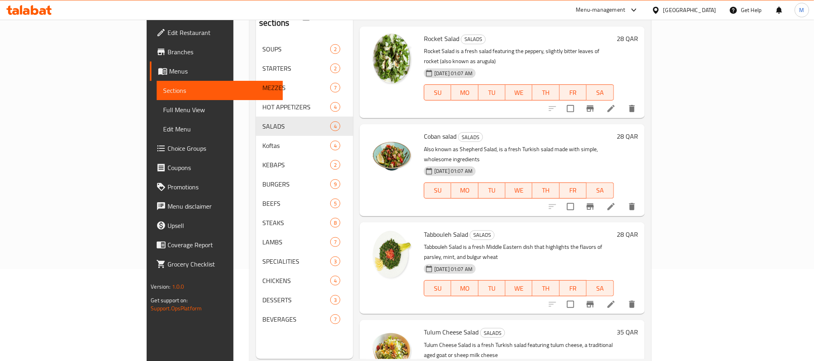
scroll to position [112, 0]
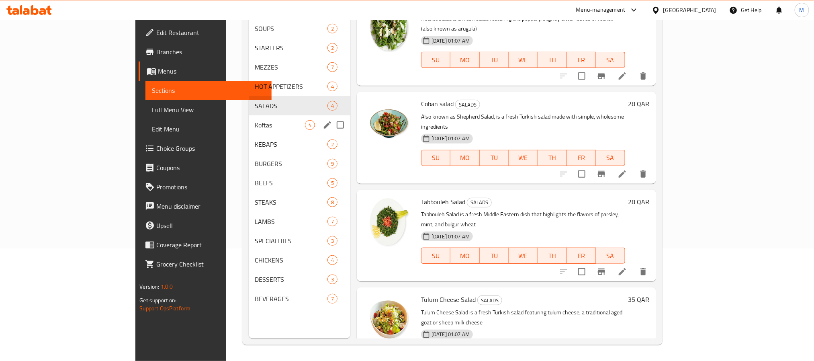
click at [255, 120] on span "Koftas" at bounding box center [280, 125] width 50 height 10
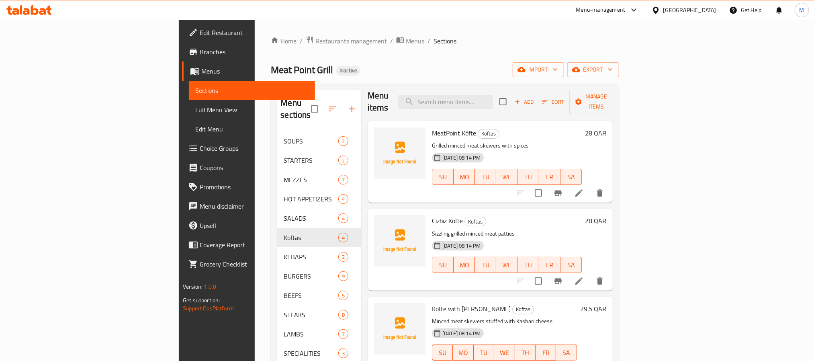
scroll to position [10, 0]
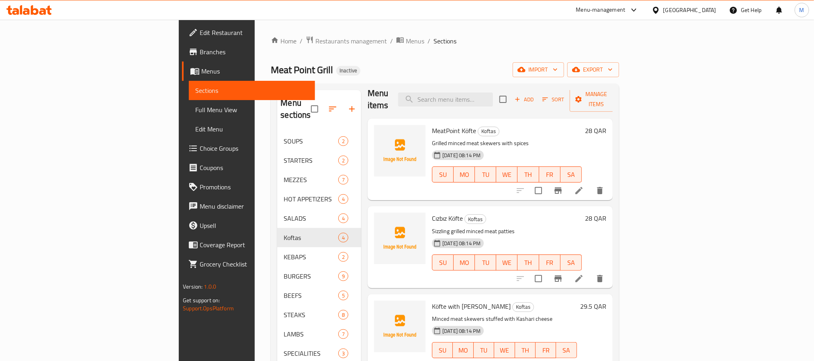
click at [567, 206] on div "Cızbız Köfte Koftas Sizzling grilled minced meat patties 13-09-2025 08:14 PM SU…" at bounding box center [489, 247] width 245 height 82
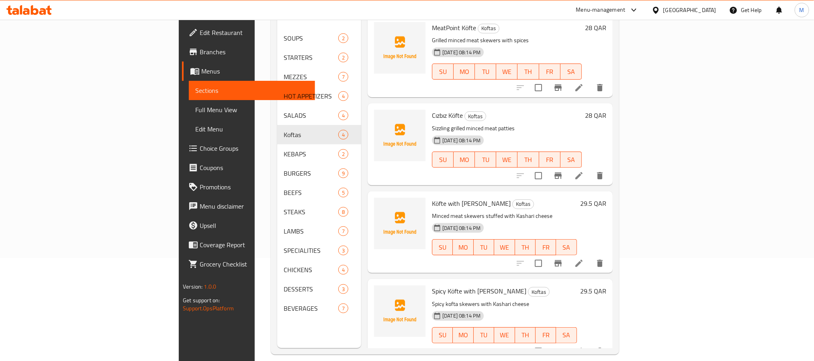
scroll to position [112, 0]
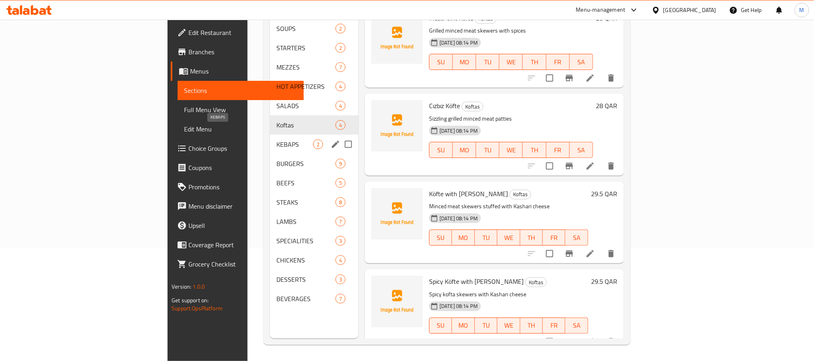
click at [276, 139] on span "KEBAPS" at bounding box center [294, 144] width 37 height 10
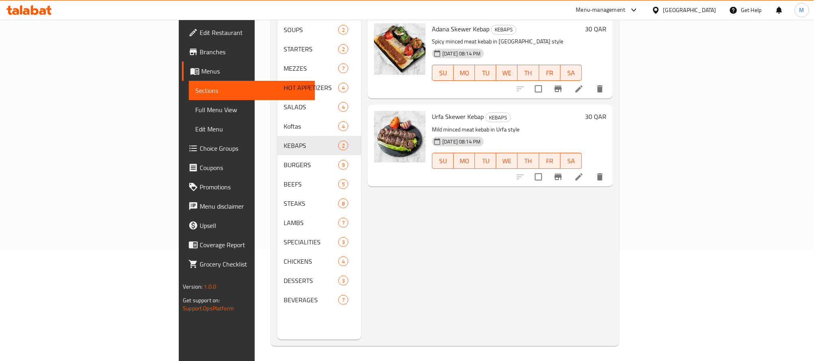
scroll to position [112, 0]
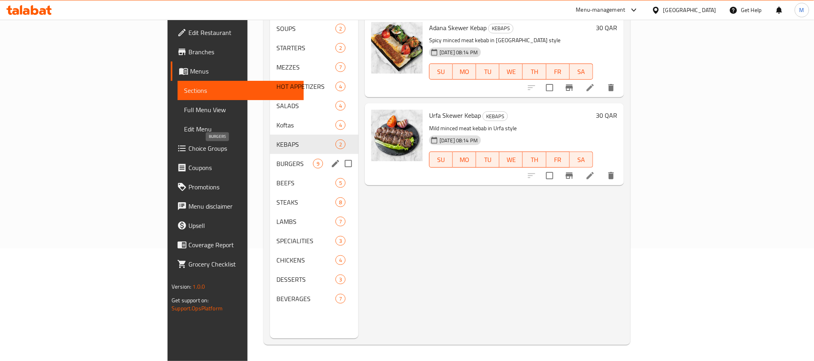
click at [276, 159] on span "BURGERS" at bounding box center [294, 164] width 37 height 10
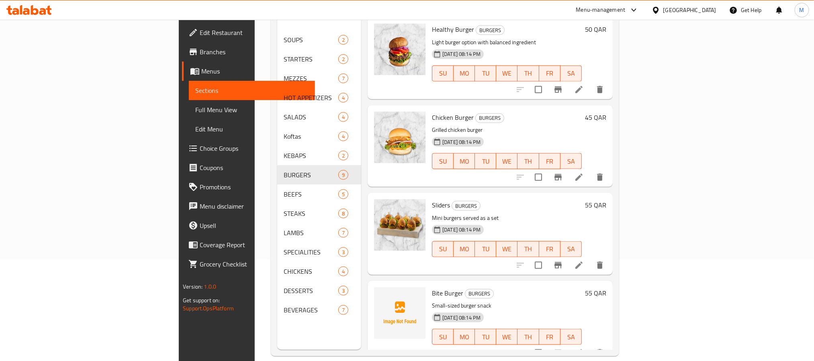
scroll to position [112, 0]
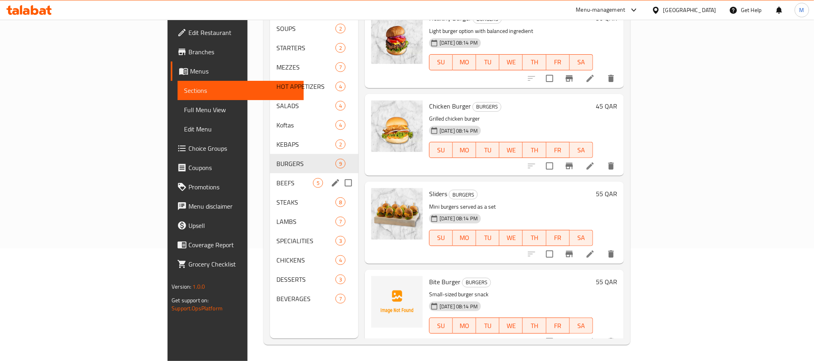
click at [276, 178] on span "BEEFS" at bounding box center [294, 183] width 37 height 10
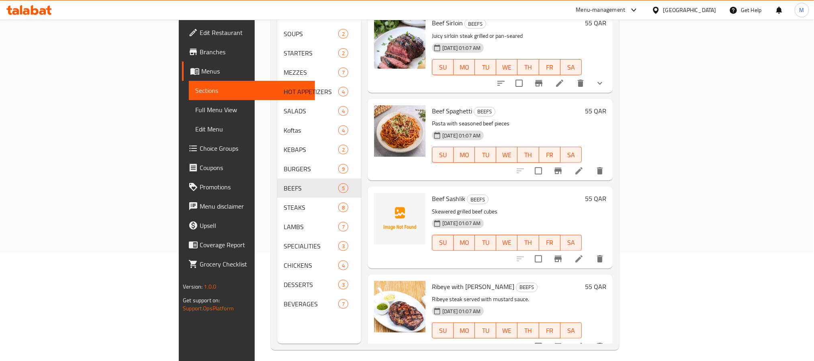
scroll to position [112, 0]
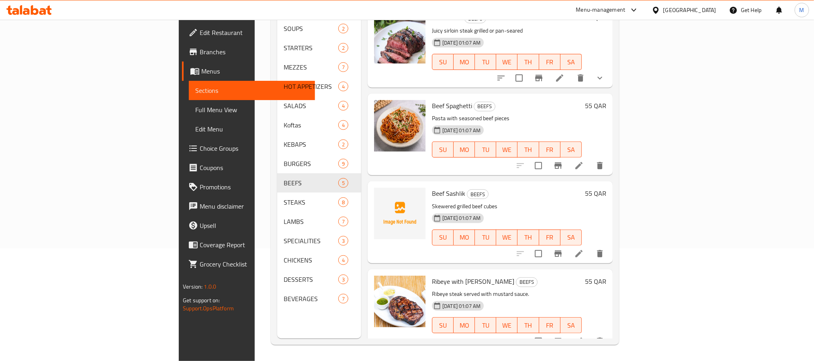
click at [432, 187] on span "Beef Sashlik" at bounding box center [448, 193] width 33 height 12
copy h6 "Sashlik"
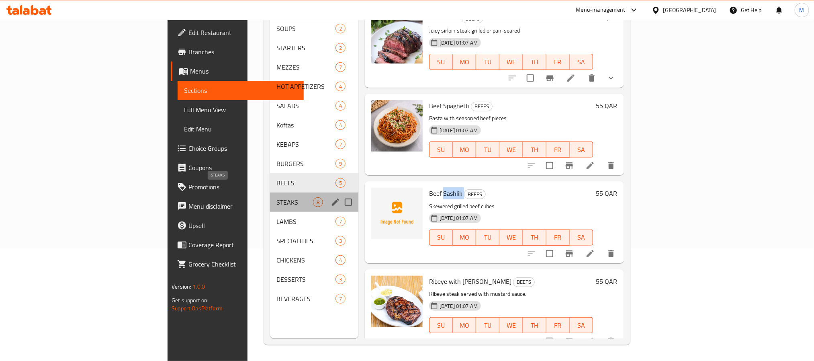
click at [276, 197] on span "STEAKS" at bounding box center [294, 202] width 37 height 10
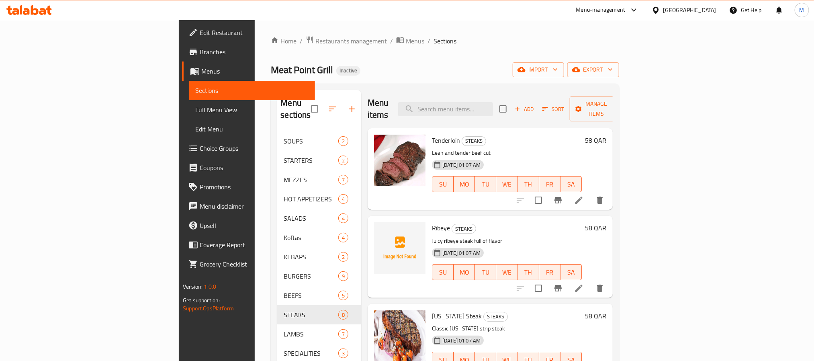
click at [432, 222] on span "Ribeye" at bounding box center [441, 228] width 18 height 12
copy h6 "Ribeye"
click at [432, 222] on span "Ribeye" at bounding box center [441, 228] width 18 height 12
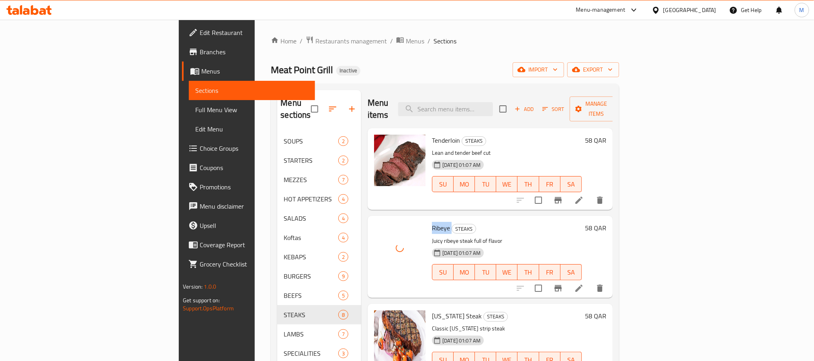
click at [432, 222] on span "Ribeye" at bounding box center [441, 228] width 18 height 12
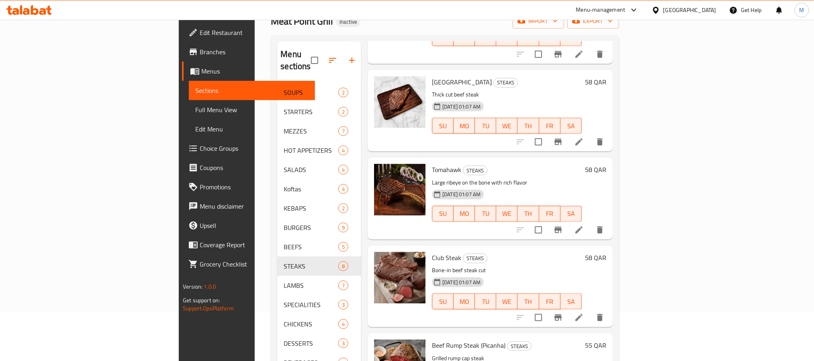
scroll to position [112, 0]
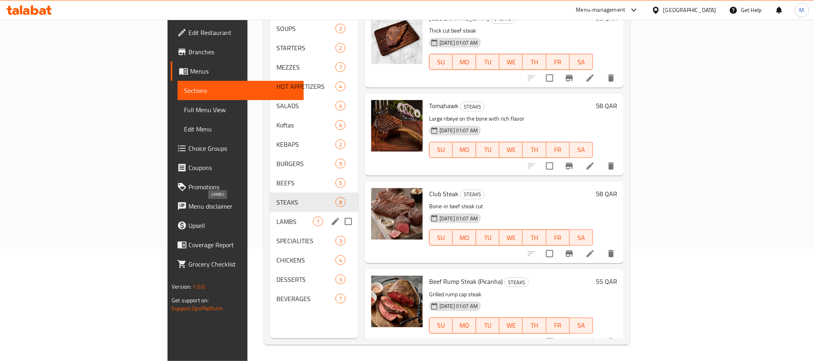
click at [276, 216] on span "LAMBS" at bounding box center [294, 221] width 37 height 10
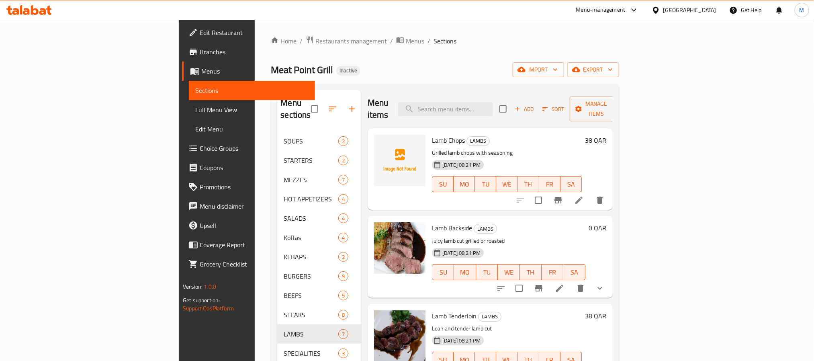
click at [432, 134] on span "Lamb Chops" at bounding box center [448, 140] width 33 height 12
copy h6 "Lamb Chops"
click at [398, 81] on div "Home / Restaurants management / Menus / Sections Meat Point Grill Inactive impo…" at bounding box center [445, 246] width 348 height 421
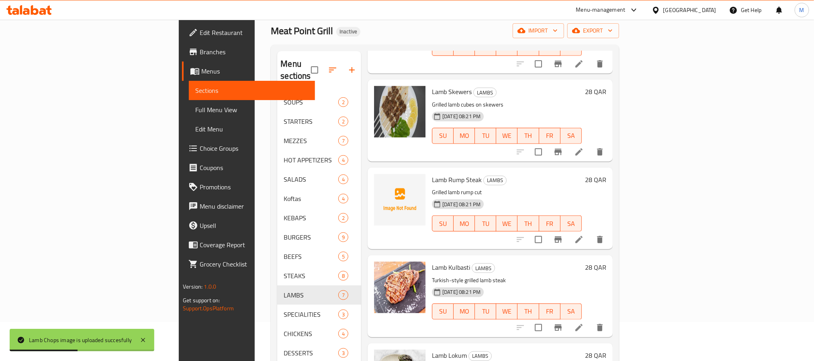
scroll to position [60, 0]
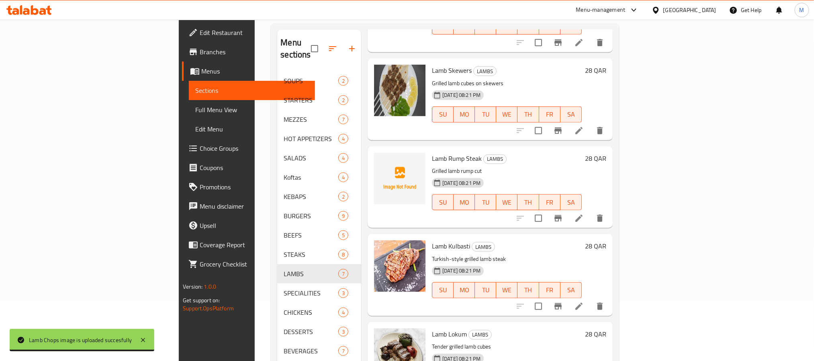
click at [428, 149] on div "Lamb Rump Steak LAMBS Grilled lamb rump cut 13-09-2025 08:21 PM SU MO TU WE TH …" at bounding box center [506, 186] width 156 height 75
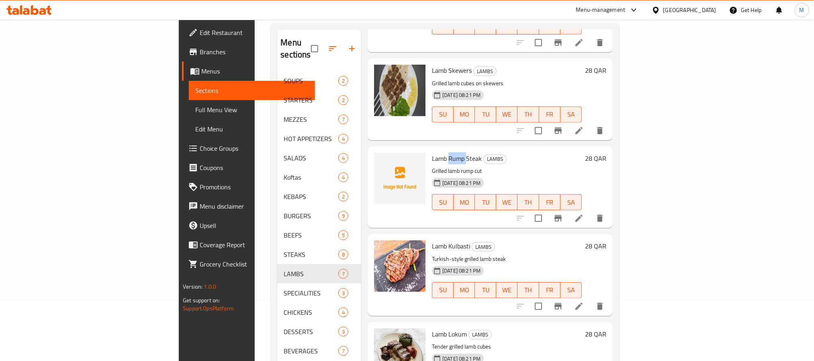
click at [428, 149] on div "Lamb Rump Steak LAMBS Grilled lamb rump cut 13-09-2025 08:21 PM SU MO TU WE TH …" at bounding box center [506, 186] width 156 height 75
copy h6 "Lamb Rump Steak"
click at [432, 152] on span "Lamb Rump Steak" at bounding box center [457, 158] width 50 height 12
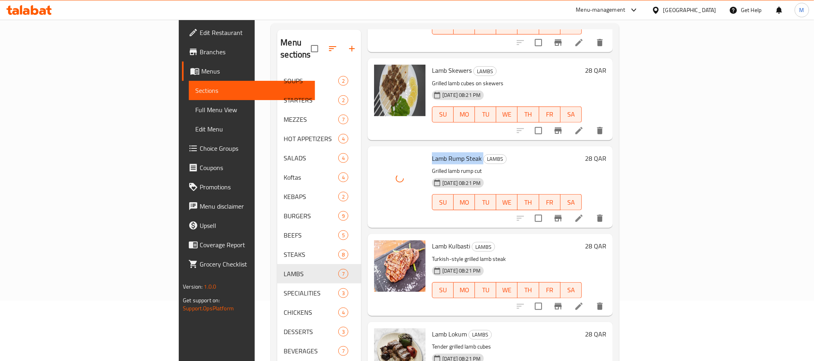
click at [432, 152] on span "Lamb Rump Steak" at bounding box center [457, 158] width 50 height 12
click at [530, 78] on p "Grilled lamb cubes on skewers" at bounding box center [507, 83] width 150 height 10
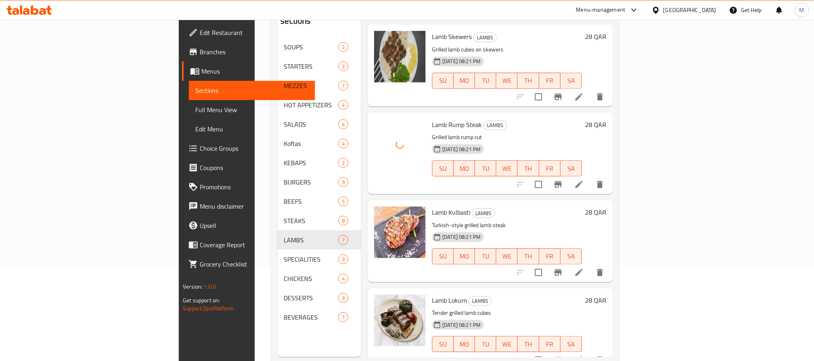
scroll to position [112, 0]
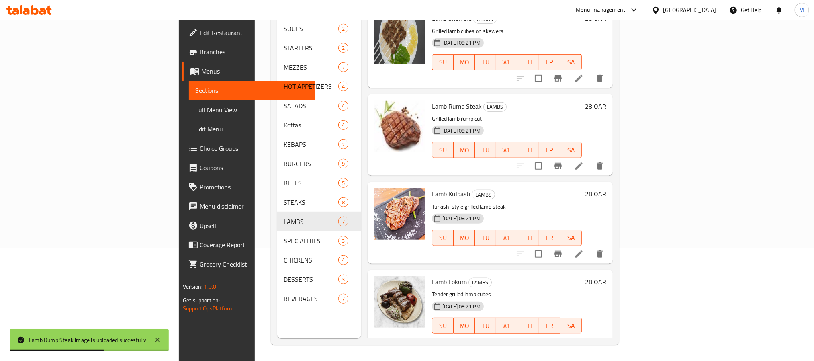
click at [432, 100] on span "Lamb Rump Steak" at bounding box center [457, 106] width 50 height 12
copy h6 "Lamb Rump Steak"
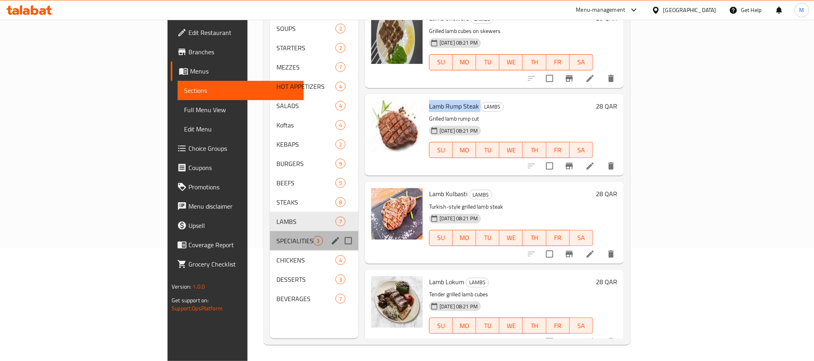
click at [270, 234] on div "SPECIALITIES 3" at bounding box center [314, 240] width 88 height 19
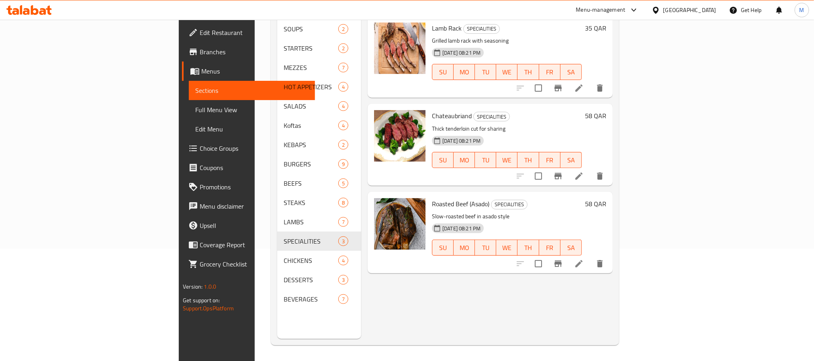
scroll to position [112, 0]
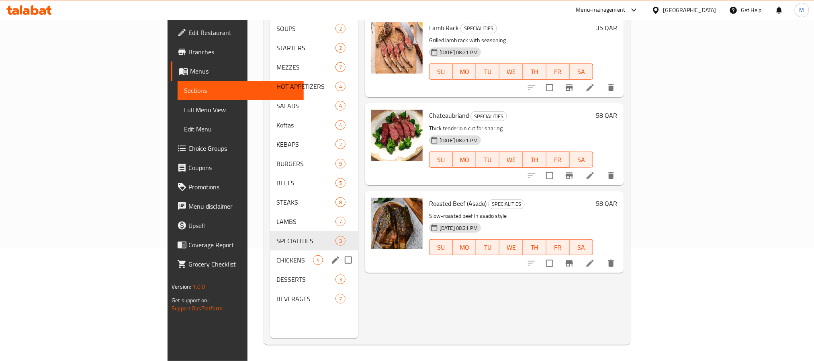
click at [276, 255] on span "CHICKENS" at bounding box center [294, 260] width 37 height 10
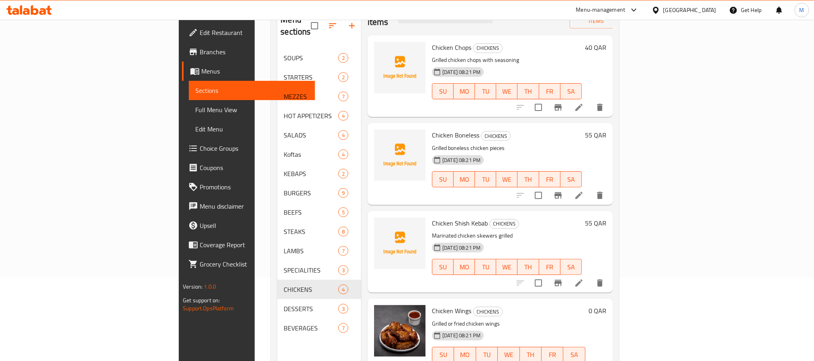
scroll to position [112, 0]
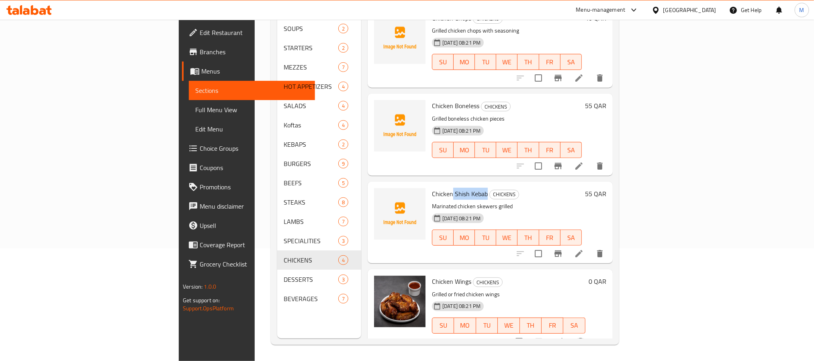
drag, startPoint x: 408, startPoint y: 180, endPoint x: 441, endPoint y: 182, distance: 33.0
click at [441, 188] on span "Chicken Shish Kebab" at bounding box center [460, 194] width 56 height 12
copy span "Shish Kebab"
click at [432, 188] on span "Chicken Shish Kebab" at bounding box center [460, 194] width 56 height 12
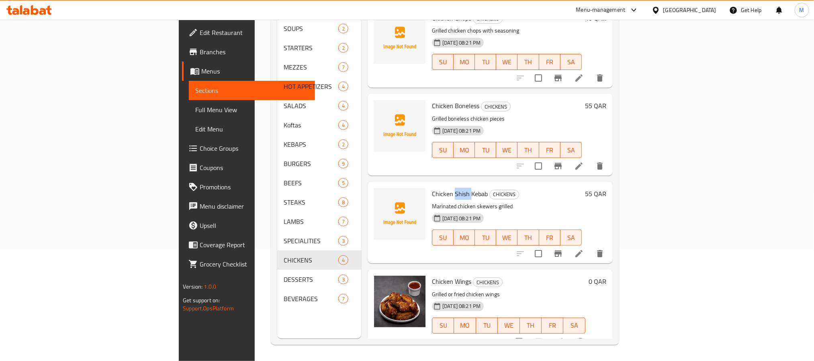
click at [432, 188] on span "Chicken Shish Kebab" at bounding box center [460, 194] width 56 height 12
copy span "Shish"
click at [432, 188] on span "Chicken Shish Kebab" at bounding box center [460, 194] width 56 height 12
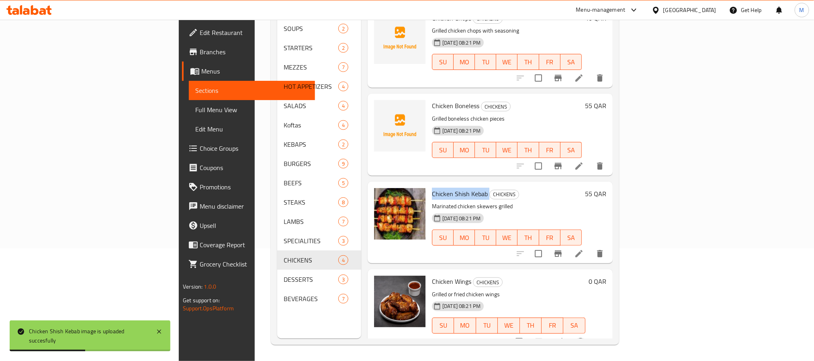
drag, startPoint x: 715, startPoint y: 195, endPoint x: 467, endPoint y: 81, distance: 272.6
click at [581, 201] on p "Marinated chicken skewers grilled" at bounding box center [507, 206] width 150 height 10
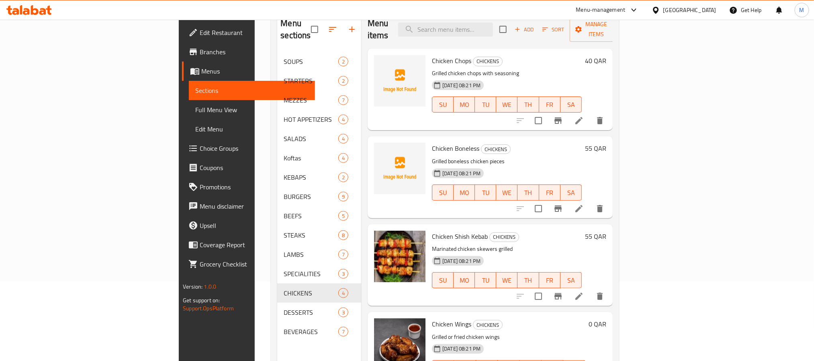
scroll to position [52, 0]
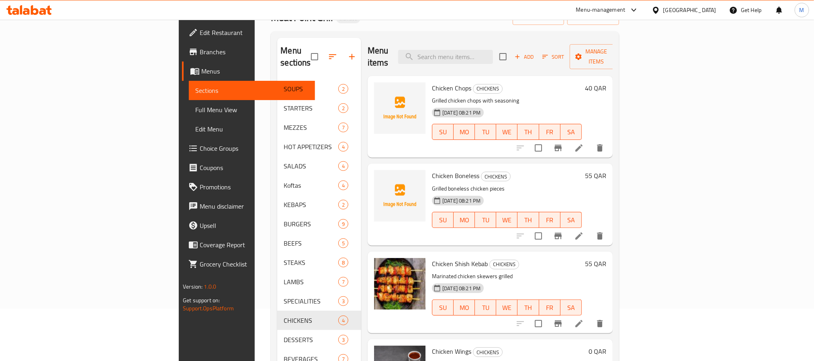
click at [432, 169] on span "Chicken Boneless" at bounding box center [455, 175] width 47 height 12
copy h6 "Chicken Boneless"
click at [432, 345] on span "Chicken Wings" at bounding box center [451, 351] width 39 height 12
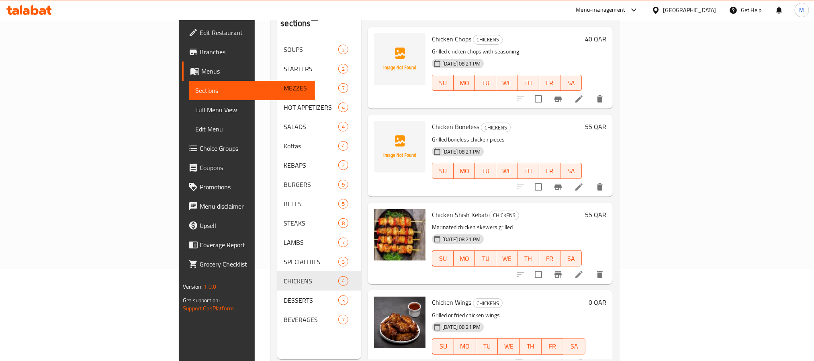
scroll to position [112, 0]
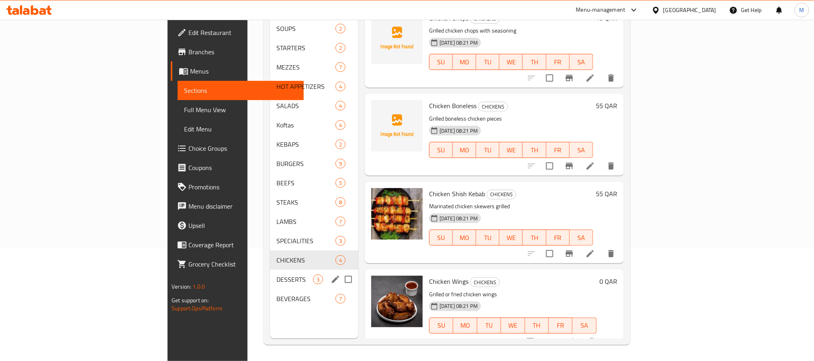
click at [270, 269] on div "DESSERTS 3" at bounding box center [314, 278] width 88 height 19
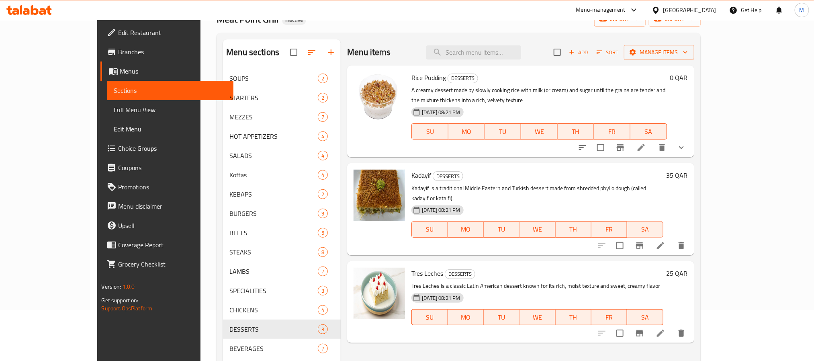
scroll to position [112, 0]
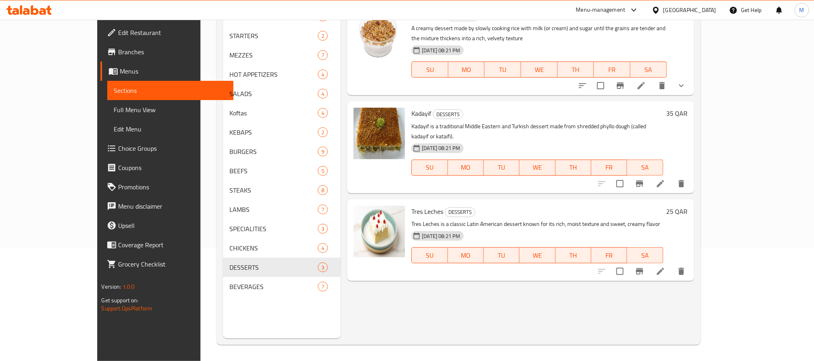
click at [223, 293] on div "BEVERAGES 7" at bounding box center [282, 286] width 118 height 19
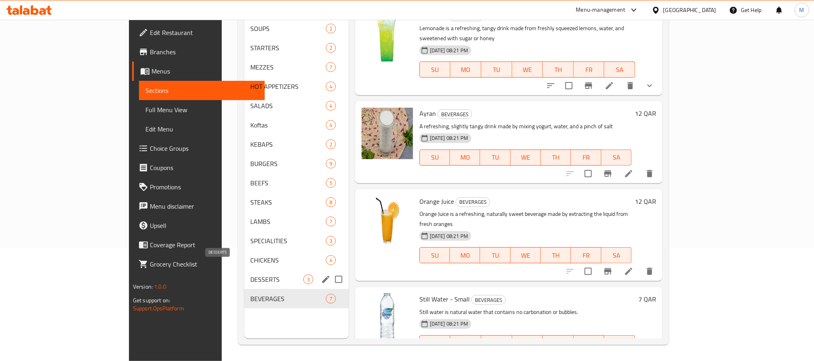
click at [251, 274] on span "DESSERTS" at bounding box center [277, 279] width 53 height 10
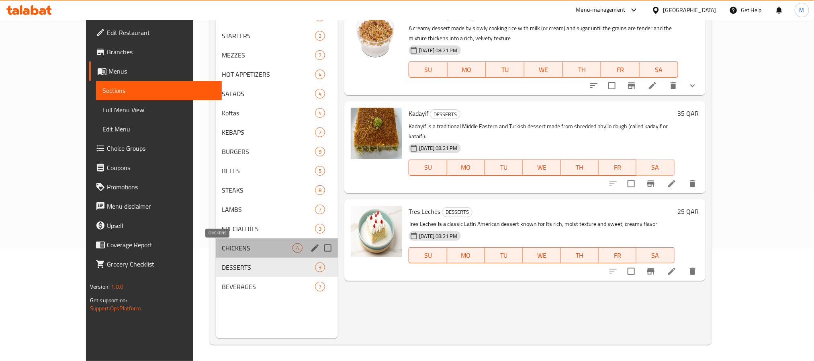
click at [222, 248] on span "CHICKENS" at bounding box center [257, 248] width 71 height 10
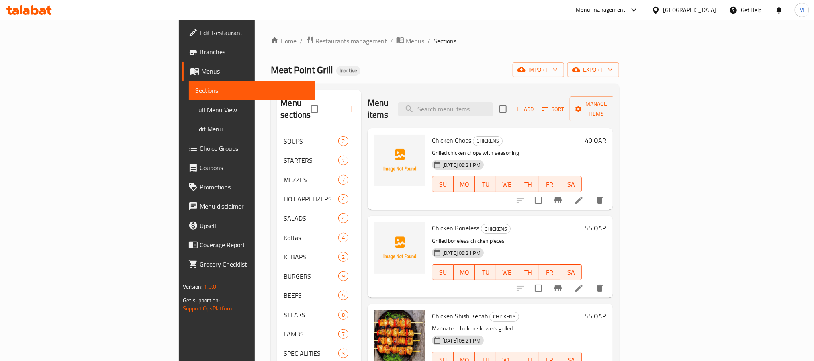
click at [432, 134] on span "Chicken Chops" at bounding box center [451, 140] width 39 height 12
copy span "Chicken"
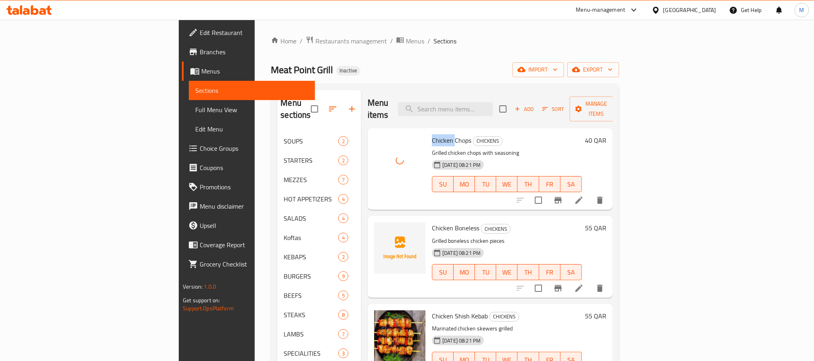
click at [432, 134] on span "Chicken Chops" at bounding box center [451, 140] width 39 height 12
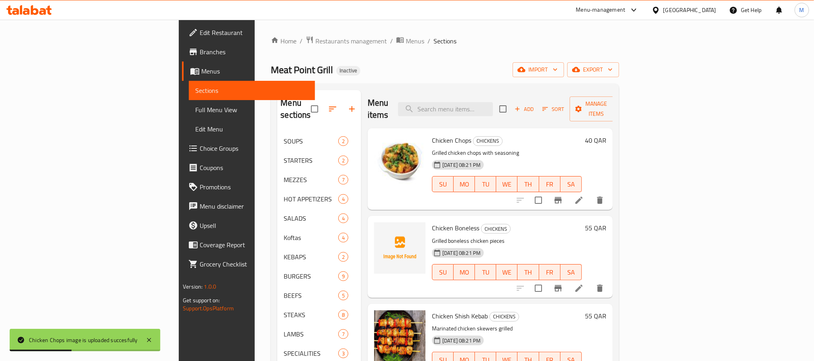
click at [436, 85] on div "Menu sections SOUPS 2 STARTERS 2 MEZZES 7 HOT APPETIZERS 4 SALADS 4 Koftas 4 KE…" at bounding box center [445, 270] width 348 height 373
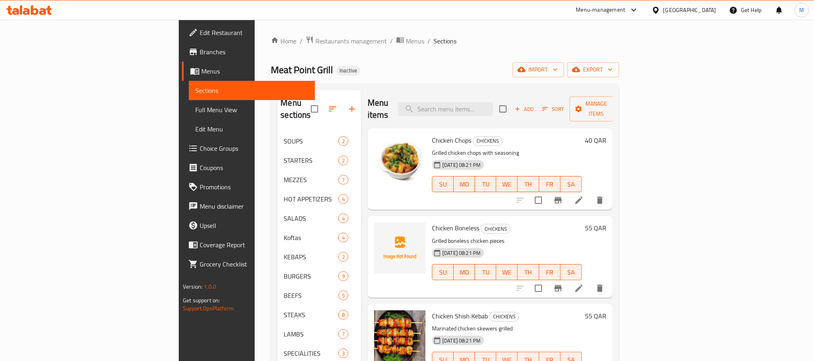
click at [432, 222] on span "Chicken Boneless" at bounding box center [455, 228] width 47 height 12
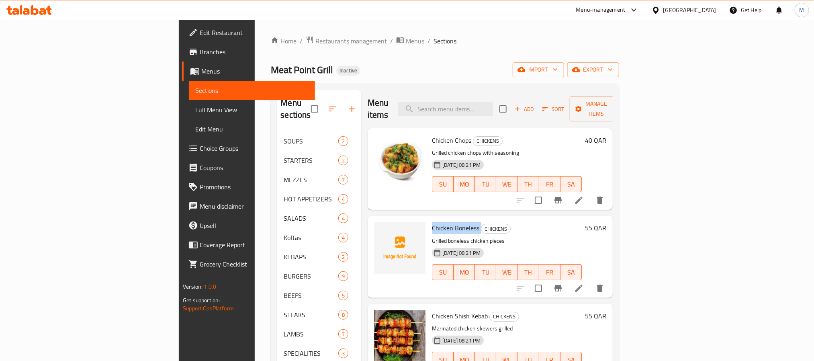
click at [432, 222] on span "Chicken Boneless" at bounding box center [455, 228] width 47 height 12
click at [520, 222] on div "Chicken Boneless CHICKENS Grilled boneless chicken pieces 13-09-2025 08:21 PM S…" at bounding box center [506, 256] width 156 height 75
click at [432, 222] on span "Chicken Boneless" at bounding box center [455, 228] width 47 height 12
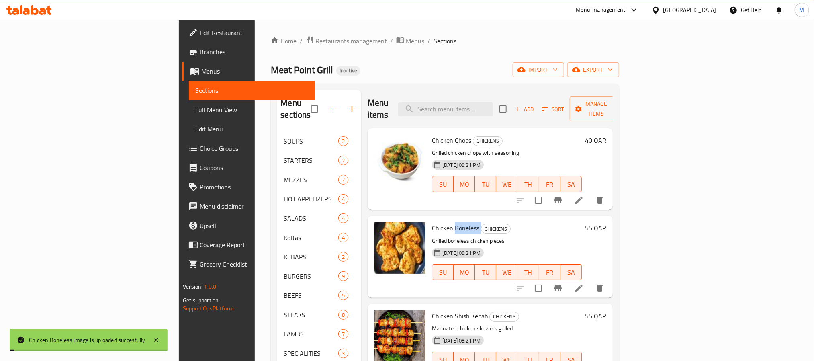
click at [432, 222] on span "Chicken Boneless" at bounding box center [455, 228] width 47 height 12
copy h6 "Chicken Boneless"
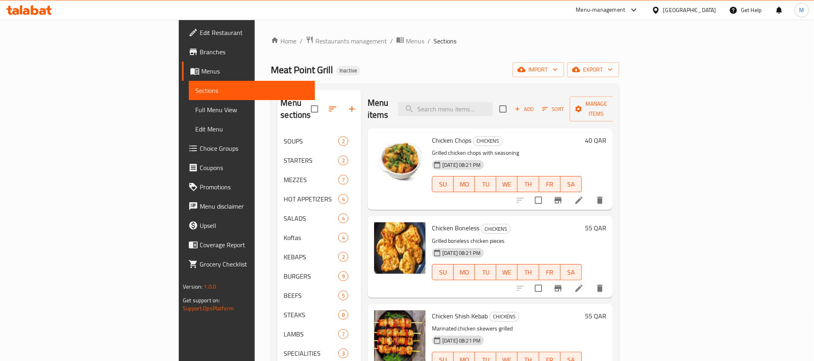
click at [371, 68] on div "Meat Point Grill Inactive import export" at bounding box center [445, 69] width 348 height 15
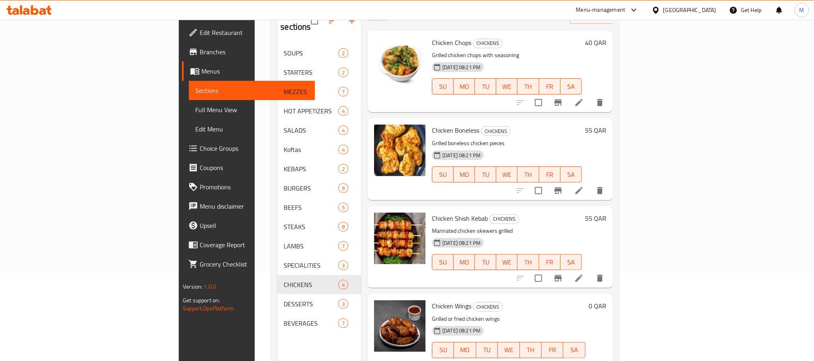
scroll to position [112, 0]
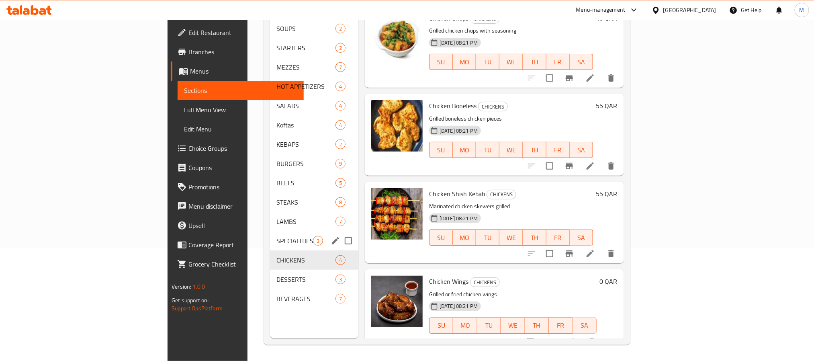
click at [270, 231] on div "SPECIALITIES 3" at bounding box center [314, 240] width 88 height 19
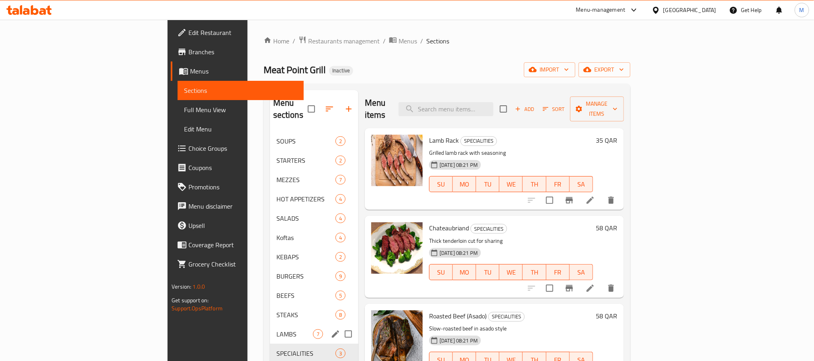
click at [270, 324] on div "LAMBS 7" at bounding box center [314, 333] width 88 height 19
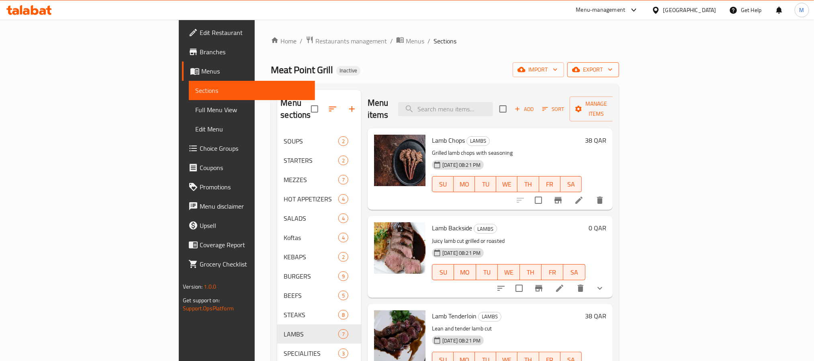
click at [619, 75] on button "export" at bounding box center [593, 69] width 52 height 15
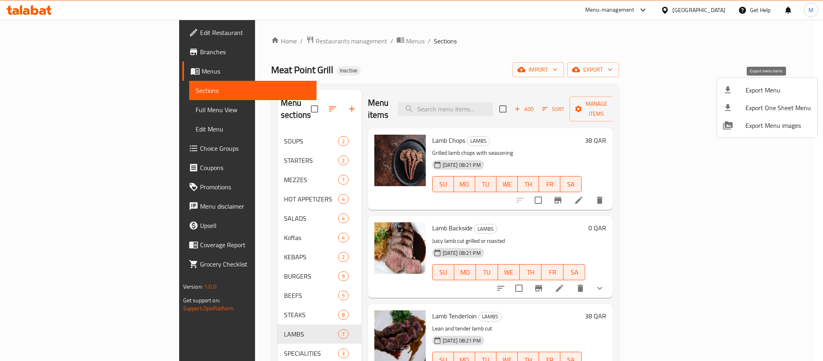
click at [749, 85] on span "Export Menu" at bounding box center [777, 90] width 65 height 10
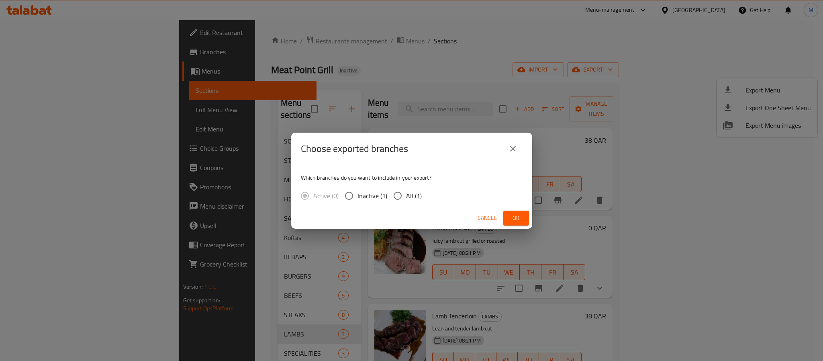
click at [407, 198] on span "All (1)" at bounding box center [414, 196] width 16 height 10
click at [406, 198] on input "All (1)" at bounding box center [397, 195] width 17 height 17
radio input "true"
click at [520, 222] on span "Ok" at bounding box center [516, 218] width 13 height 10
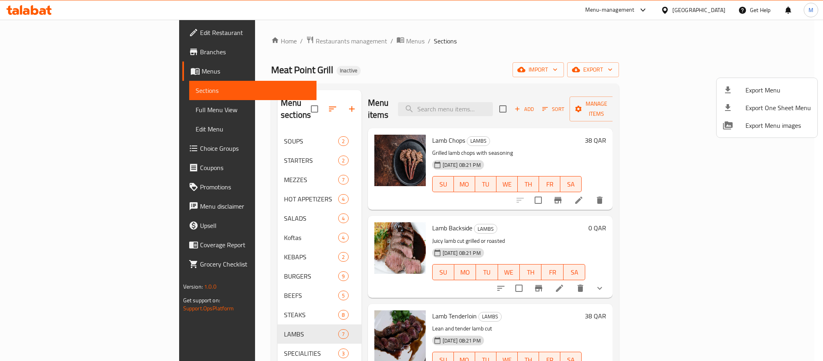
click at [718, 14] on div at bounding box center [411, 180] width 823 height 361
click at [710, 12] on div "Qatar" at bounding box center [698, 10] width 53 height 9
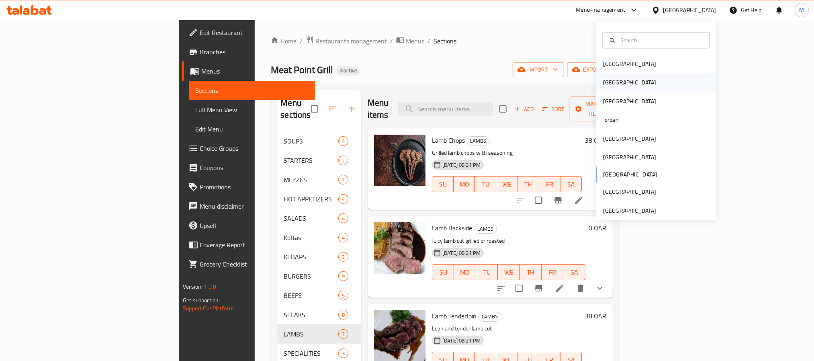
click at [603, 84] on div "[GEOGRAPHIC_DATA]" at bounding box center [629, 82] width 53 height 9
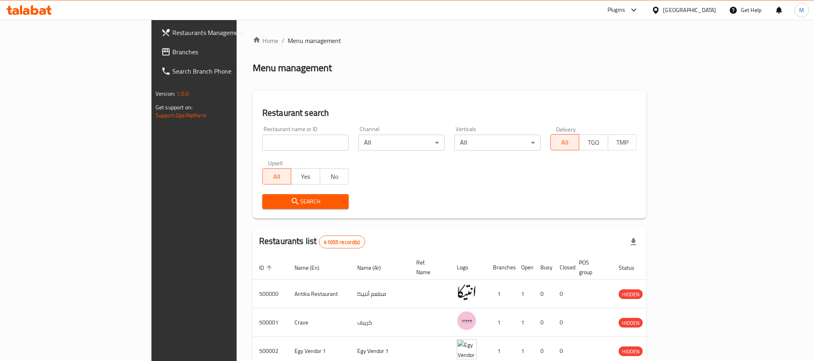
drag, startPoint x: 49, startPoint y: 51, endPoint x: 198, endPoint y: 50, distance: 149.4
click at [172, 51] on span "Branches" at bounding box center [226, 52] width 108 height 10
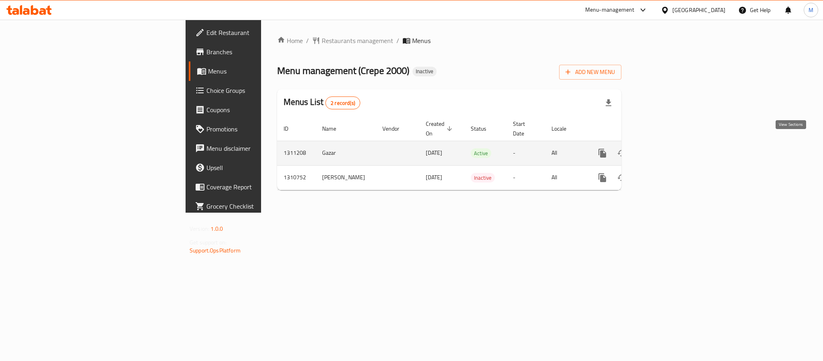
click at [665, 148] on icon "enhanced table" at bounding box center [660, 153] width 10 height 10
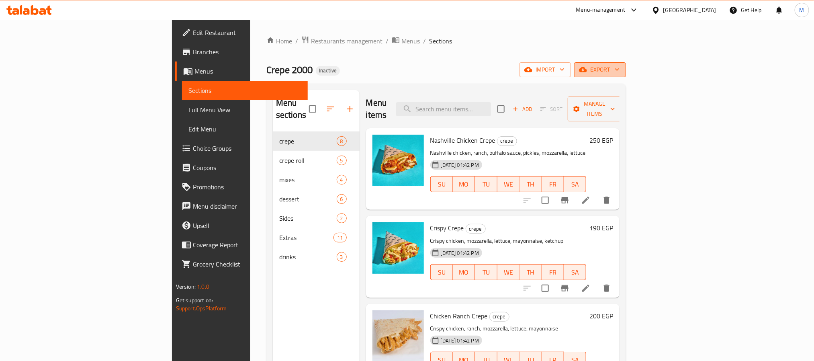
click at [619, 67] on span "export" at bounding box center [599, 70] width 39 height 10
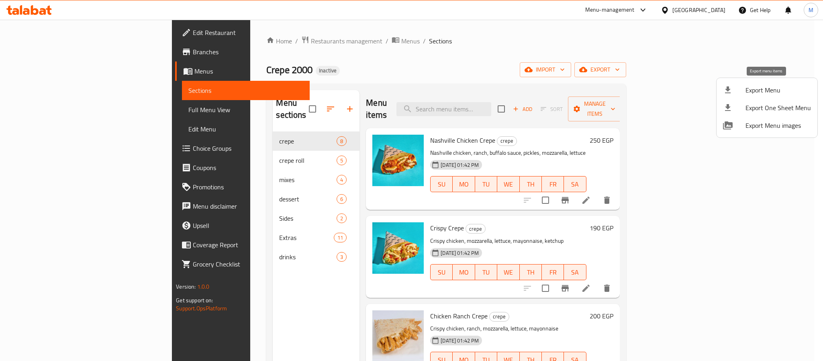
click at [747, 88] on span "Export Menu" at bounding box center [777, 90] width 65 height 10
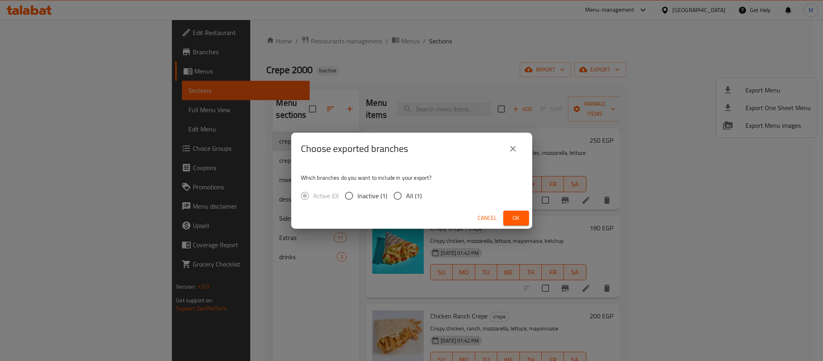
click at [410, 198] on span "All (1)" at bounding box center [414, 196] width 16 height 10
click at [406, 198] on input "All (1)" at bounding box center [397, 195] width 17 height 17
radio input "true"
click at [511, 221] on span "Ok" at bounding box center [516, 218] width 13 height 10
